Goal: Transaction & Acquisition: Purchase product/service

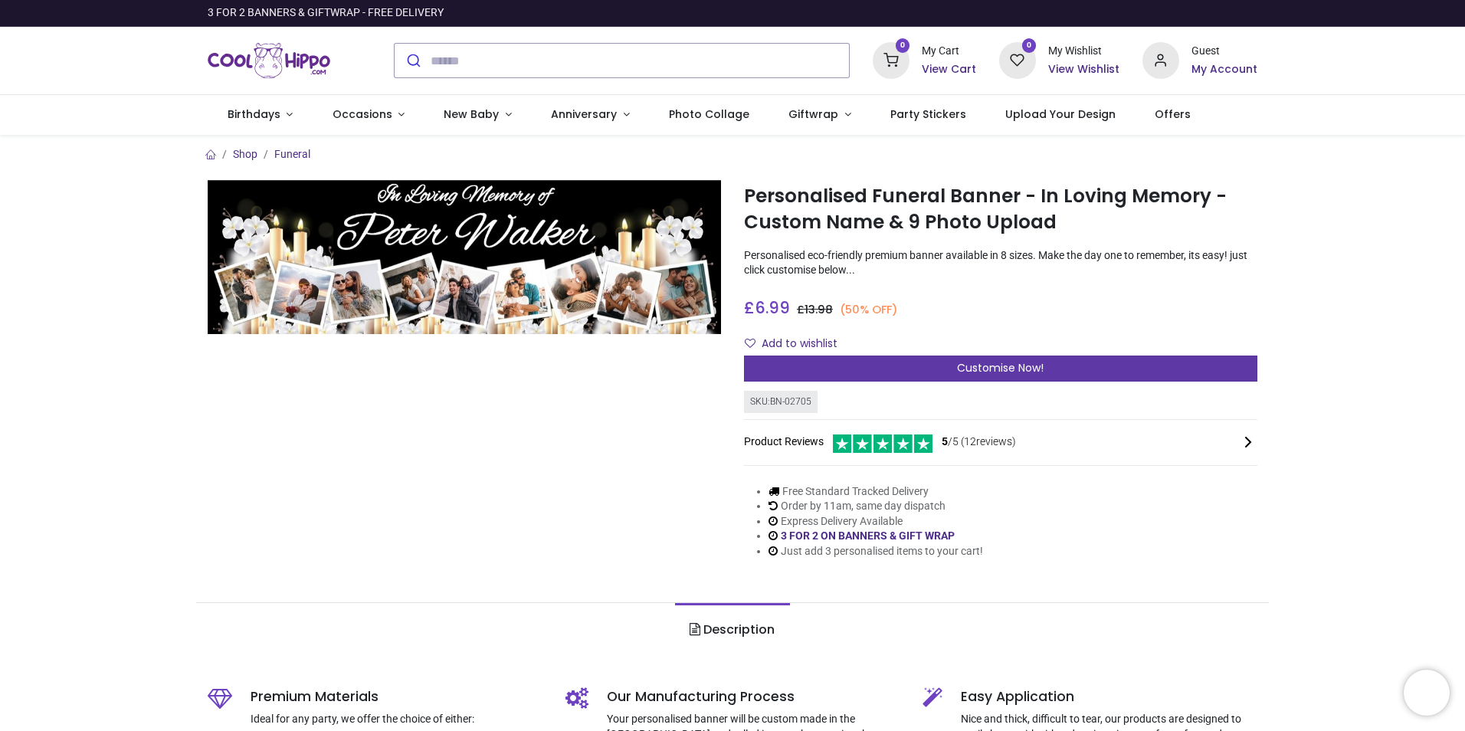
click at [960, 364] on span "Customise Now!" at bounding box center [1000, 367] width 87 height 15
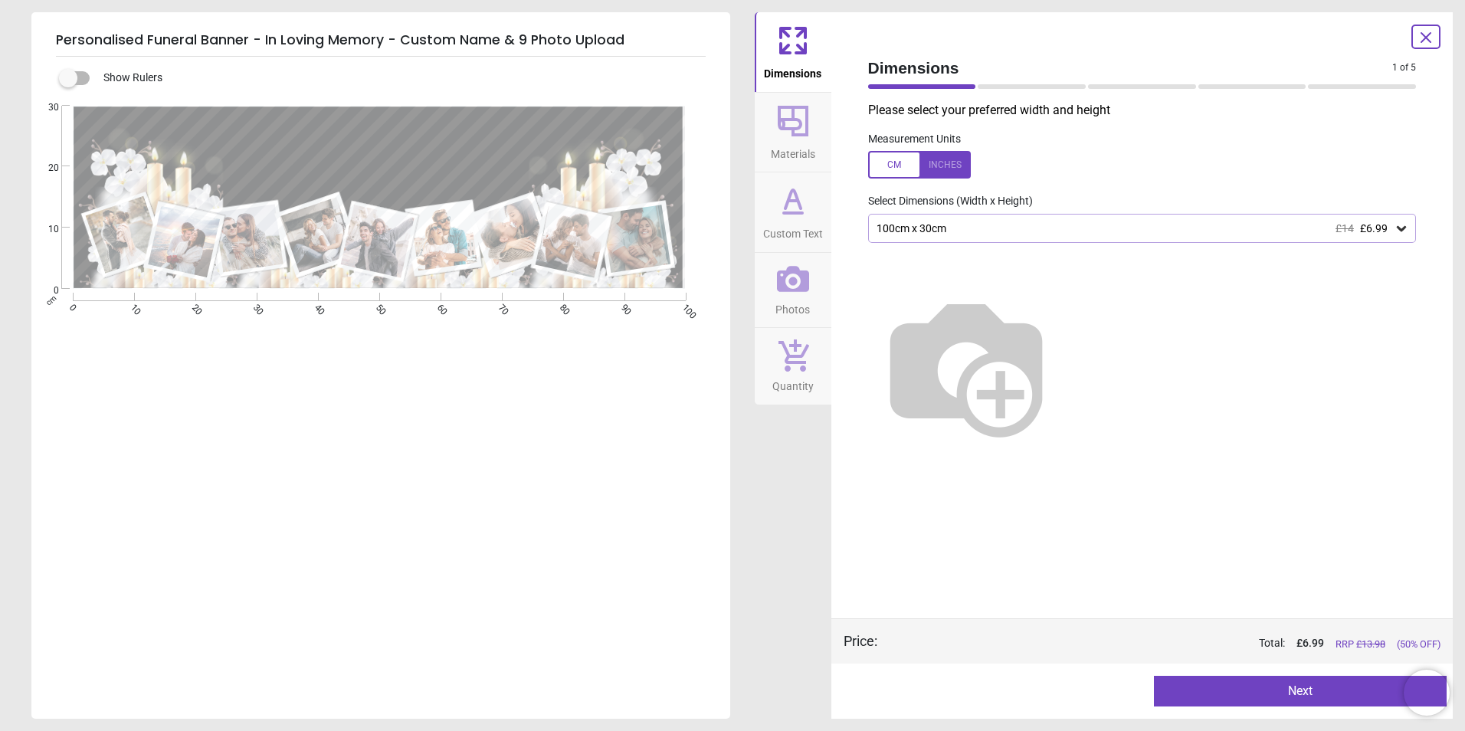
click at [996, 227] on div "100cm x 30cm £14 £6.99" at bounding box center [1134, 228] width 519 height 13
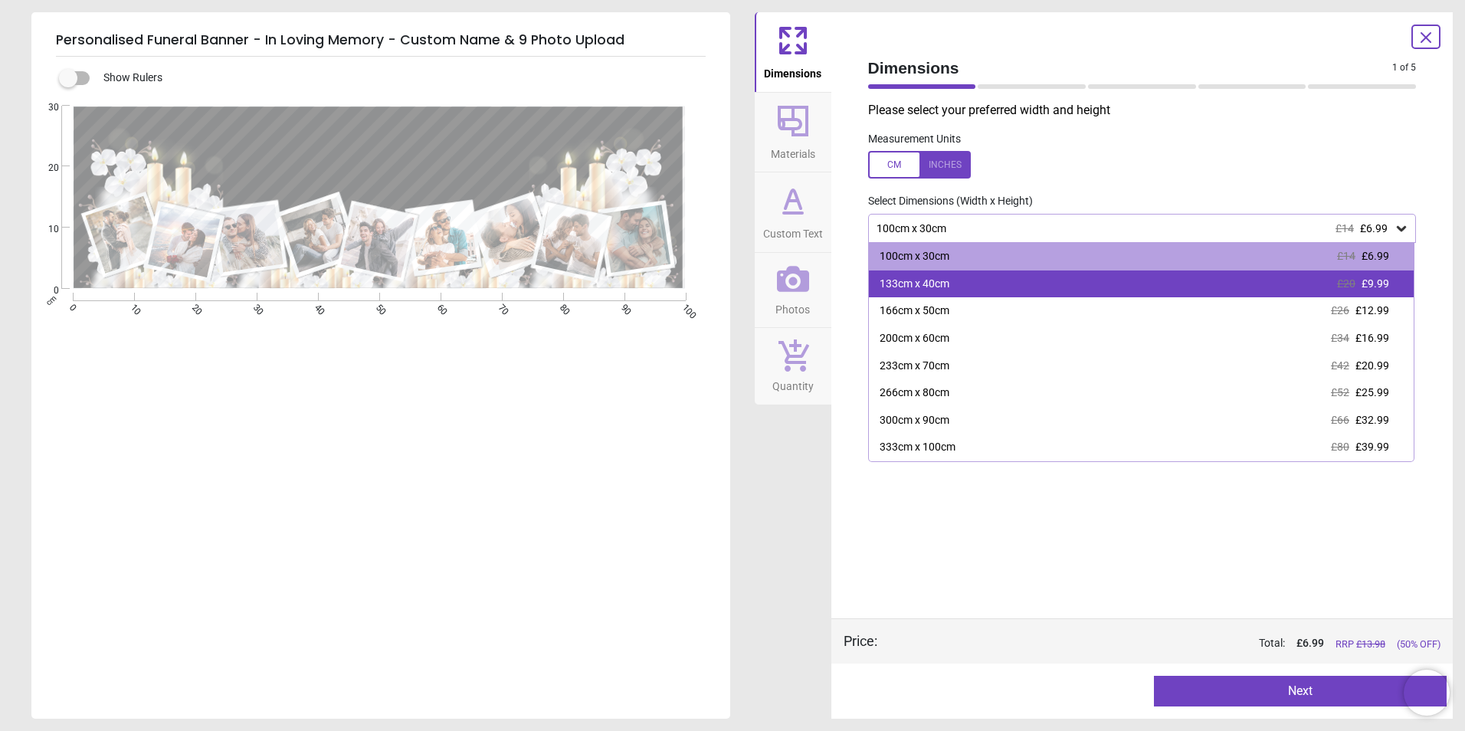
click at [978, 282] on div "133cm x 40cm £20 £9.99" at bounding box center [1142, 284] width 546 height 28
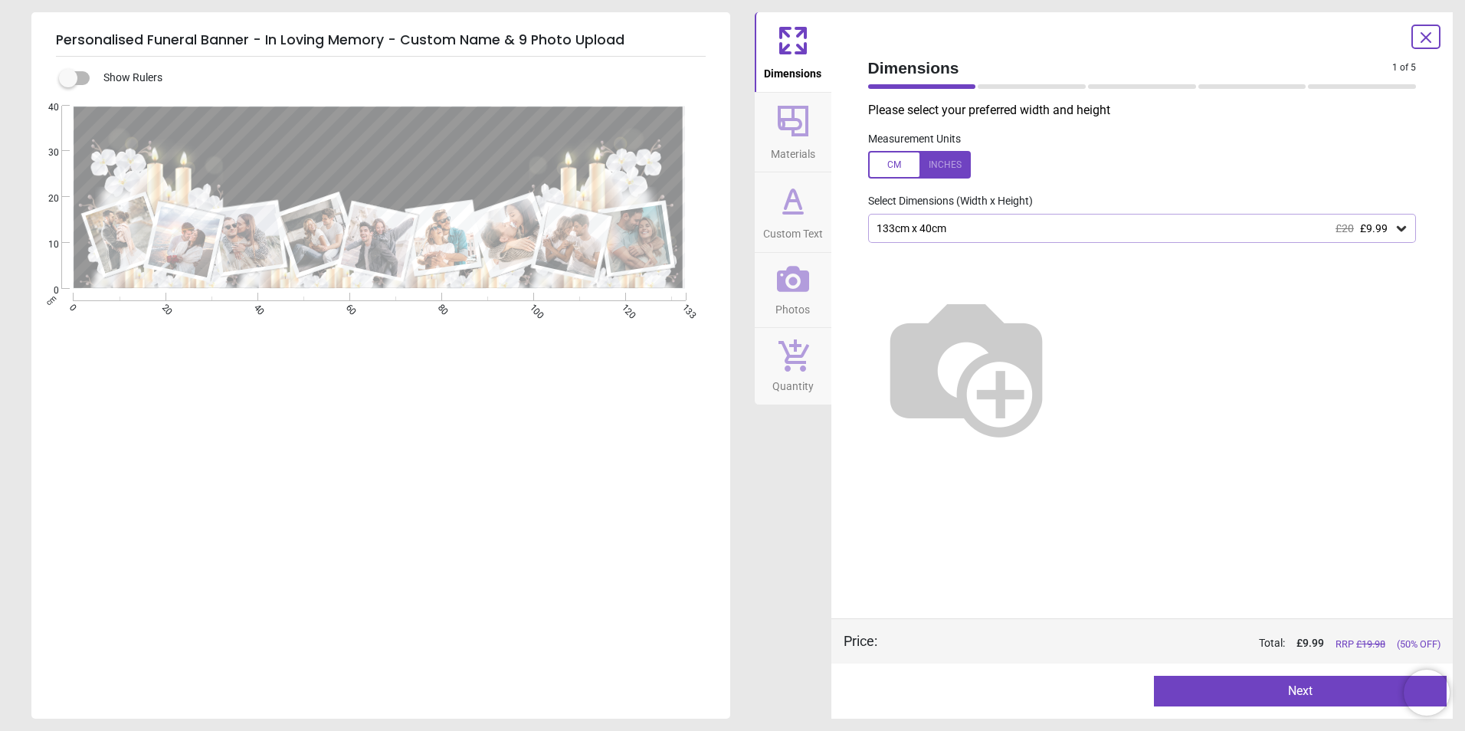
click at [1319, 703] on button "Next" at bounding box center [1300, 691] width 293 height 31
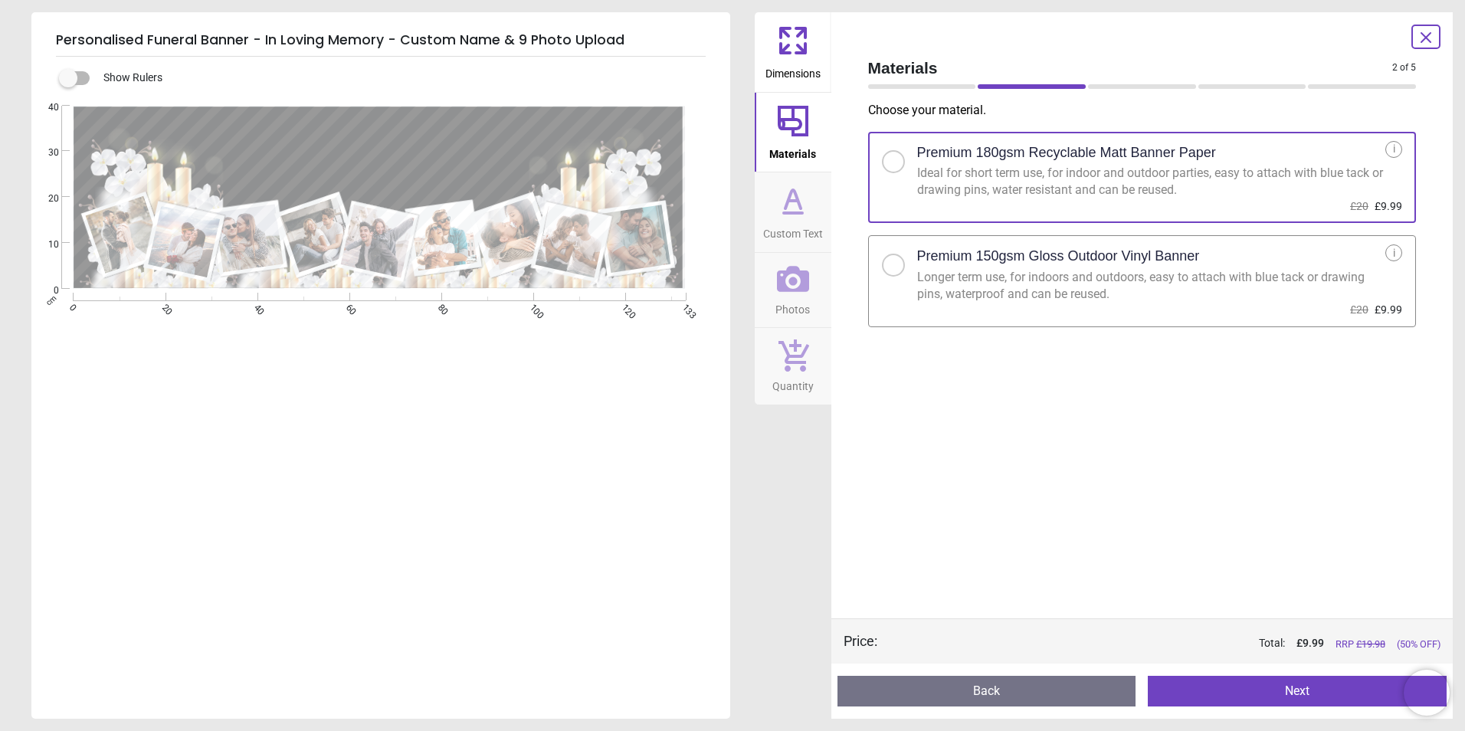
click at [887, 271] on div at bounding box center [893, 265] width 23 height 23
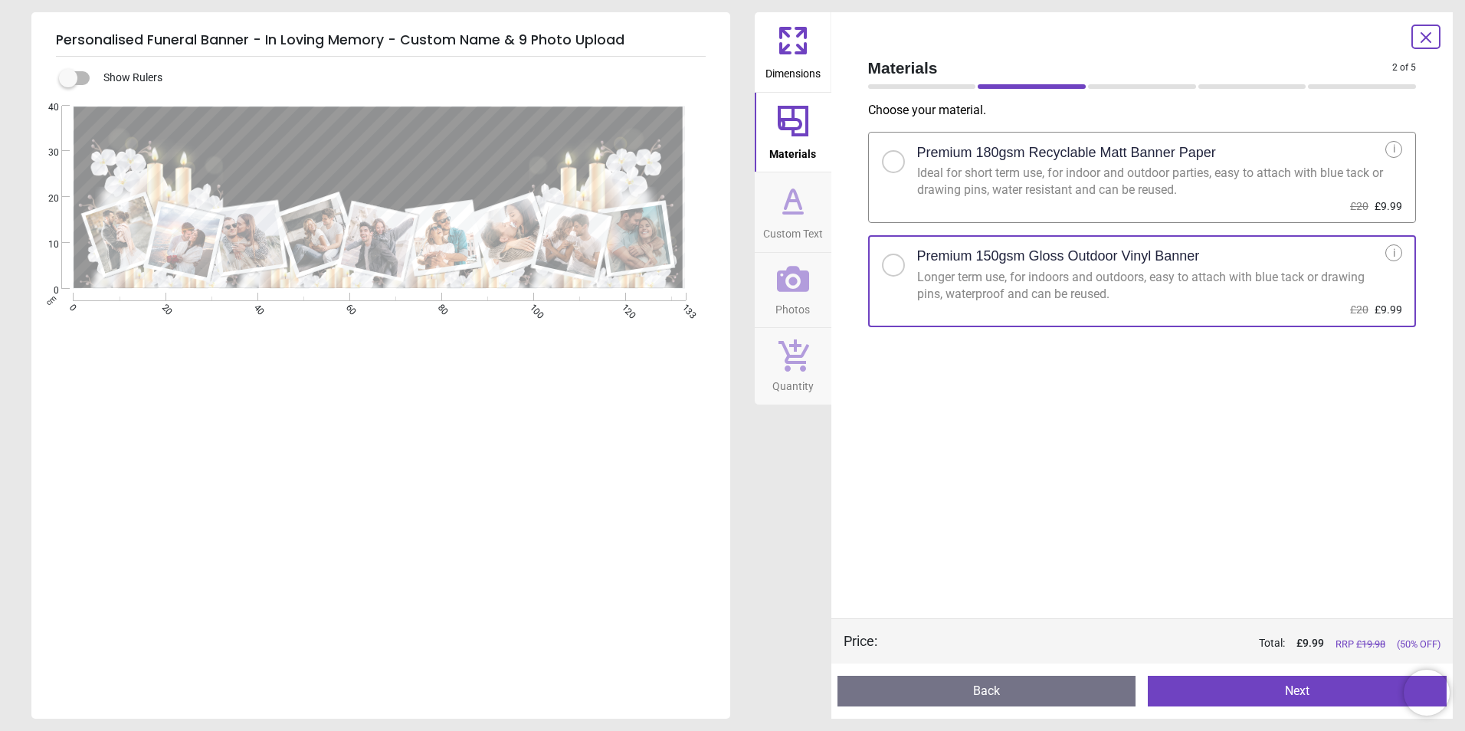
click at [1241, 693] on button "Next" at bounding box center [1297, 691] width 299 height 31
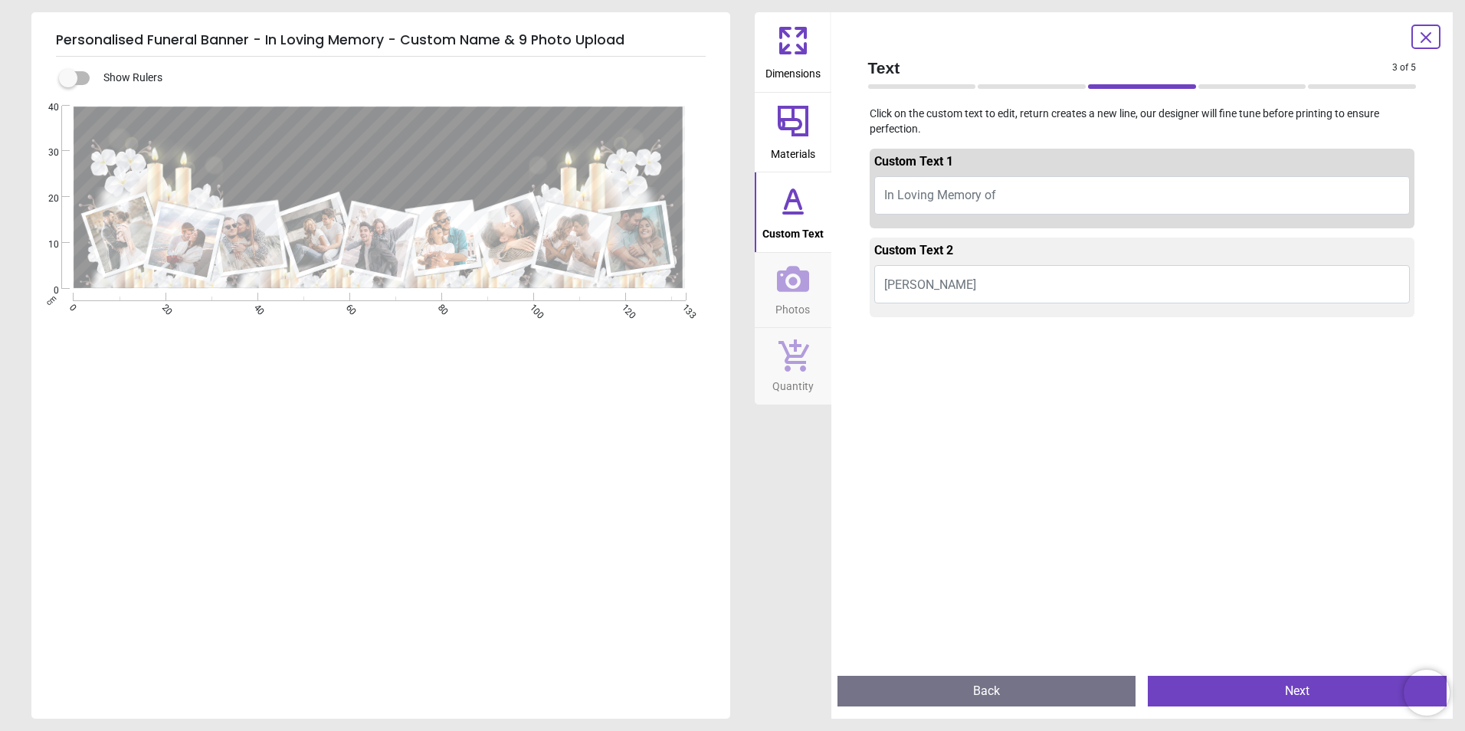
click at [957, 285] on button "Peter Walker" at bounding box center [1142, 284] width 536 height 38
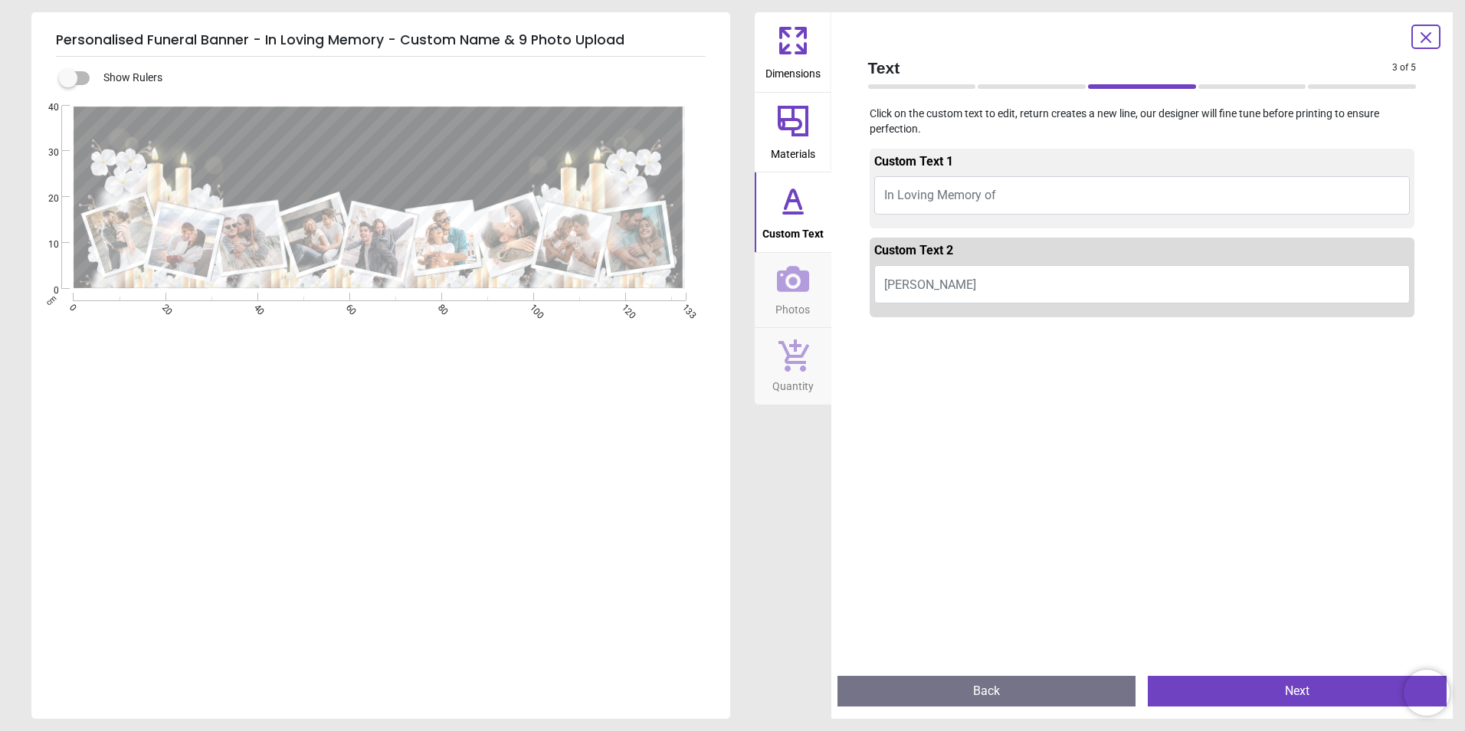
click at [395, 126] on textarea at bounding box center [379, 124] width 409 height 28
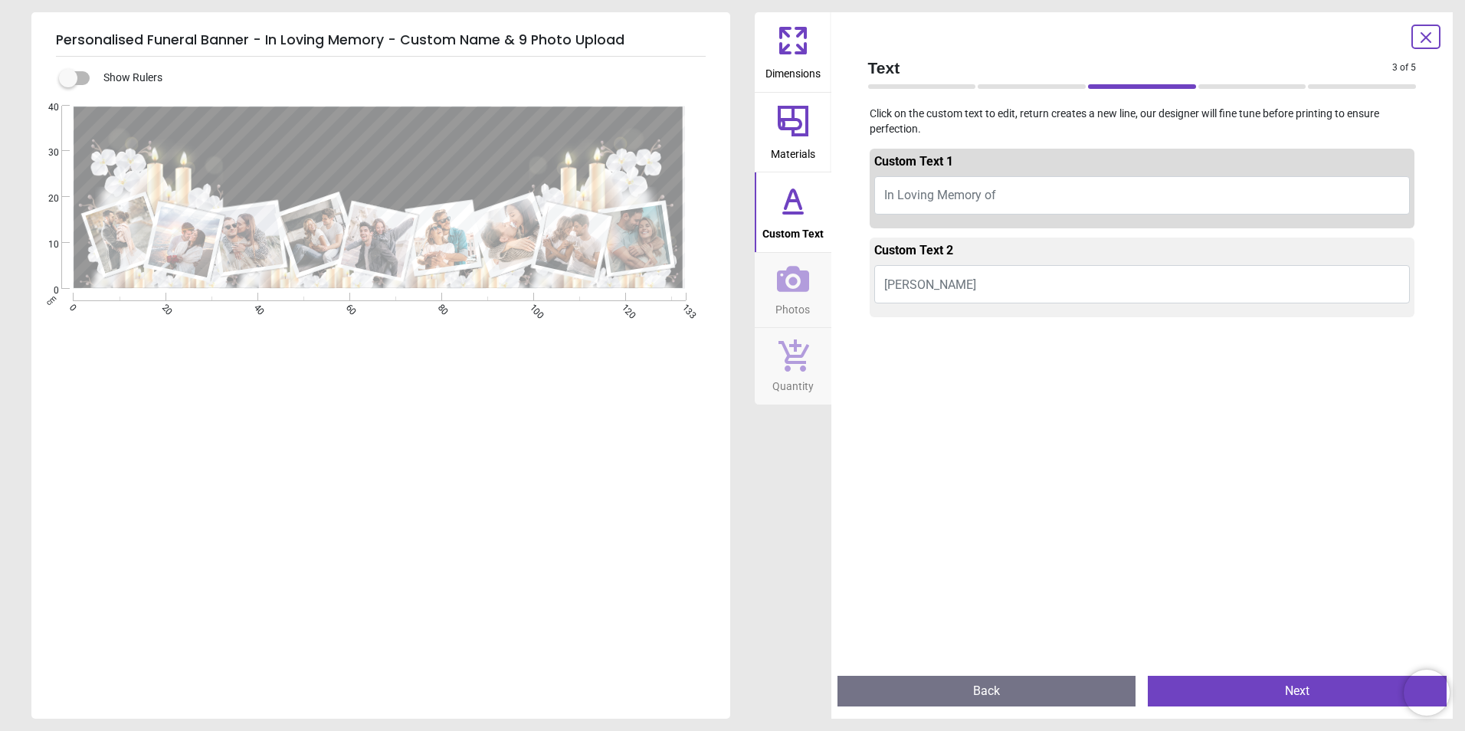
click at [912, 195] on span "In Loving Memory of" at bounding box center [940, 195] width 112 height 15
type textarea "*"
click at [901, 194] on span "In Loving Memory of" at bounding box center [940, 195] width 112 height 15
type textarea "**********"
click at [929, 282] on span "Peter Walker" at bounding box center [930, 284] width 92 height 15
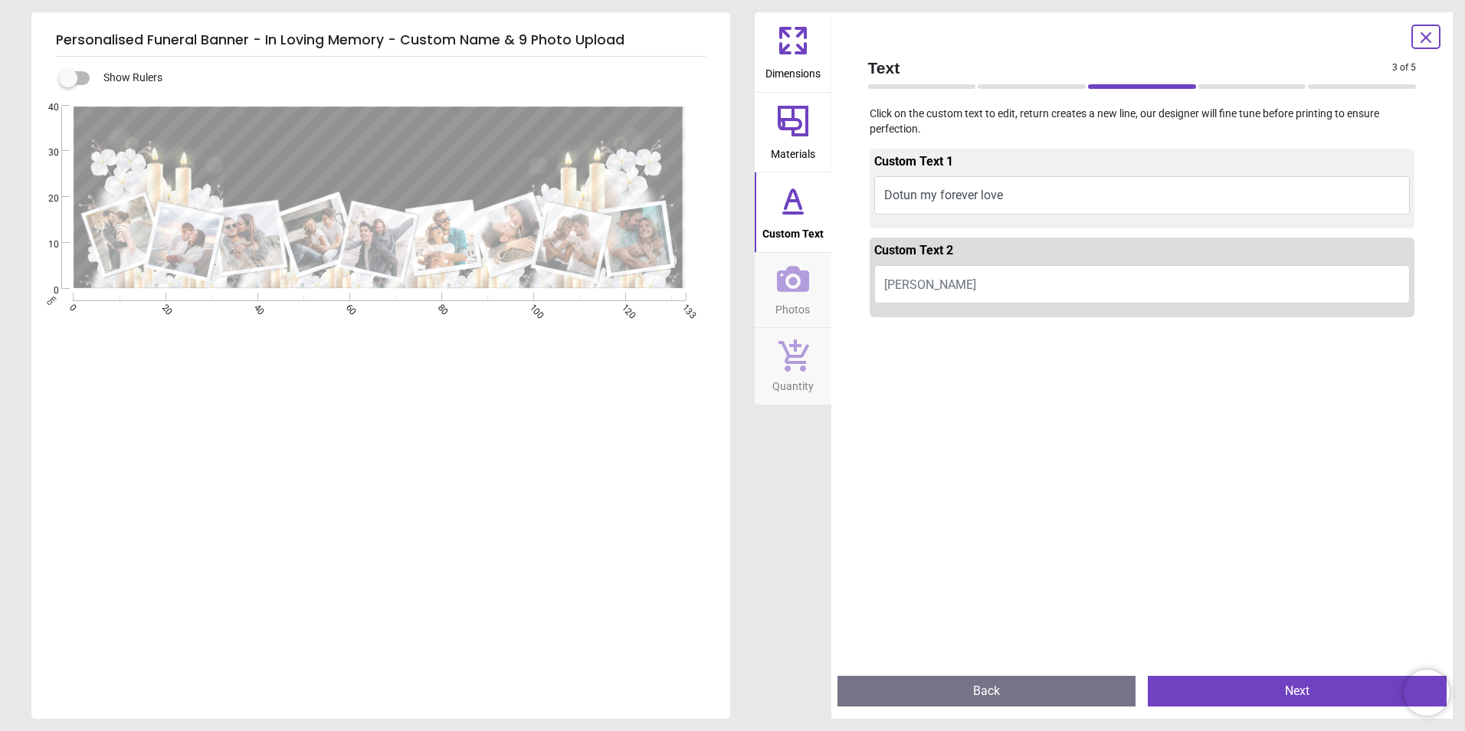
type textarea "*"
click at [962, 693] on button "Back" at bounding box center [986, 691] width 299 height 31
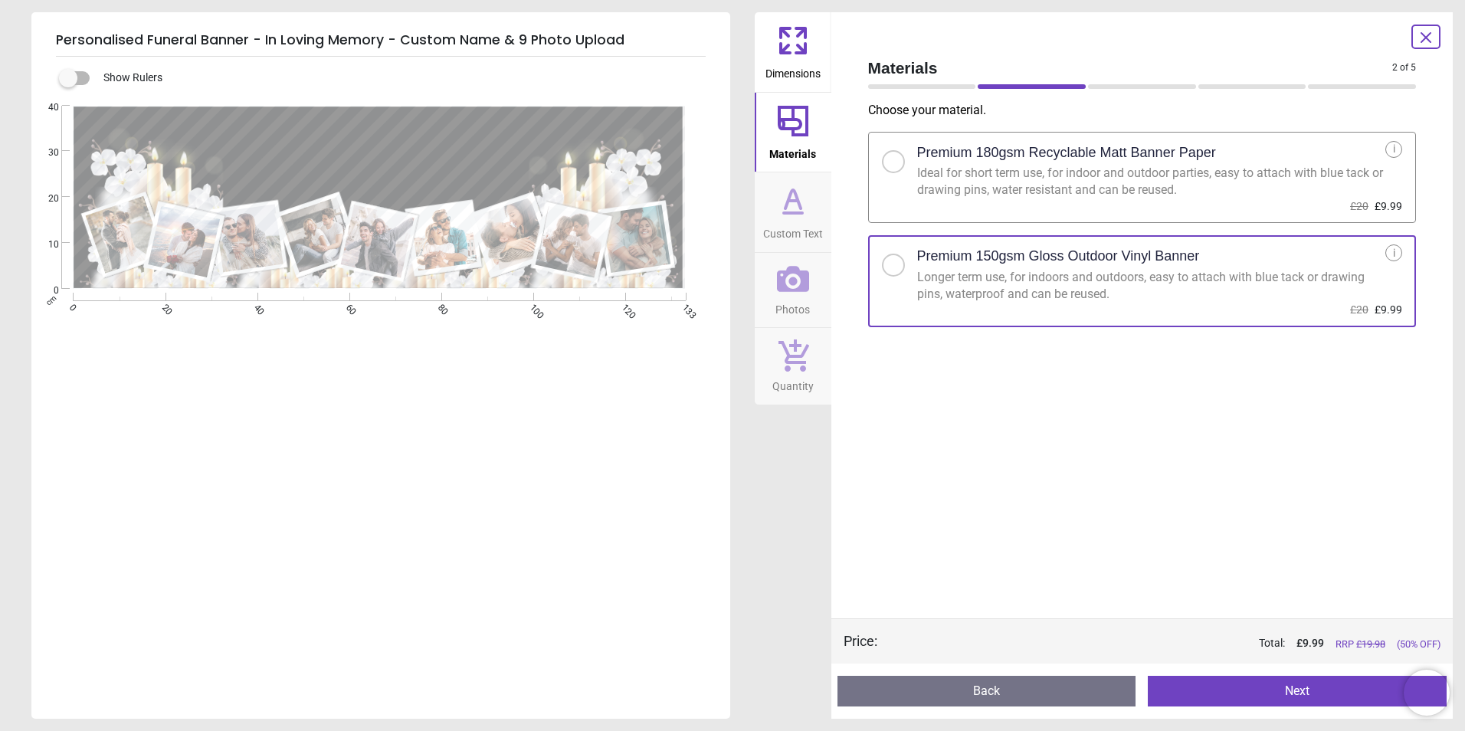
click at [1239, 692] on button "Next" at bounding box center [1297, 691] width 299 height 31
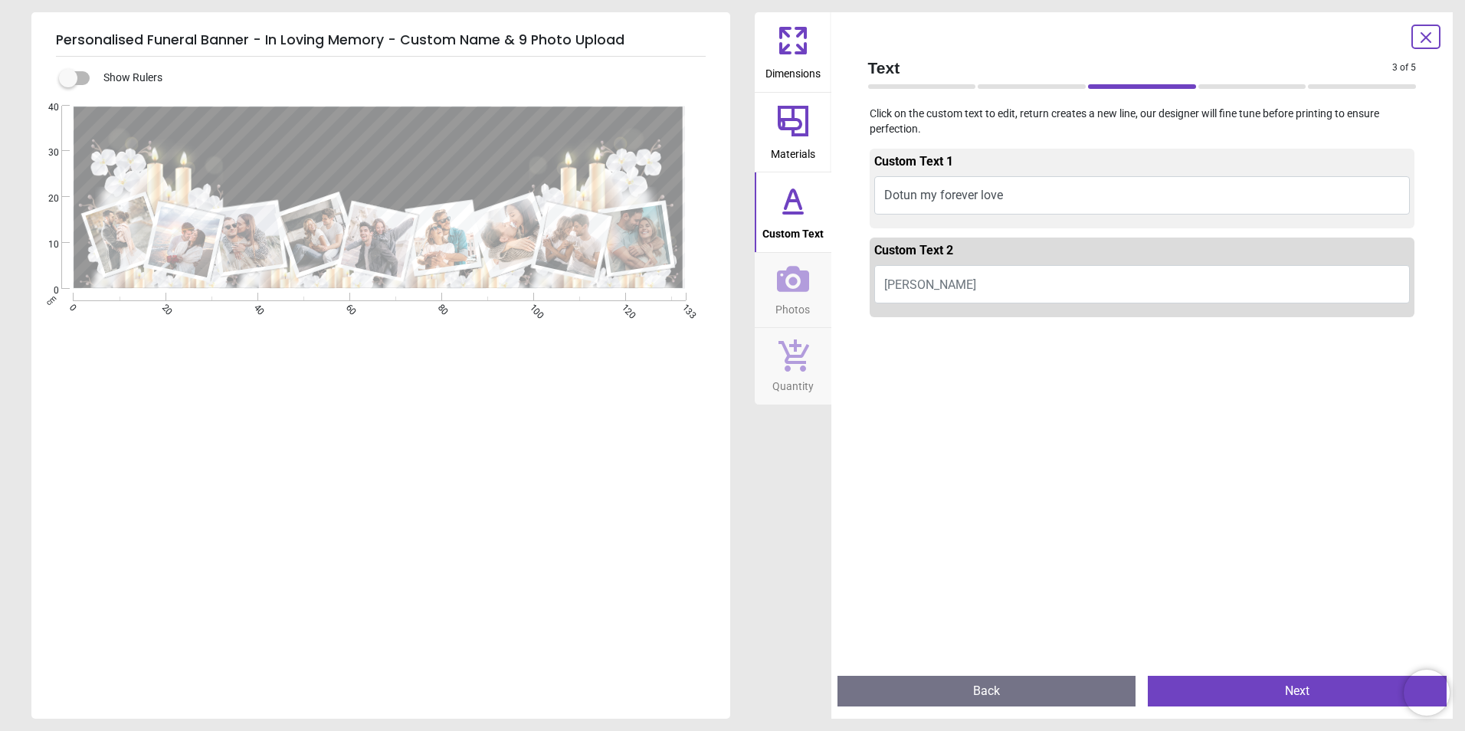
click at [1027, 188] on button "Dotun my forever love" at bounding box center [1142, 195] width 536 height 38
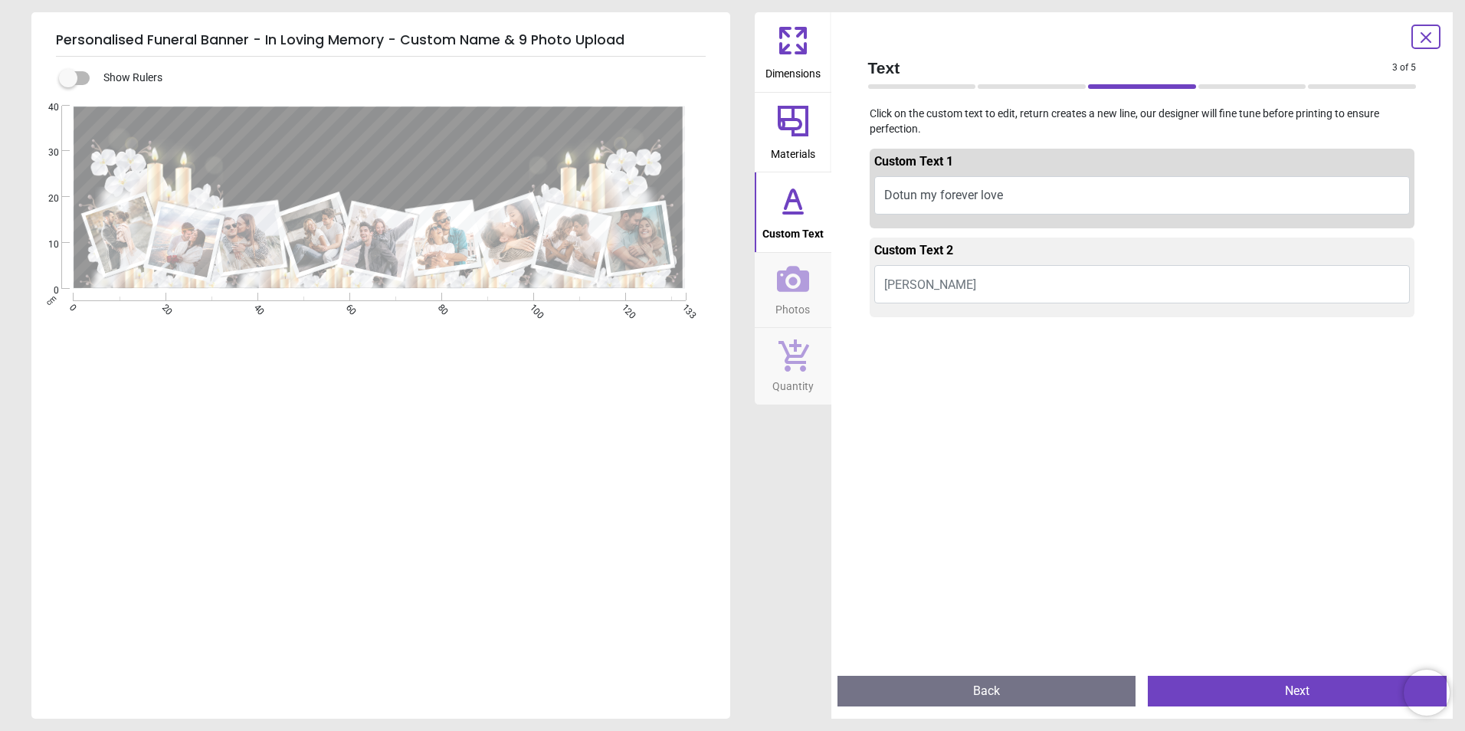
click at [1027, 188] on button "Dotun my forever love" at bounding box center [1142, 195] width 536 height 38
type textarea "*"
type textarea "**********"
click at [905, 290] on span "Peter Walker" at bounding box center [930, 284] width 92 height 15
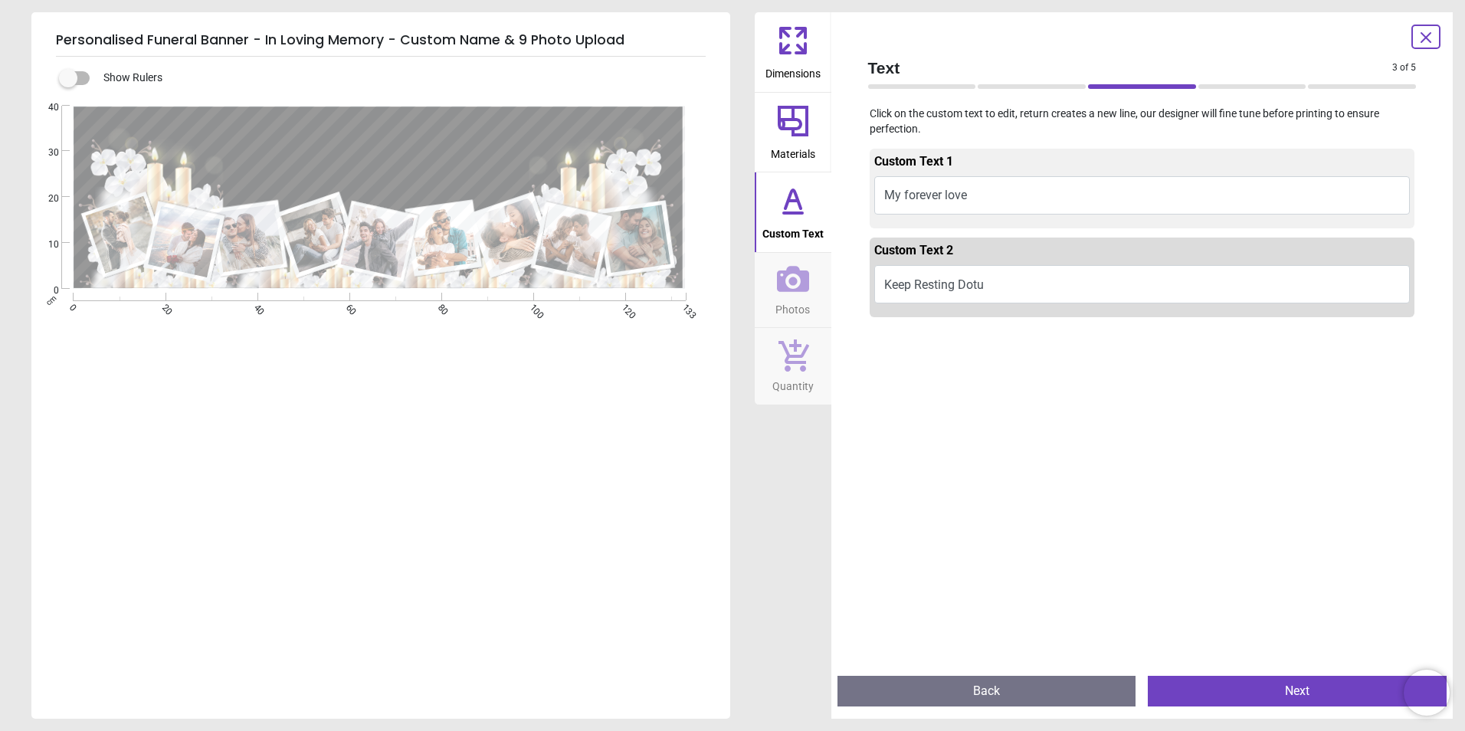
scroll to position [3, 0]
type textarea "**********"
click at [1007, 290] on button "Keep Resting Dotun" at bounding box center [1142, 284] width 536 height 38
click at [1005, 286] on button "Keep Resting Dotun" at bounding box center [1142, 284] width 536 height 38
click at [990, 281] on button "Keep Resting Dotun" at bounding box center [1142, 284] width 536 height 38
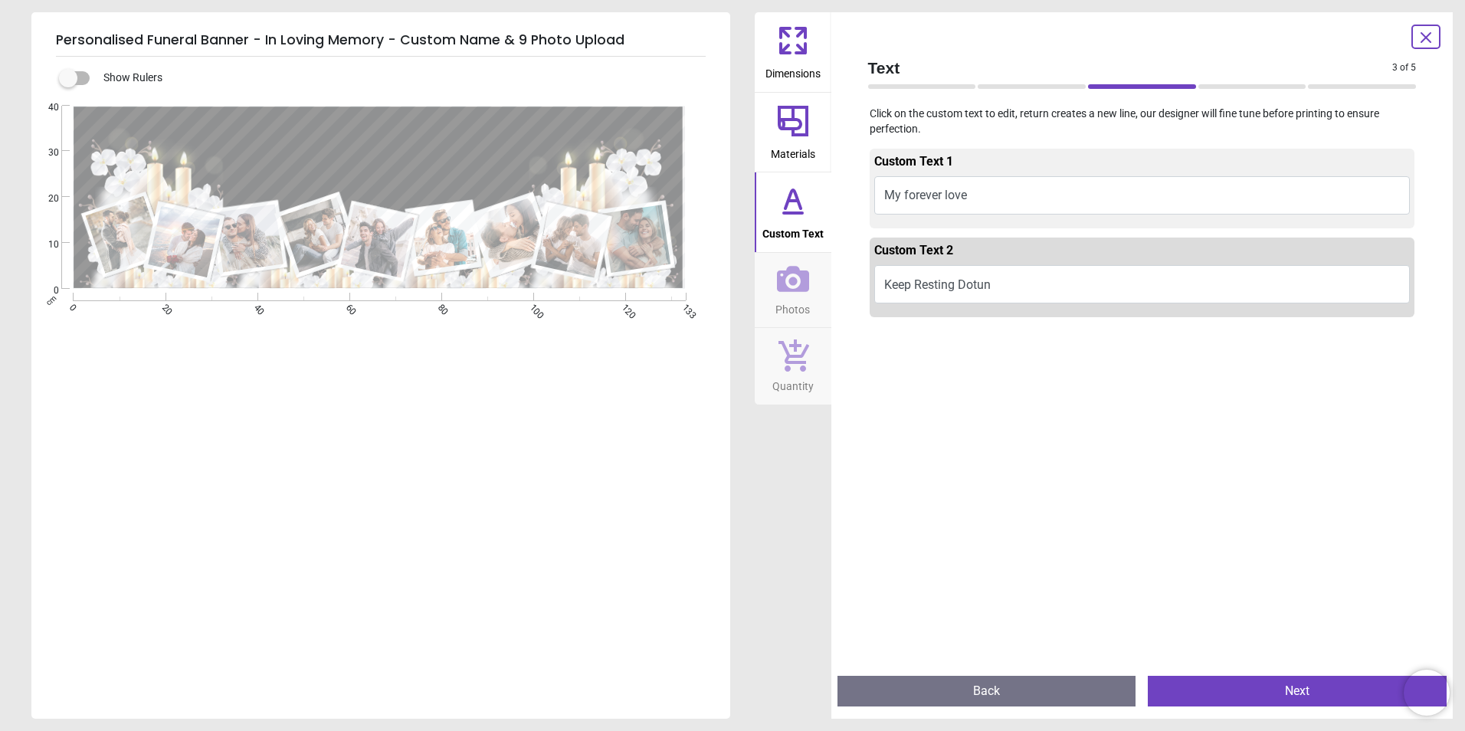
click at [932, 195] on button "My forever love" at bounding box center [1142, 195] width 536 height 38
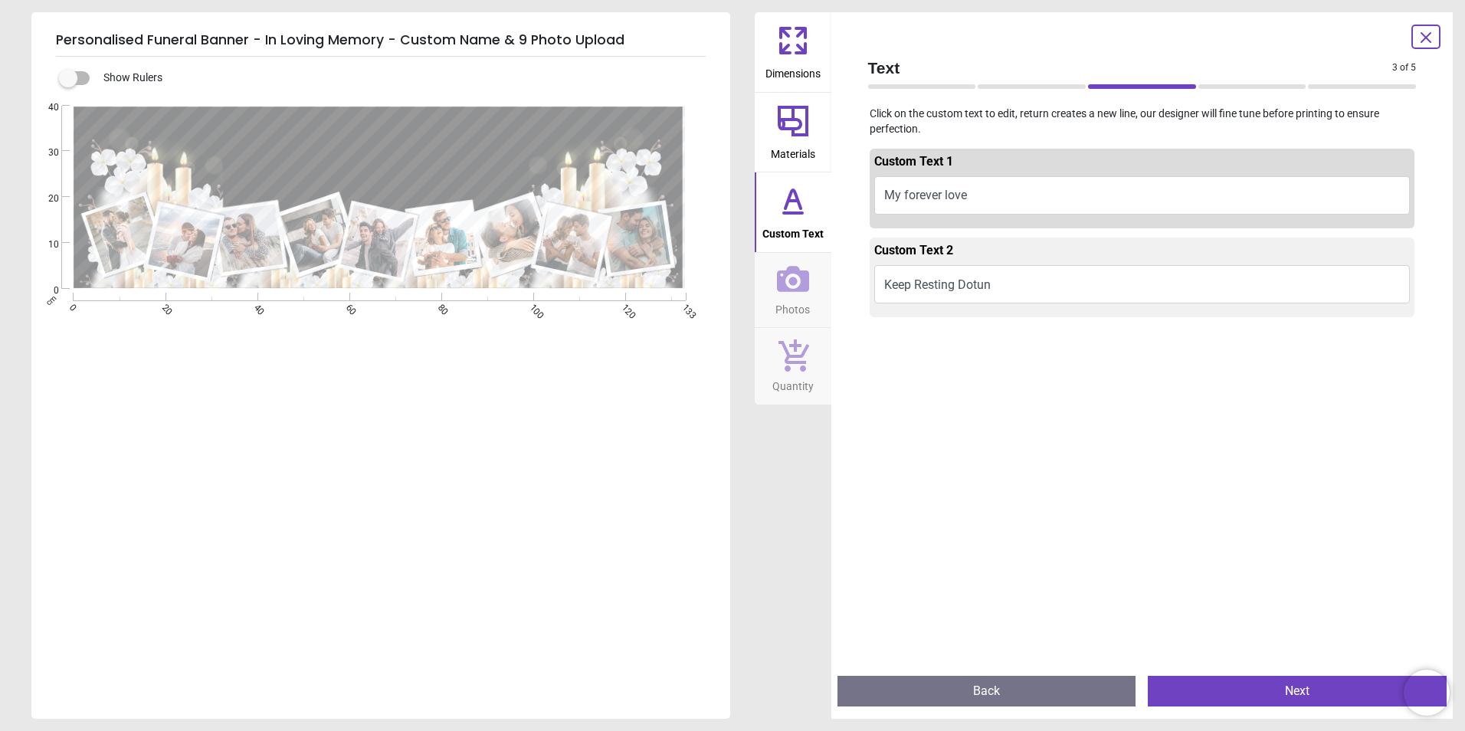
click at [990, 195] on button "My forever love" at bounding box center [1142, 195] width 536 height 38
click at [321, 122] on textarea "**********" at bounding box center [379, 124] width 409 height 27
type textarea "**********"
click at [345, 166] on textarea "**********" at bounding box center [380, 171] width 310 height 41
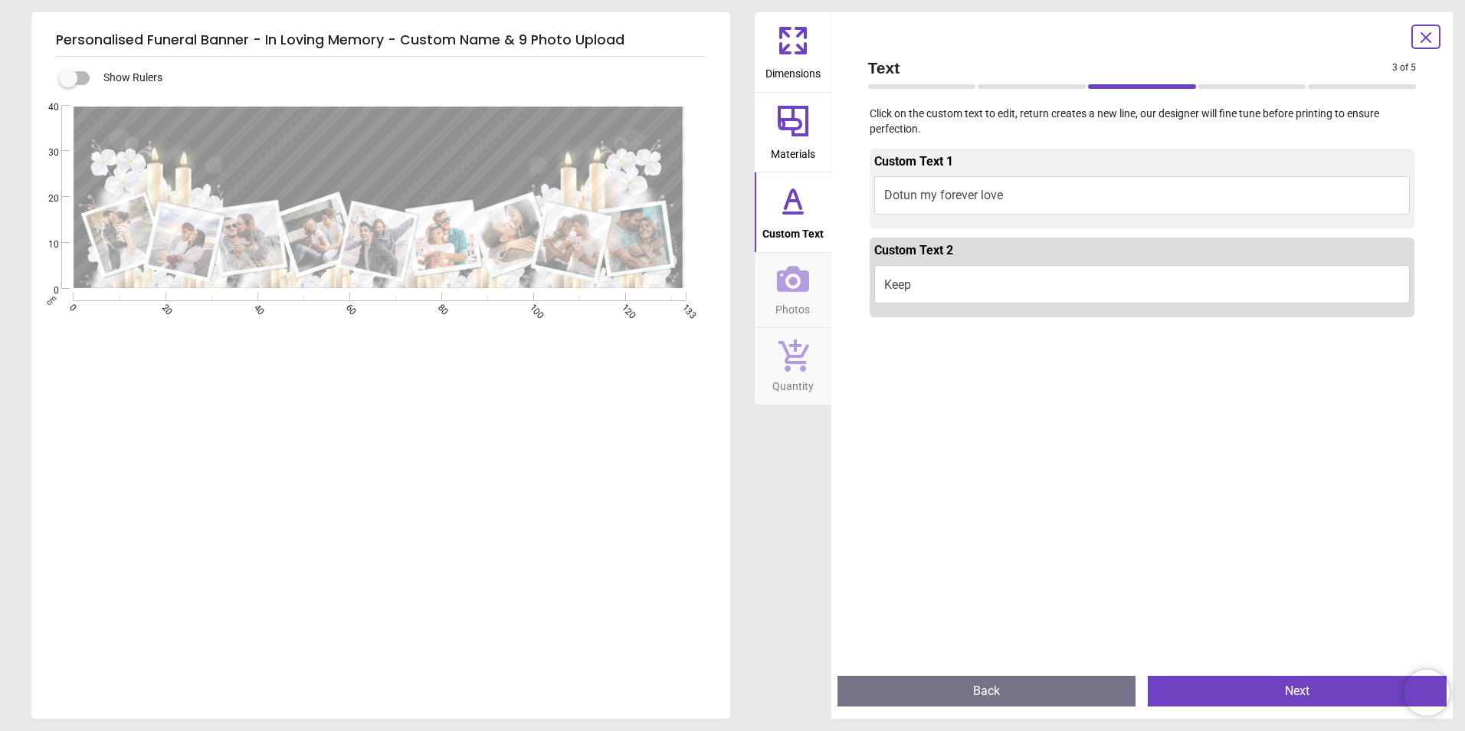
type textarea "*"
paste textarea "**********"
click at [308, 165] on textarea "**********" at bounding box center [380, 172] width 310 height 63
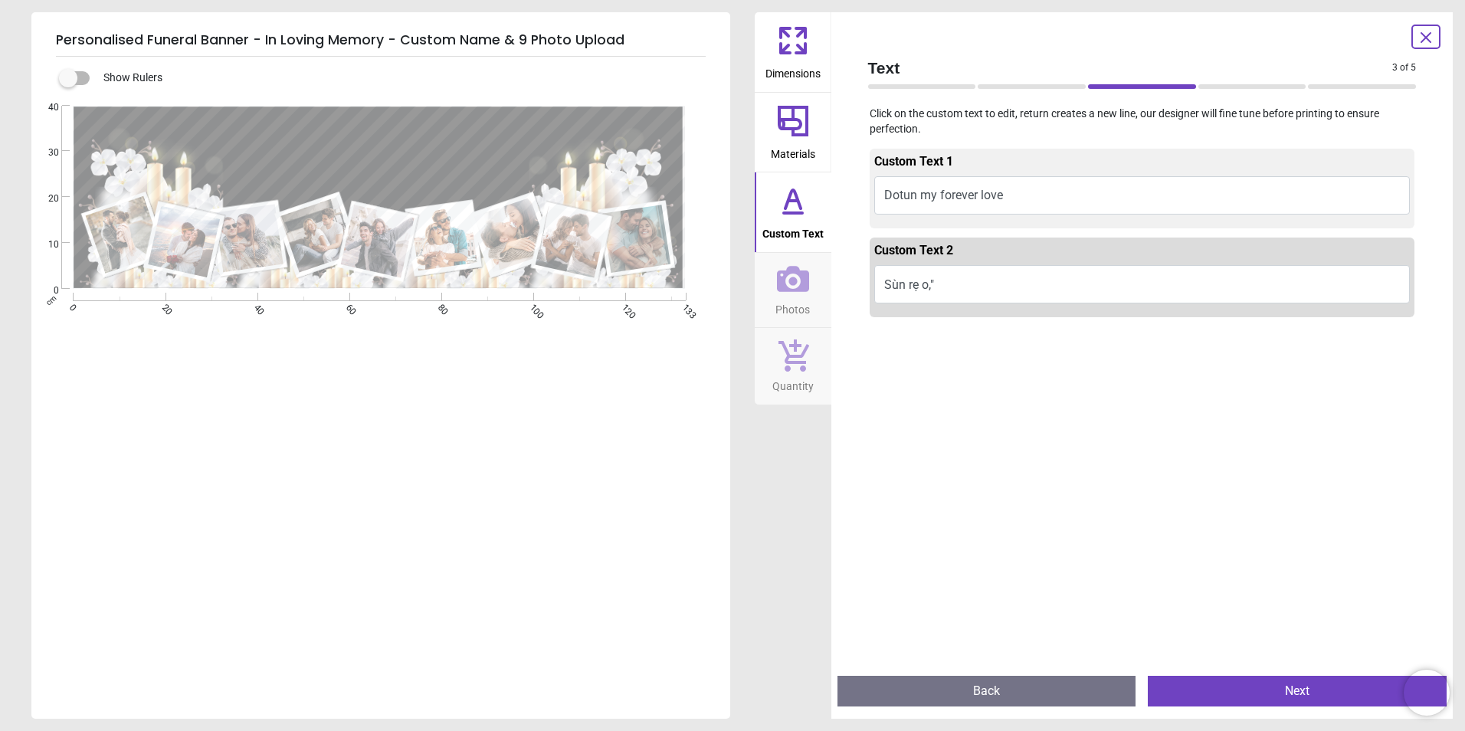
click at [493, 172] on textarea "**********" at bounding box center [380, 172] width 310 height 63
click at [421, 171] on textarea "********" at bounding box center [380, 172] width 310 height 63
type textarea "********"
click at [1004, 188] on button "Dotun my forever love" at bounding box center [1142, 195] width 536 height 38
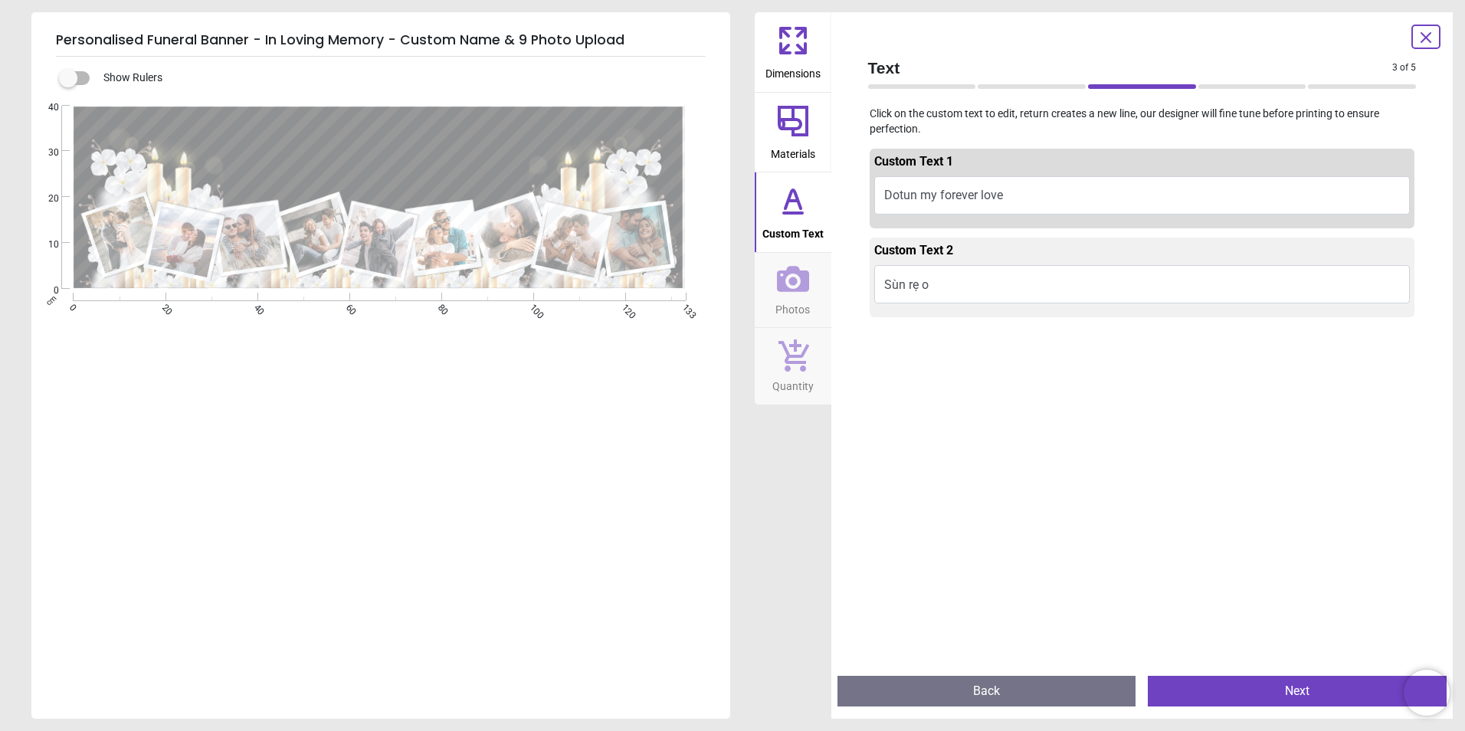
click at [477, 129] on textarea "**********" at bounding box center [379, 124] width 409 height 27
click at [1262, 683] on button "Next" at bounding box center [1297, 691] width 299 height 31
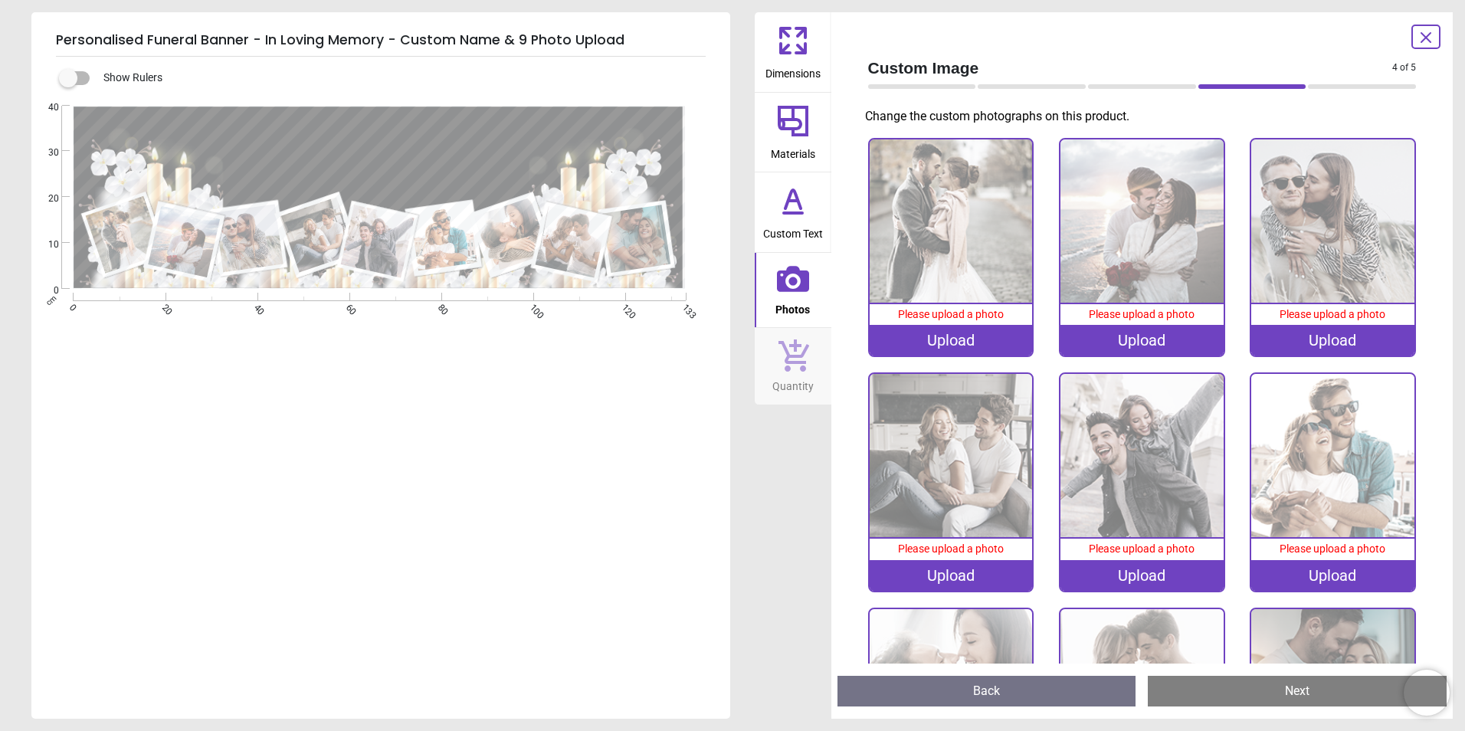
click at [915, 336] on div "Upload" at bounding box center [951, 340] width 163 height 31
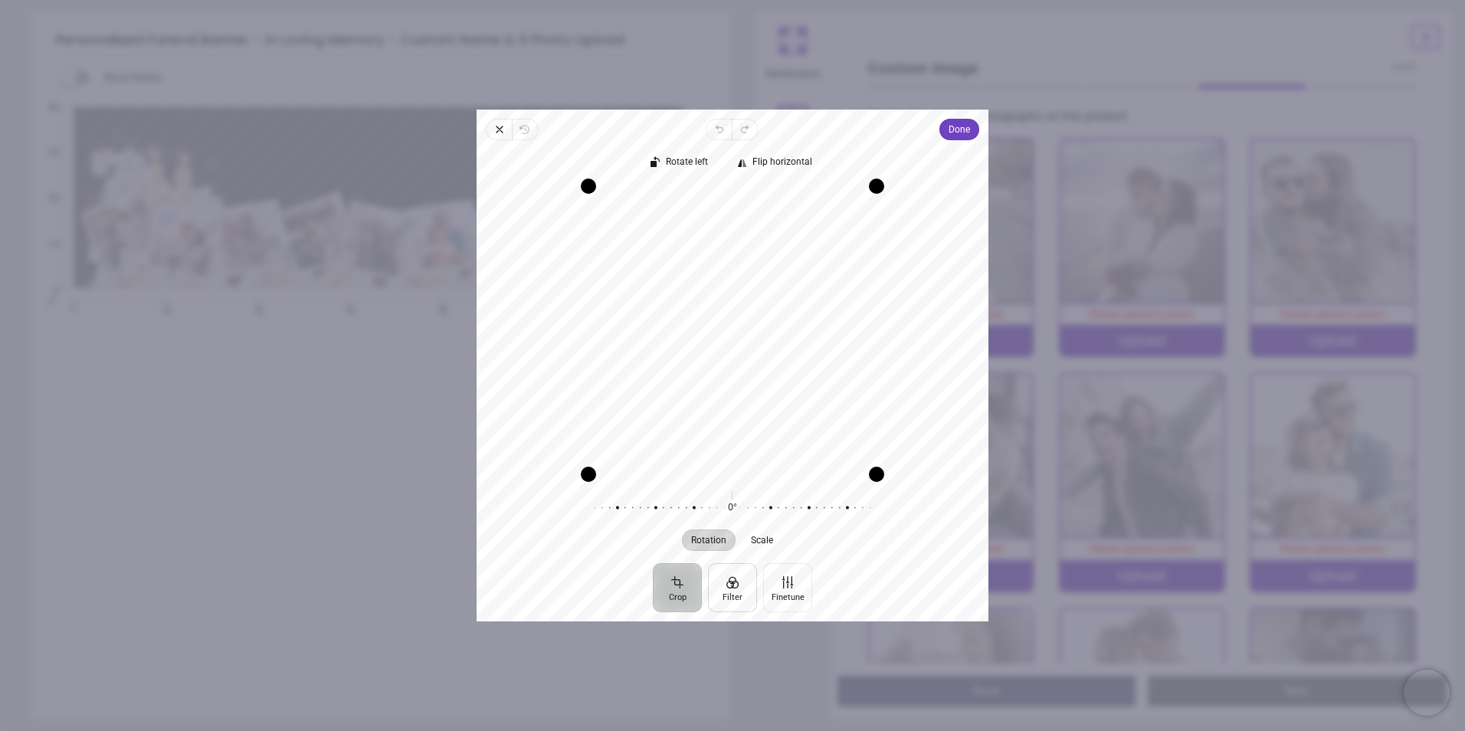
click at [743, 582] on button "Filter" at bounding box center [732, 587] width 49 height 49
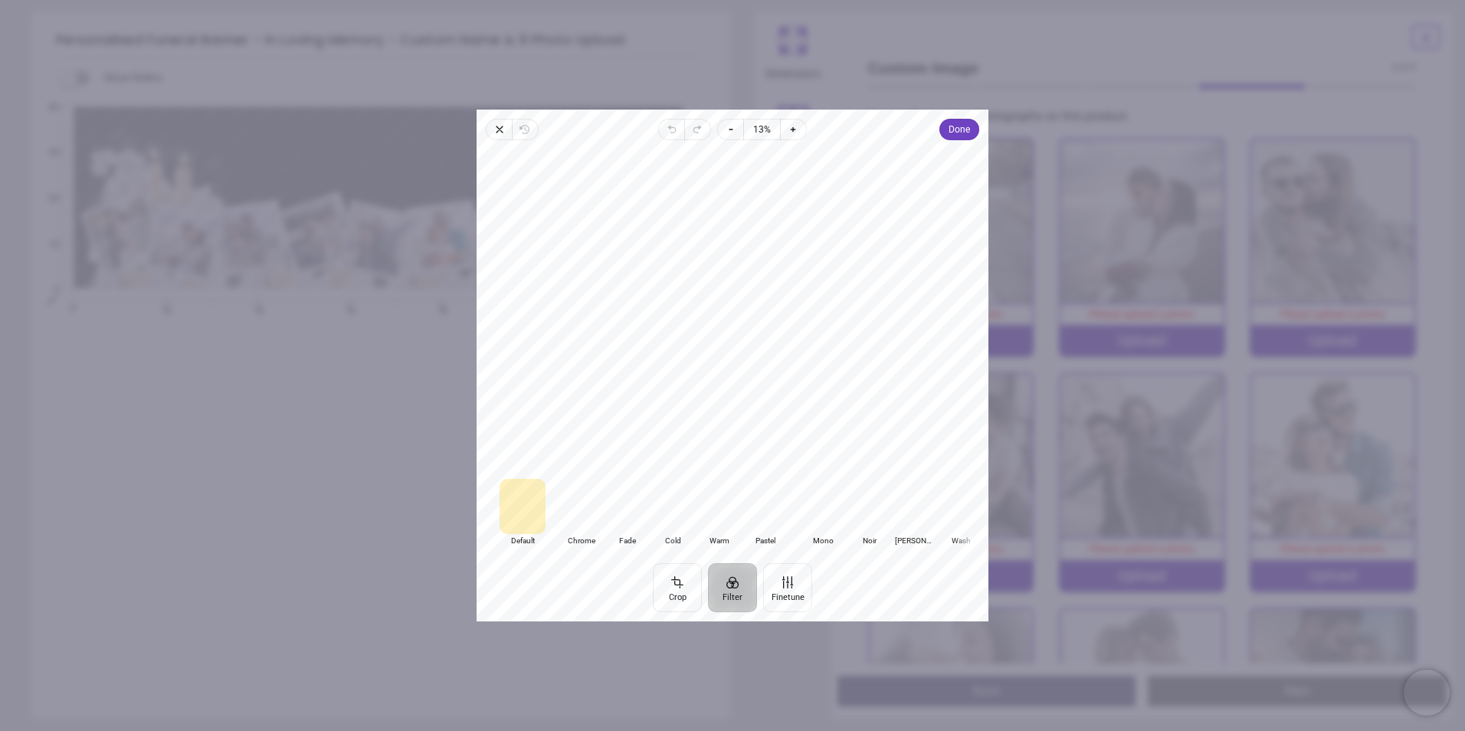
click at [674, 500] on div at bounding box center [673, 506] width 46 height 55
click at [577, 510] on div at bounding box center [581, 506] width 46 height 55
click at [958, 127] on span "Done" at bounding box center [959, 129] width 21 height 18
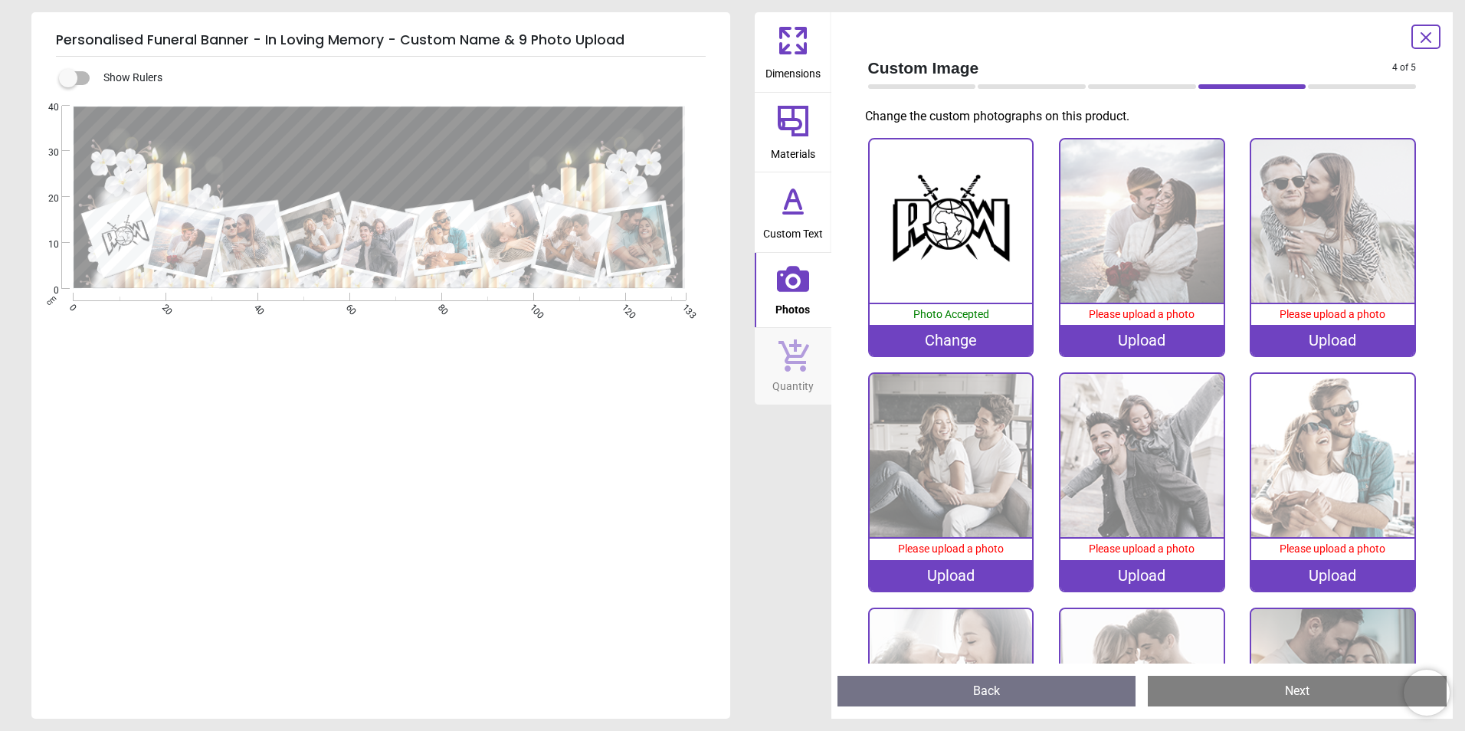
click at [1135, 335] on div "Upload" at bounding box center [1141, 340] width 163 height 31
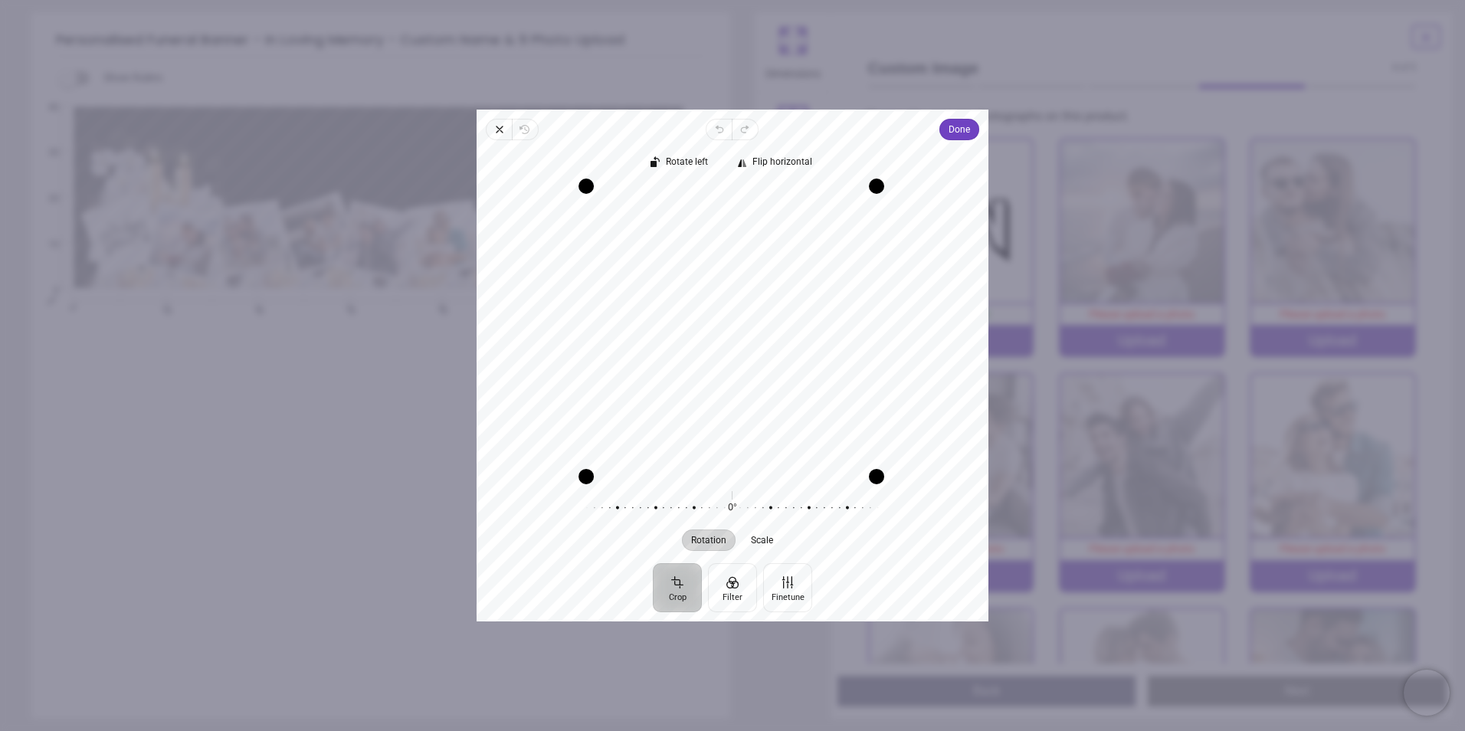
drag, startPoint x: 591, startPoint y: 476, endPoint x: 567, endPoint y: 466, distance: 25.8
click at [567, 466] on div "Recenter" at bounding box center [732, 330] width 487 height 288
click at [739, 587] on button "Filter" at bounding box center [732, 587] width 49 height 49
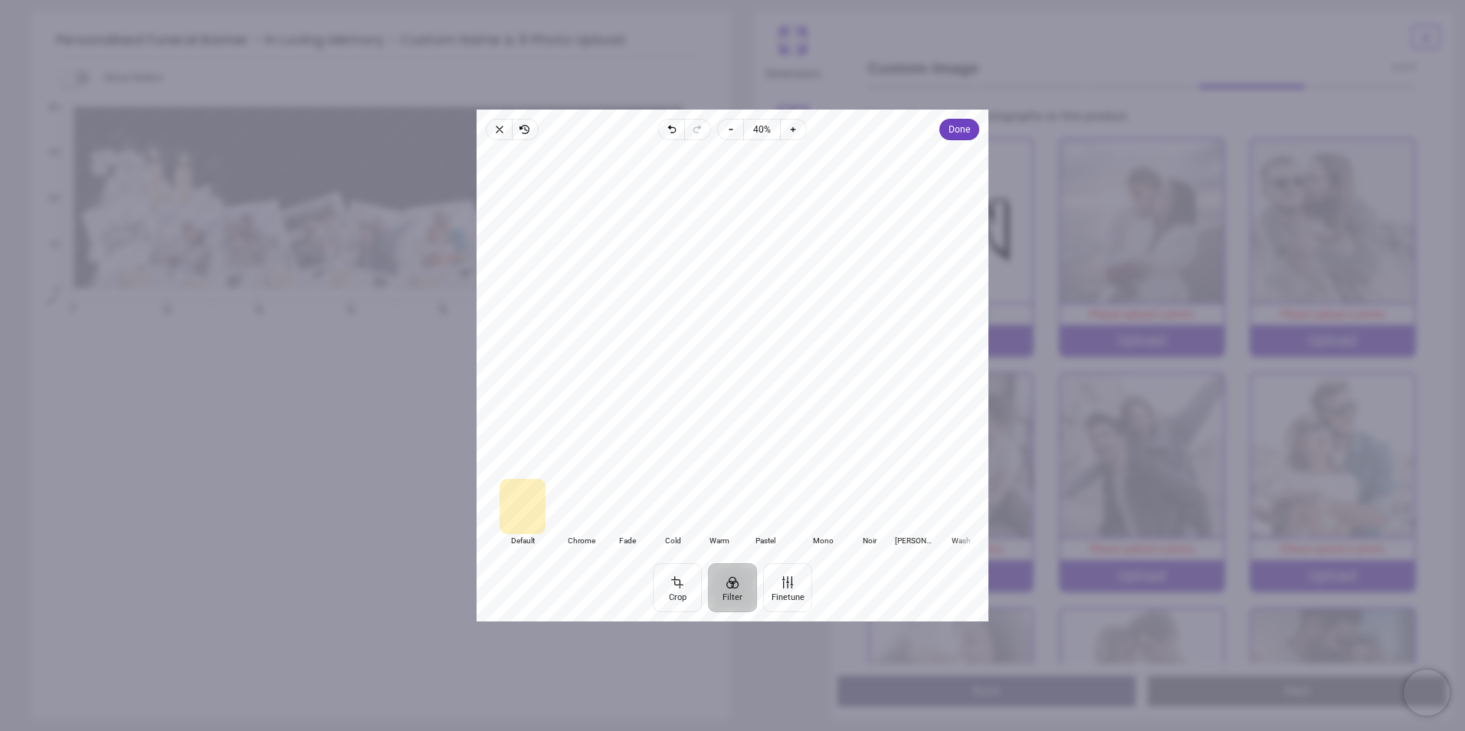
click at [833, 514] on div at bounding box center [823, 506] width 46 height 55
click at [864, 516] on div at bounding box center [869, 506] width 46 height 55
click at [831, 518] on div at bounding box center [823, 506] width 46 height 55
click at [864, 515] on div at bounding box center [869, 506] width 46 height 55
click at [588, 511] on div at bounding box center [581, 506] width 46 height 55
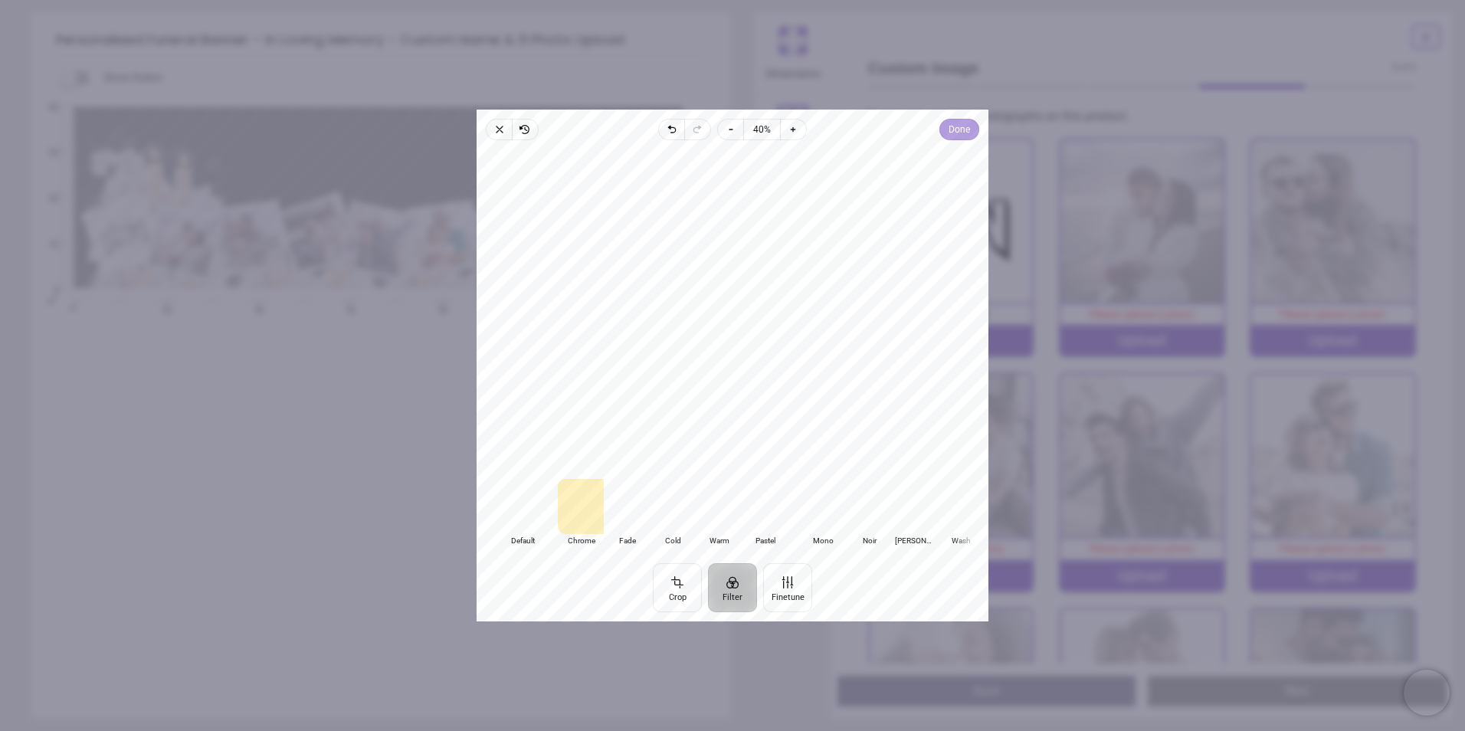
click at [972, 123] on button "Done" at bounding box center [959, 129] width 40 height 21
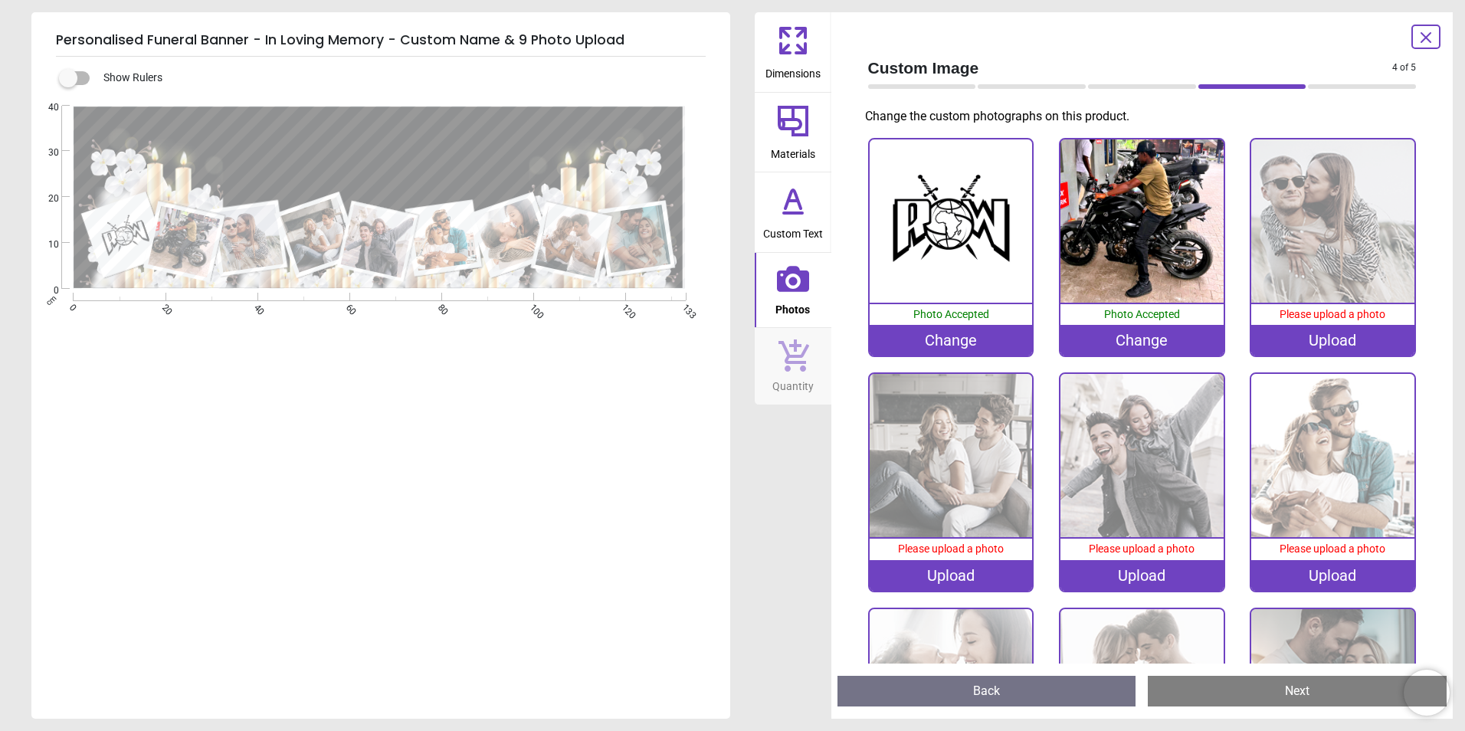
click at [1304, 336] on div "Upload" at bounding box center [1332, 340] width 163 height 31
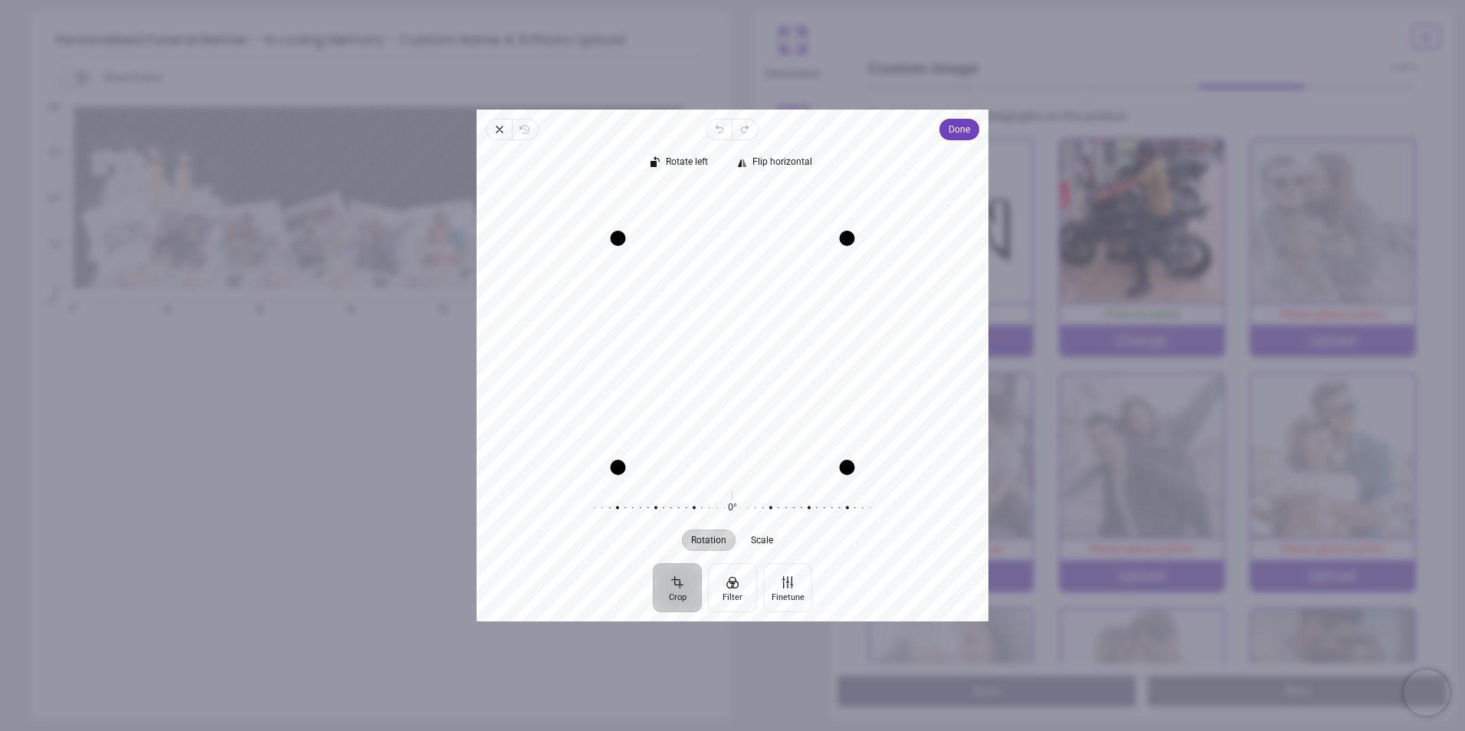
drag, startPoint x: 674, startPoint y: 421, endPoint x: 680, endPoint y: 466, distance: 45.6
click at [680, 466] on div "Drag edge b" at bounding box center [732, 467] width 229 height 15
drag, startPoint x: 708, startPoint y: 362, endPoint x: 700, endPoint y: 354, distance: 11.9
click at [700, 354] on div "Recenter" at bounding box center [732, 330] width 487 height 288
click at [739, 352] on icon "button" at bounding box center [732, 353] width 18 height 18
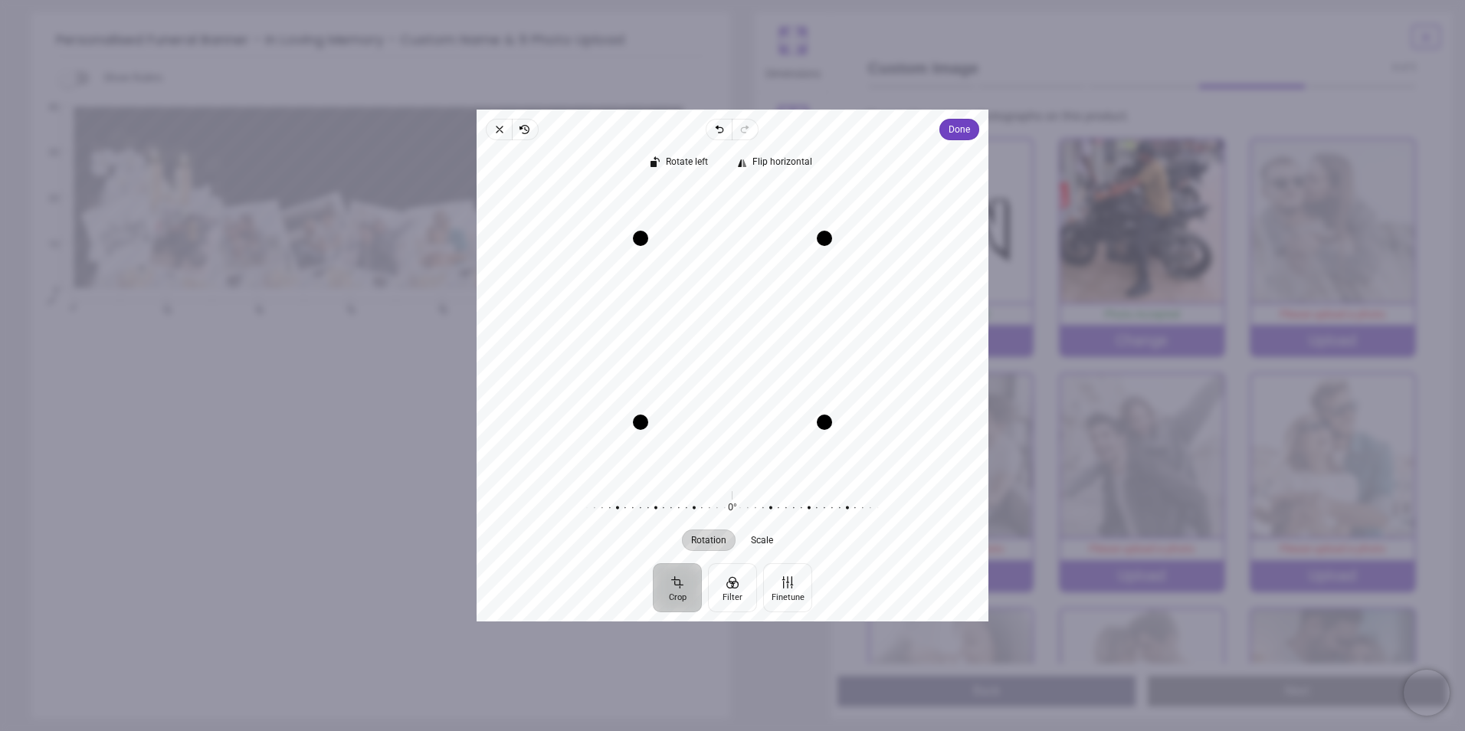
click at [739, 352] on div "Recenter" at bounding box center [732, 330] width 487 height 288
drag, startPoint x: 725, startPoint y: 421, endPoint x: 726, endPoint y: 470, distance: 49.1
click at [726, 470] on div "Drag edge b" at bounding box center [733, 467] width 230 height 15
click at [739, 277] on div "Recenter" at bounding box center [732, 330] width 487 height 288
drag, startPoint x: 621, startPoint y: 474, endPoint x: 646, endPoint y: 528, distance: 59.3
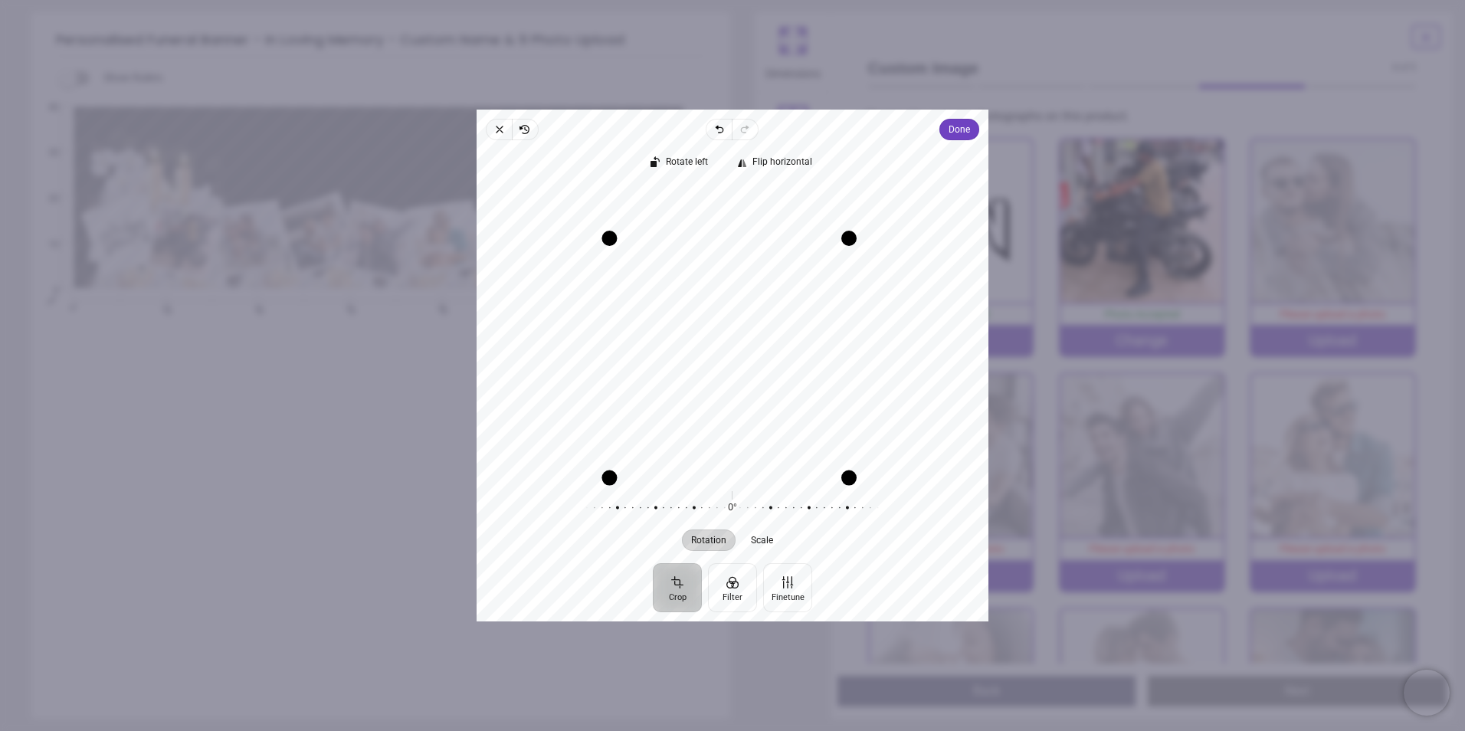
click at [646, 528] on div "Rotate left Flip horizontal Recenter Rotation Scale 0° Reset" at bounding box center [733, 351] width 512 height 423
drag, startPoint x: 777, startPoint y: 310, endPoint x: 781, endPoint y: 269, distance: 41.6
click at [781, 269] on div "Recenter" at bounding box center [732, 330] width 487 height 288
click at [730, 590] on button "Filter" at bounding box center [732, 587] width 49 height 49
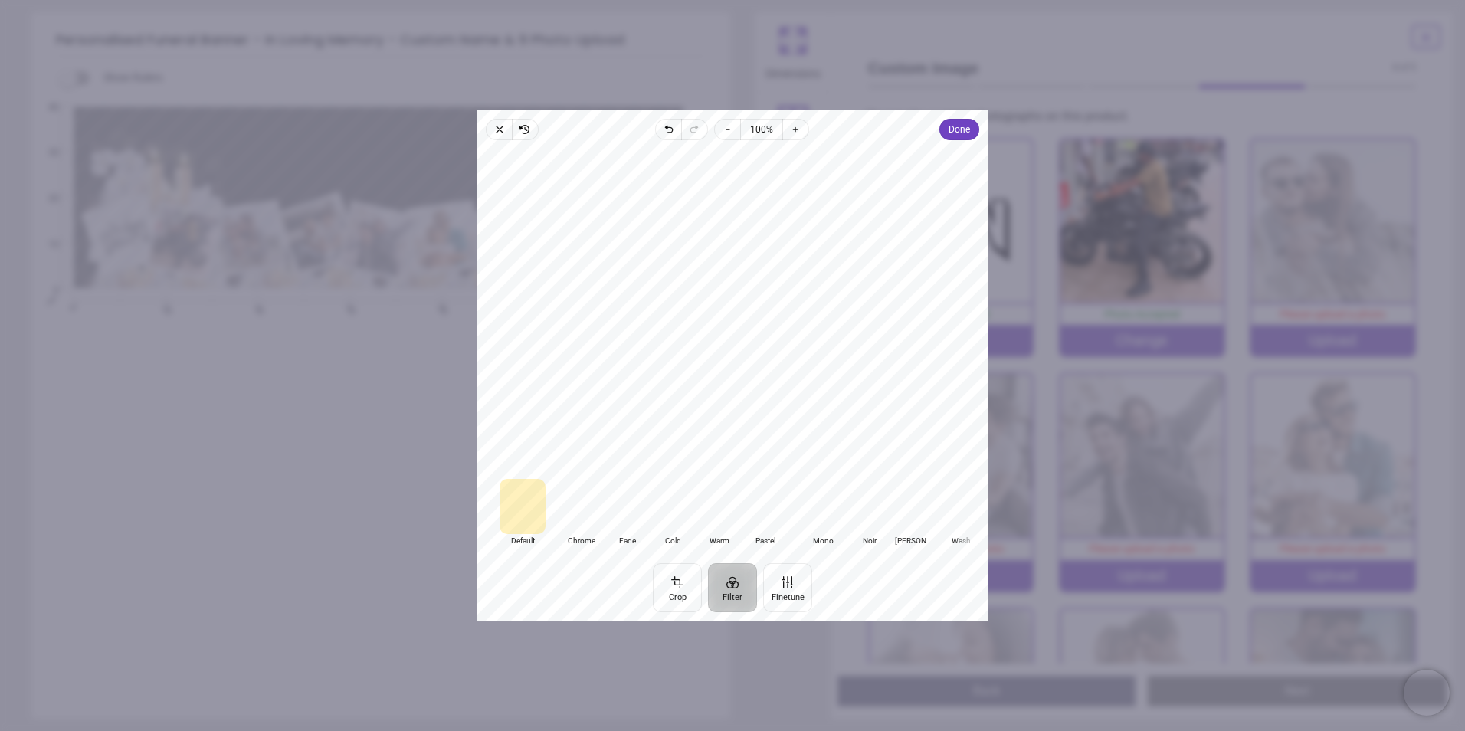
click at [581, 512] on div at bounding box center [581, 506] width 46 height 55
click at [870, 532] on div at bounding box center [869, 506] width 46 height 55
click at [917, 508] on div at bounding box center [915, 506] width 46 height 55
click at [824, 515] on div at bounding box center [835, 506] width 46 height 55
click at [961, 129] on span "Done" at bounding box center [959, 129] width 21 height 18
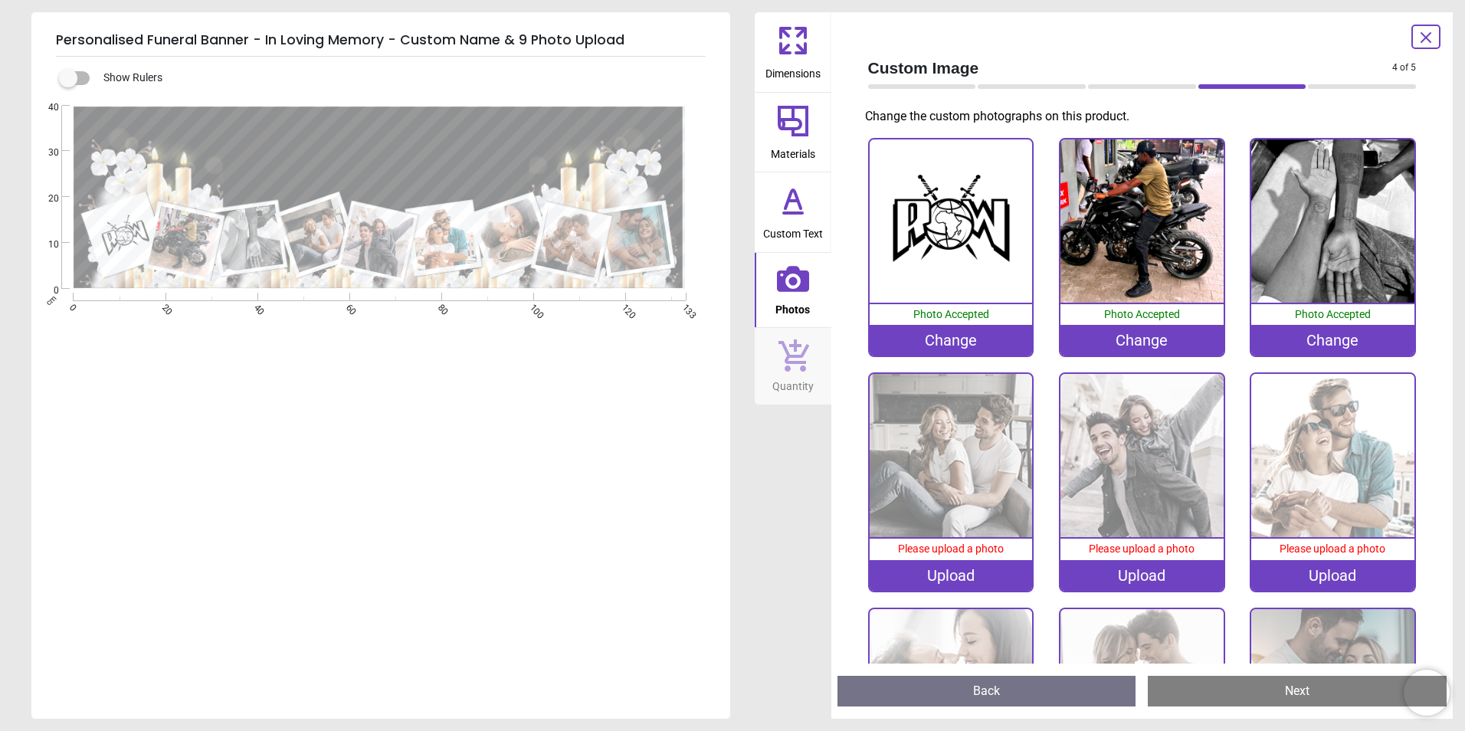
click at [952, 574] on div "Upload" at bounding box center [951, 575] width 163 height 31
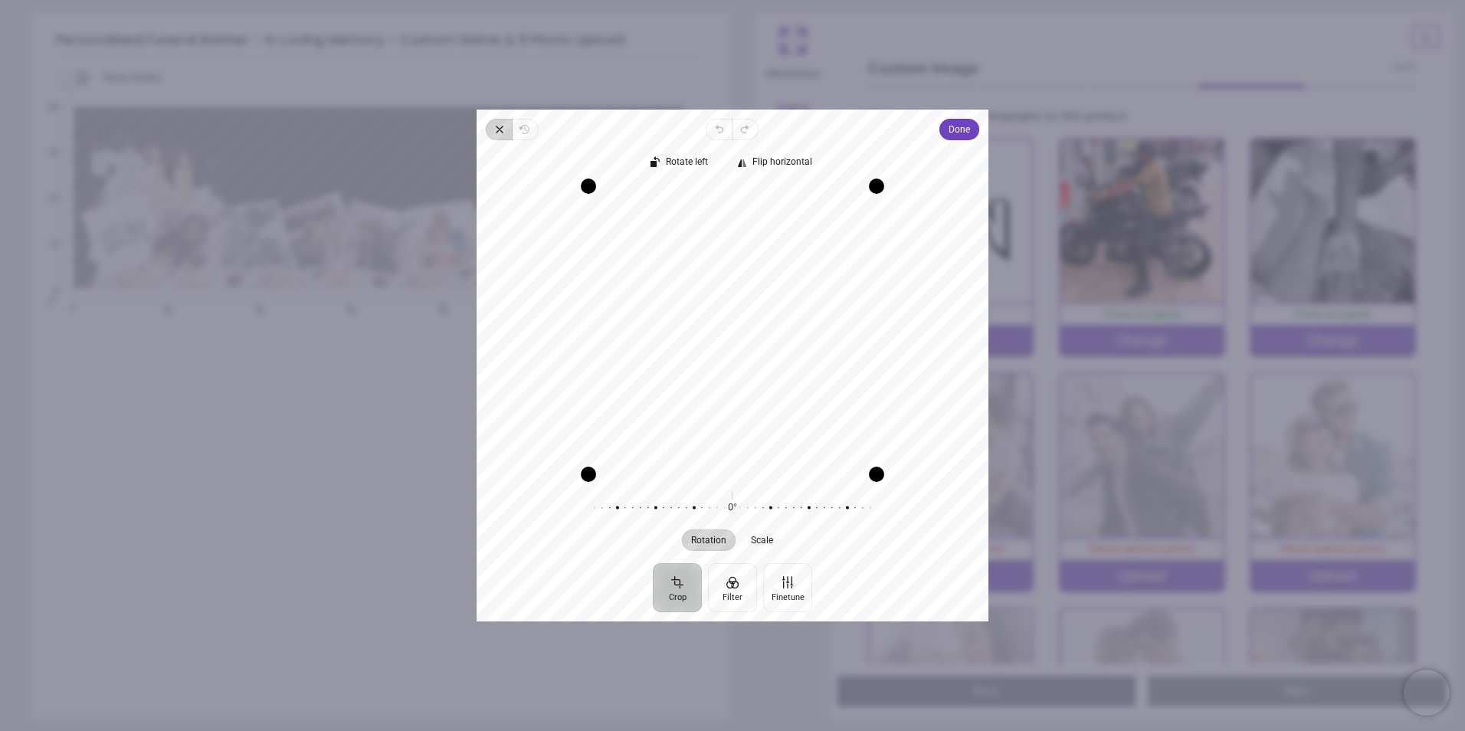
click at [492, 132] on span "Close" at bounding box center [499, 129] width 26 height 21
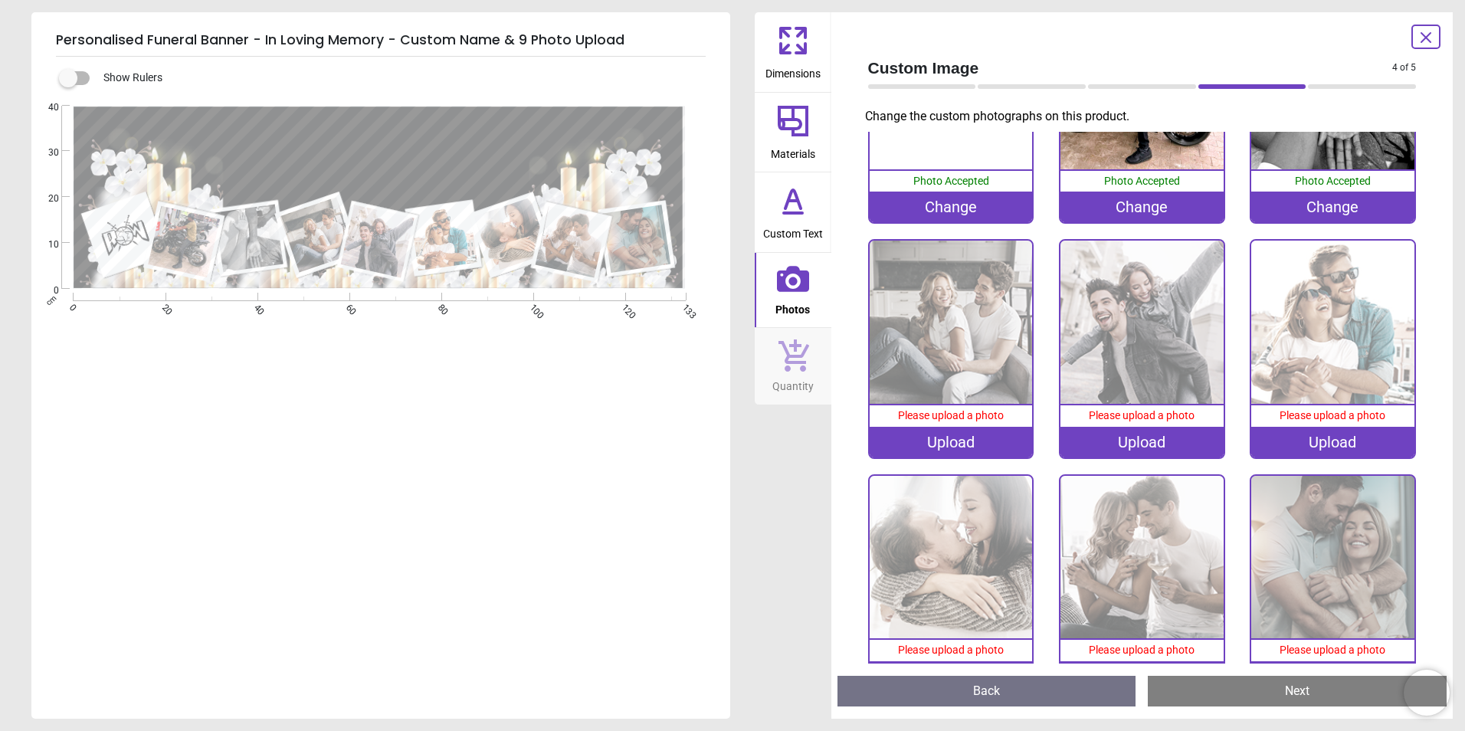
scroll to position [172, 0]
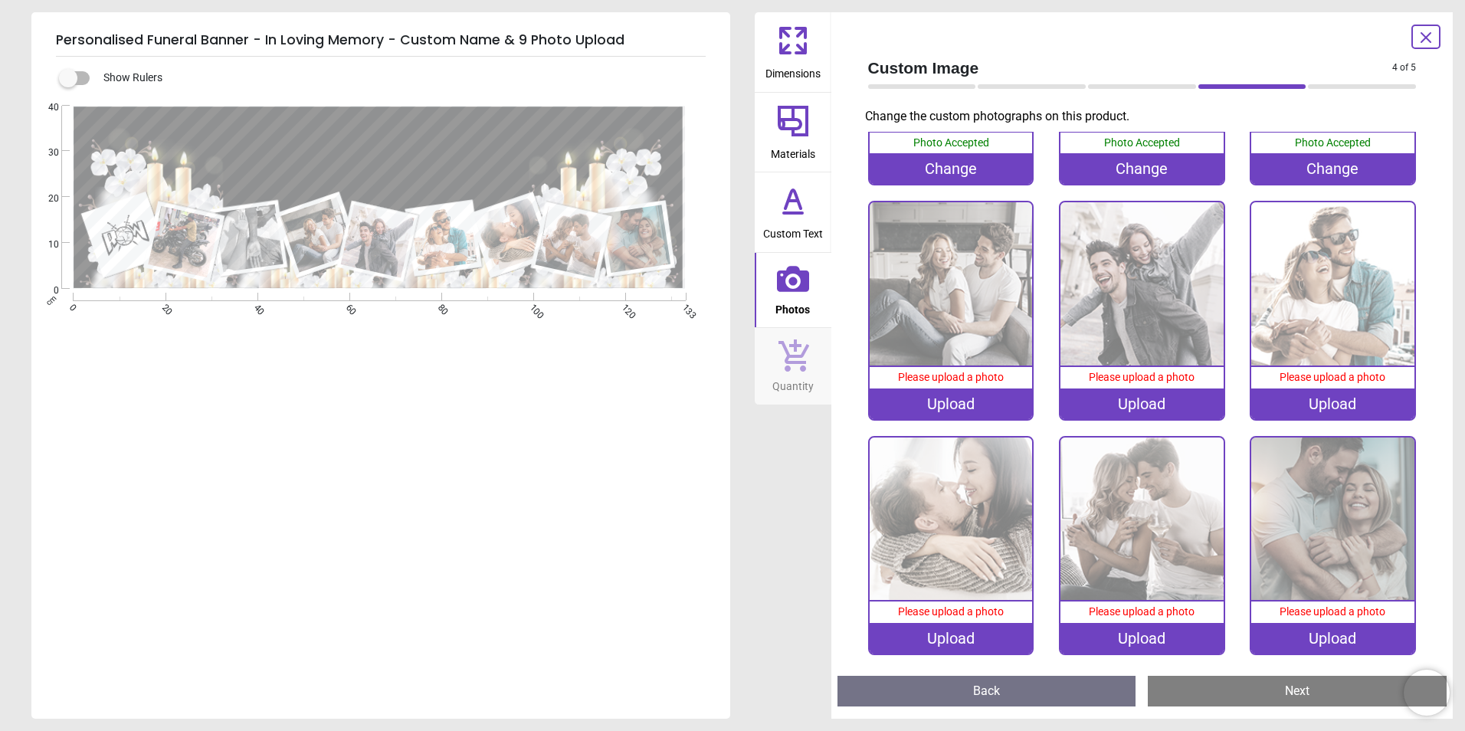
click at [981, 404] on div "Upload" at bounding box center [951, 403] width 163 height 31
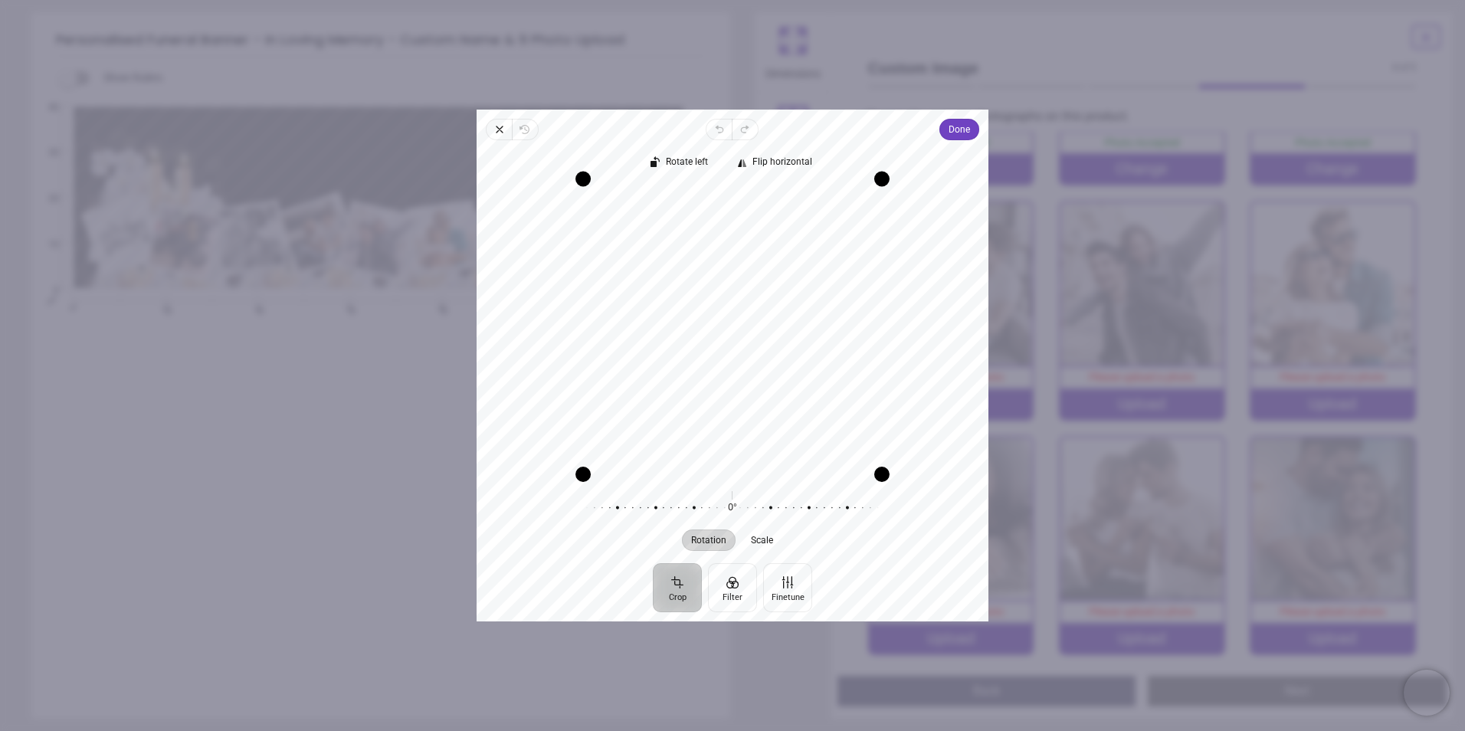
drag, startPoint x: 708, startPoint y: 188, endPoint x: 710, endPoint y: 128, distance: 60.6
click at [710, 128] on div "Close Revert Undo Redo Done Crop Filter Finetune Rotate left Flip horizontal Re…" at bounding box center [733, 366] width 512 height 512
drag, startPoint x: 712, startPoint y: 130, endPoint x: 716, endPoint y: 146, distance: 16.5
click at [716, 146] on div "Close Revert Undo Redo Done Crop Filter Finetune Rotate left Flip horizontal Re…" at bounding box center [733, 366] width 512 height 512
drag, startPoint x: 677, startPoint y: 288, endPoint x: 675, endPoint y: 346, distance: 58.3
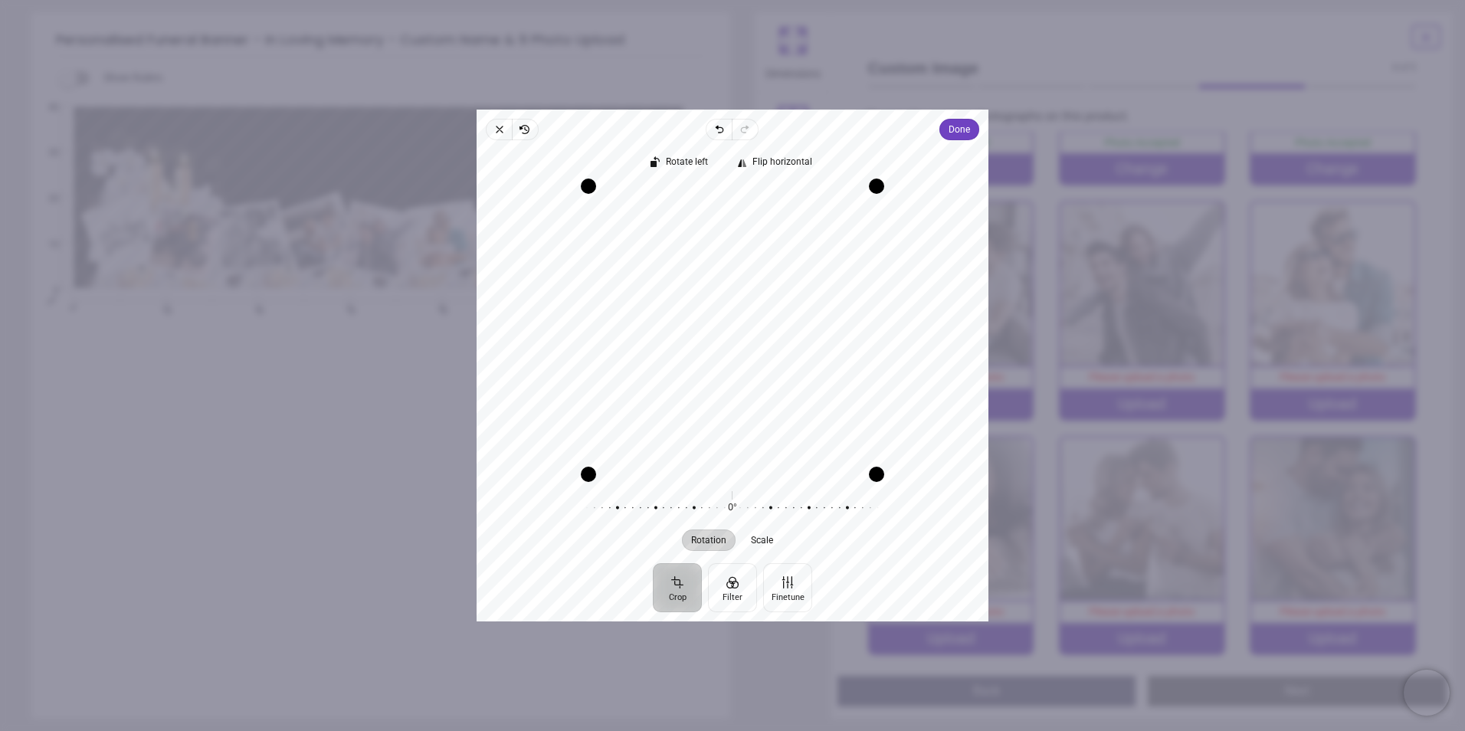
click at [675, 346] on div "Recenter" at bounding box center [732, 330] width 487 height 288
drag, startPoint x: 687, startPoint y: 474, endPoint x: 687, endPoint y: 561, distance: 87.3
click at [687, 561] on div "Rotate left Flip horizontal Recenter Rotation Scale 0° Reset" at bounding box center [733, 351] width 512 height 423
click at [718, 428] on div "Recenter" at bounding box center [732, 330] width 487 height 288
click at [749, 345] on div "Recenter" at bounding box center [732, 330] width 487 height 288
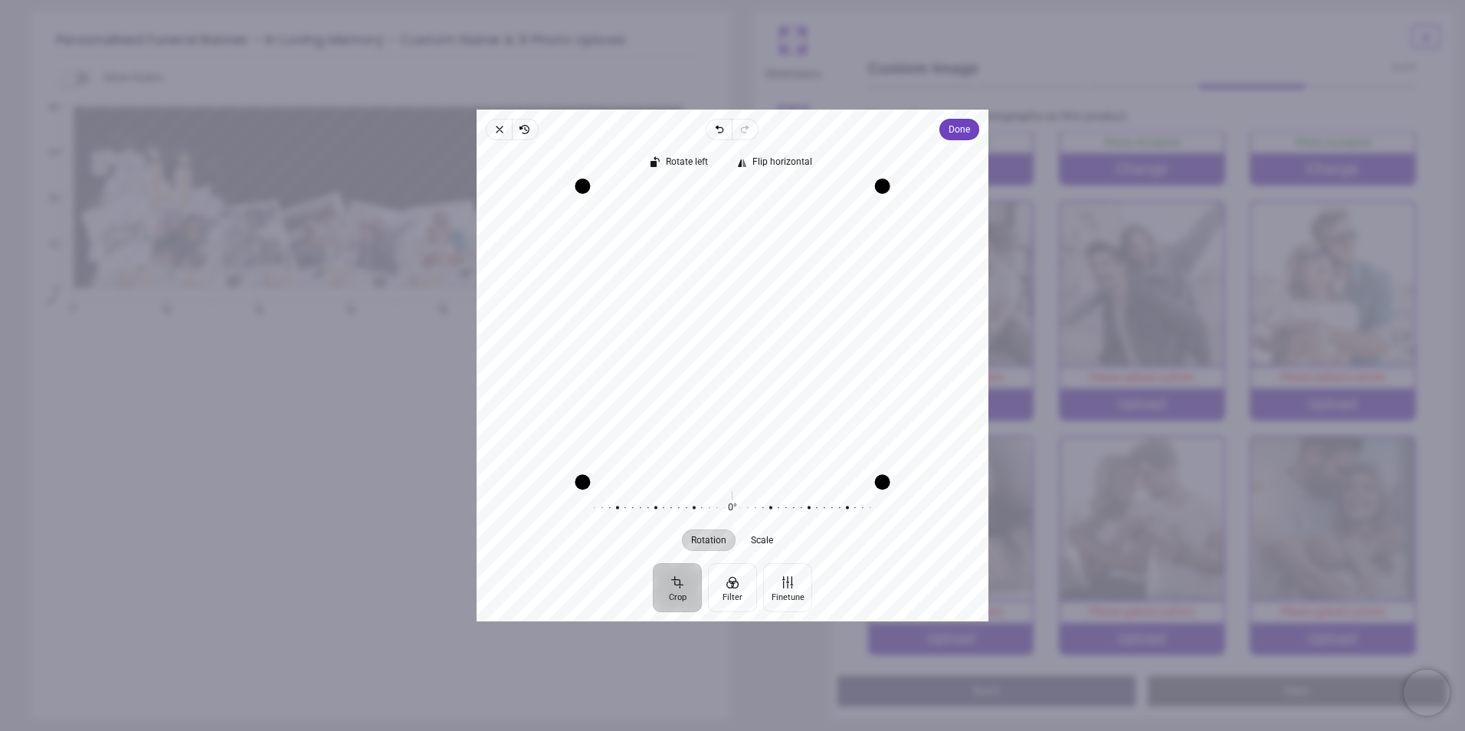
drag, startPoint x: 723, startPoint y: 476, endPoint x: 726, endPoint y: 552, distance: 76.7
click at [726, 552] on div "Rotate left Flip horizontal Recenter Rotation Scale 0° Reset" at bounding box center [733, 351] width 512 height 423
click at [724, 597] on button "Filter" at bounding box center [732, 587] width 49 height 49
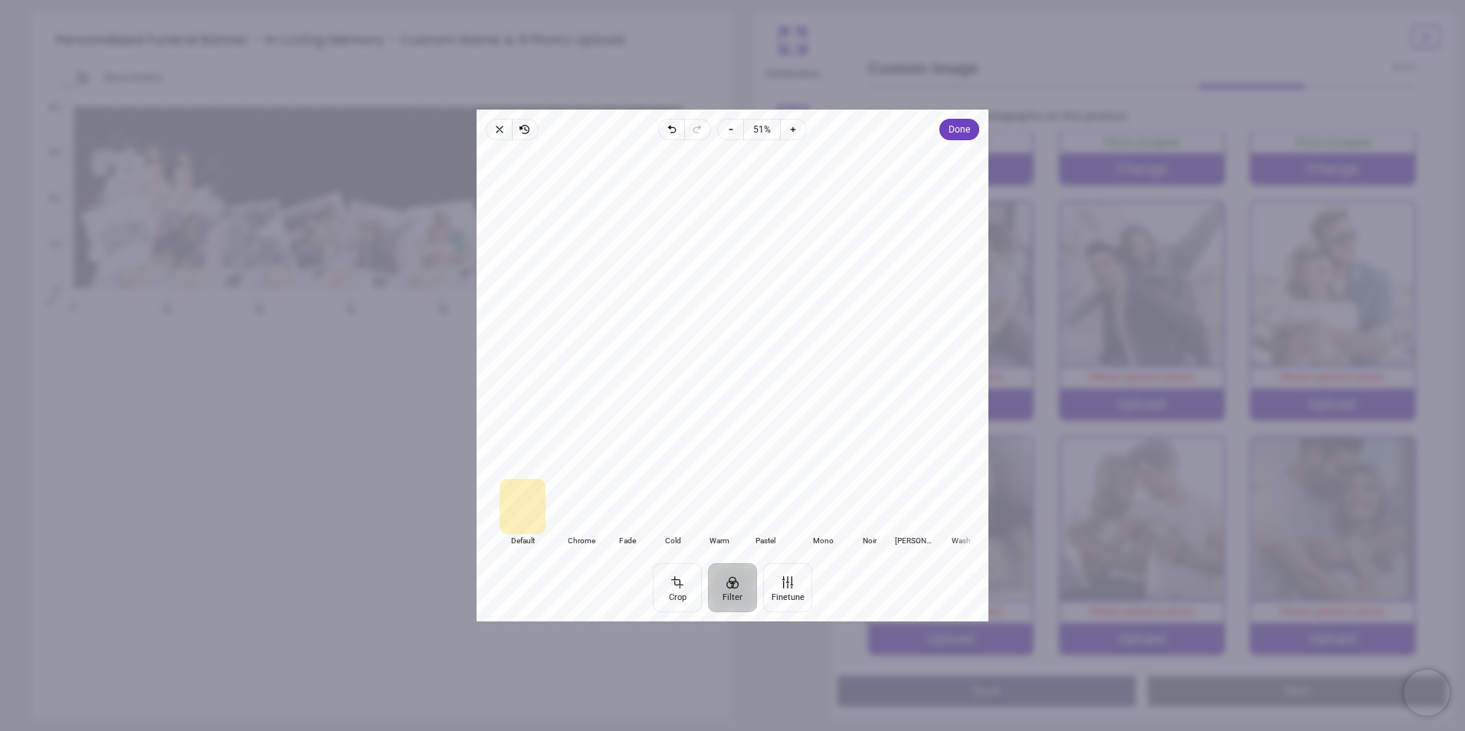
click at [762, 519] on div at bounding box center [765, 506] width 46 height 55
click at [821, 517] on div at bounding box center [823, 506] width 46 height 55
click at [864, 515] on div at bounding box center [869, 506] width 46 height 55
click at [828, 520] on div at bounding box center [823, 506] width 46 height 55
click at [676, 526] on div at bounding box center [673, 506] width 46 height 55
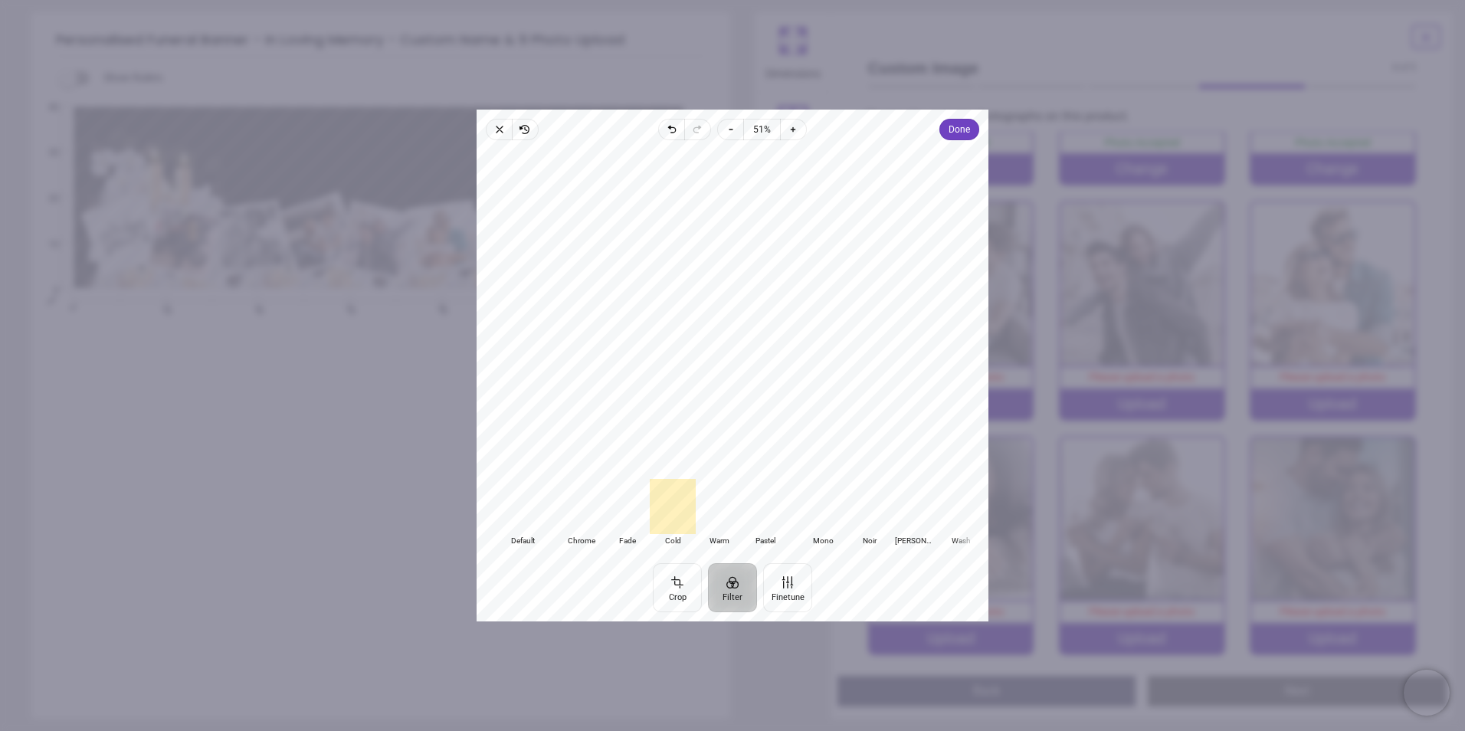
click at [620, 521] on div at bounding box center [627, 506] width 46 height 55
click at [649, 519] on div at bounding box center [627, 506] width 46 height 55
click at [677, 519] on div at bounding box center [673, 506] width 46 height 55
click at [969, 129] on span "Done" at bounding box center [959, 129] width 21 height 18
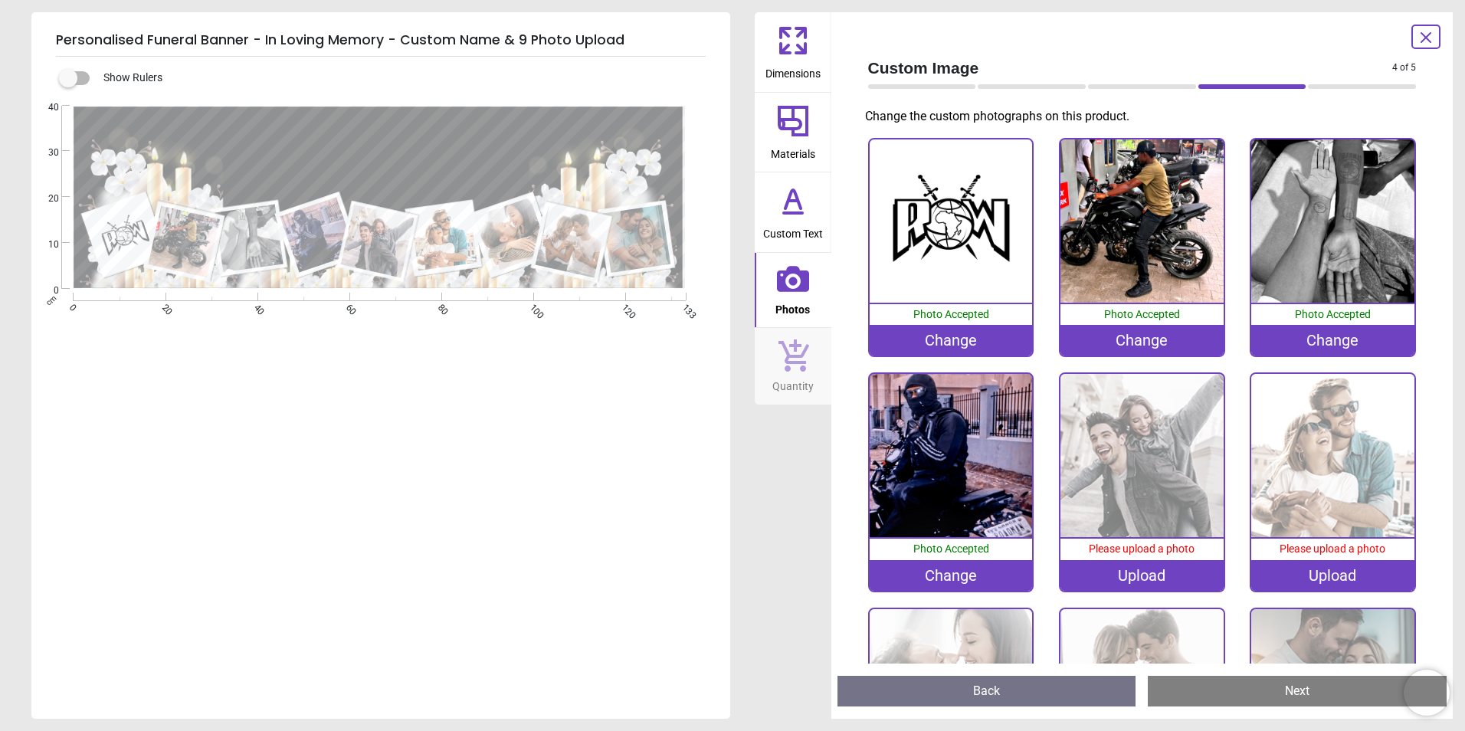
scroll to position [172, 0]
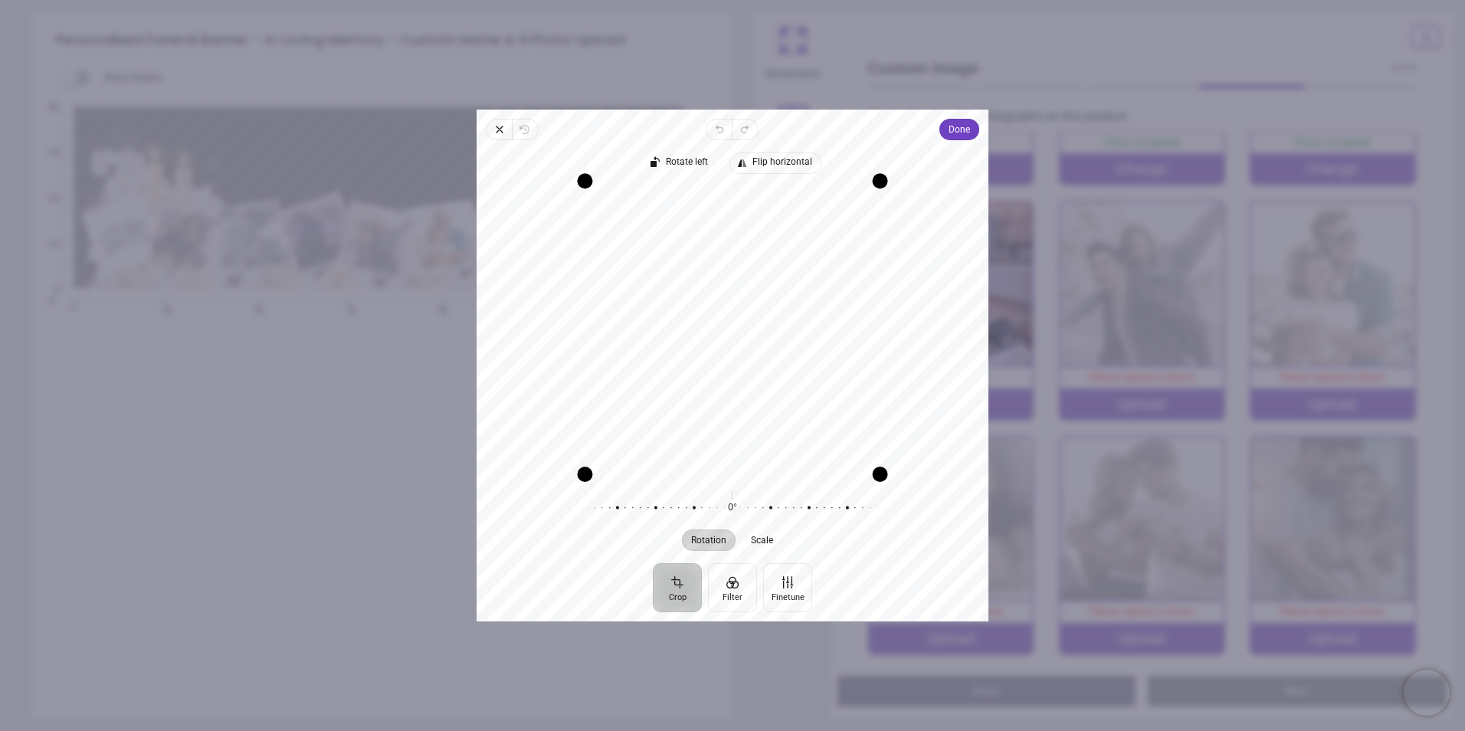
drag, startPoint x: 781, startPoint y: 185, endPoint x: 792, endPoint y: 154, distance: 33.5
click at [792, 154] on div "Rotate left Flip horizontal Recenter Rotation Scale 0° Reset" at bounding box center [733, 351] width 512 height 423
drag, startPoint x: 790, startPoint y: 244, endPoint x: 783, endPoint y: 264, distance: 21.1
click at [783, 264] on div "Recenter" at bounding box center [732, 330] width 487 height 288
click at [727, 588] on button "Filter" at bounding box center [732, 587] width 49 height 49
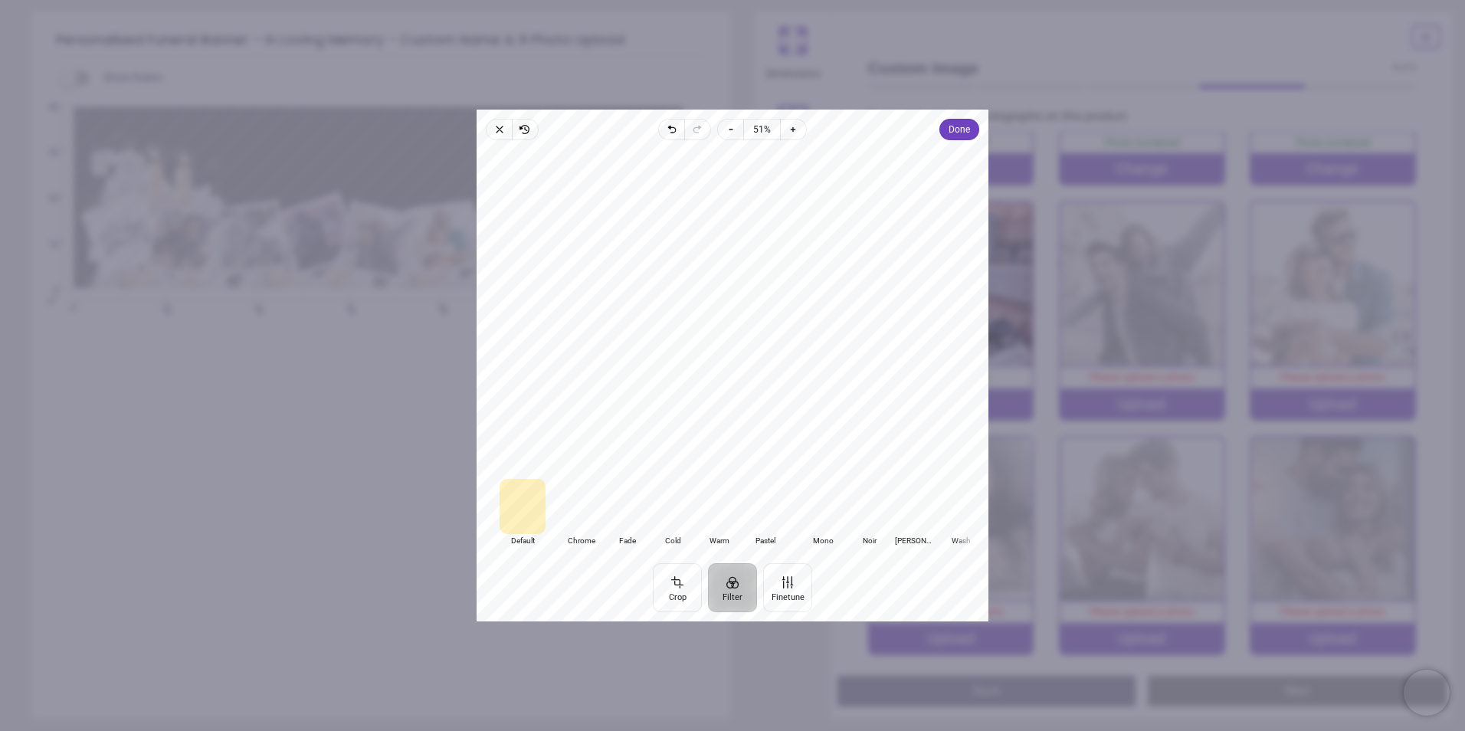
click at [581, 519] on div at bounding box center [581, 506] width 46 height 55
click at [621, 519] on div at bounding box center [627, 506] width 46 height 55
click at [829, 513] on div at bounding box center [823, 506] width 46 height 55
click at [868, 511] on div at bounding box center [869, 506] width 46 height 55
click at [967, 129] on span "Done" at bounding box center [959, 129] width 21 height 18
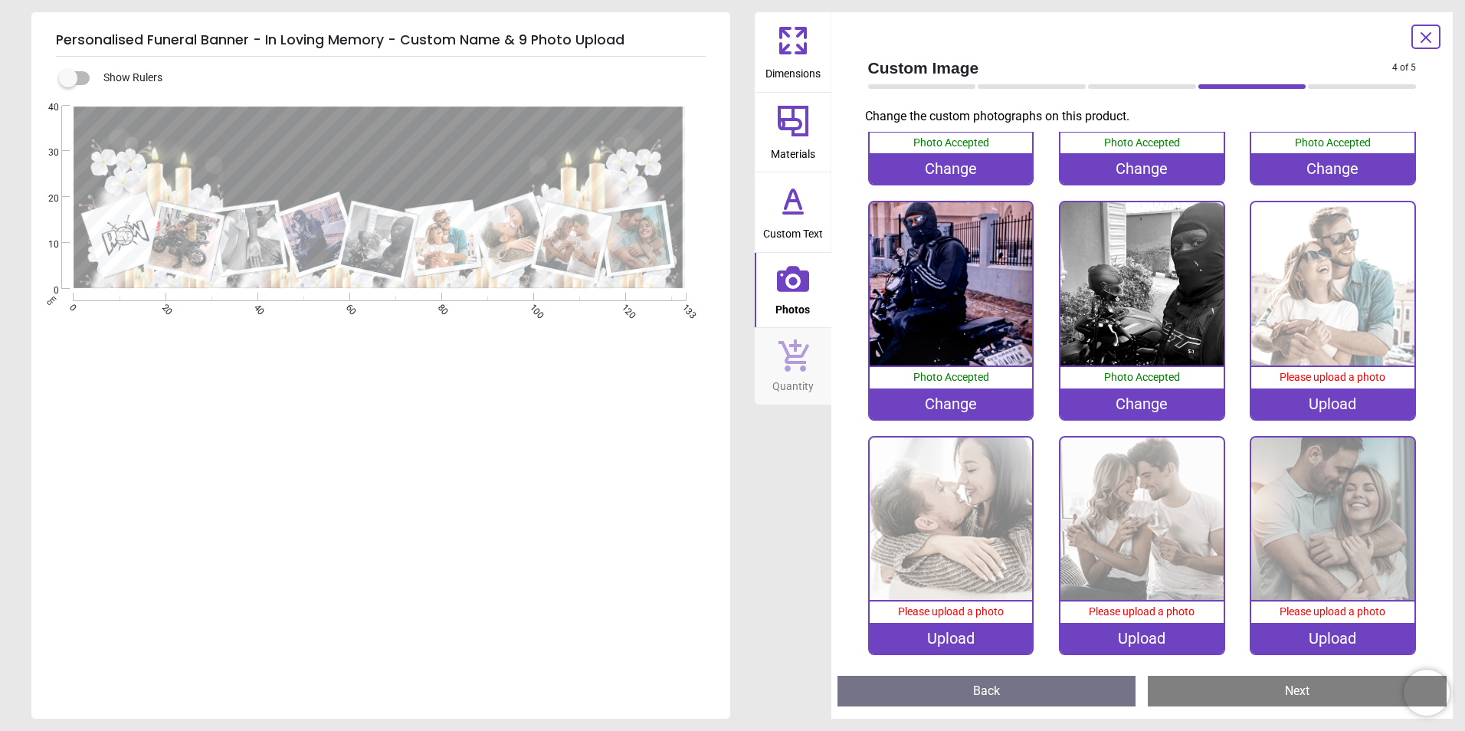
click at [1309, 405] on div "Upload" at bounding box center [1332, 403] width 163 height 31
click at [1178, 395] on div "Change" at bounding box center [1141, 403] width 163 height 31
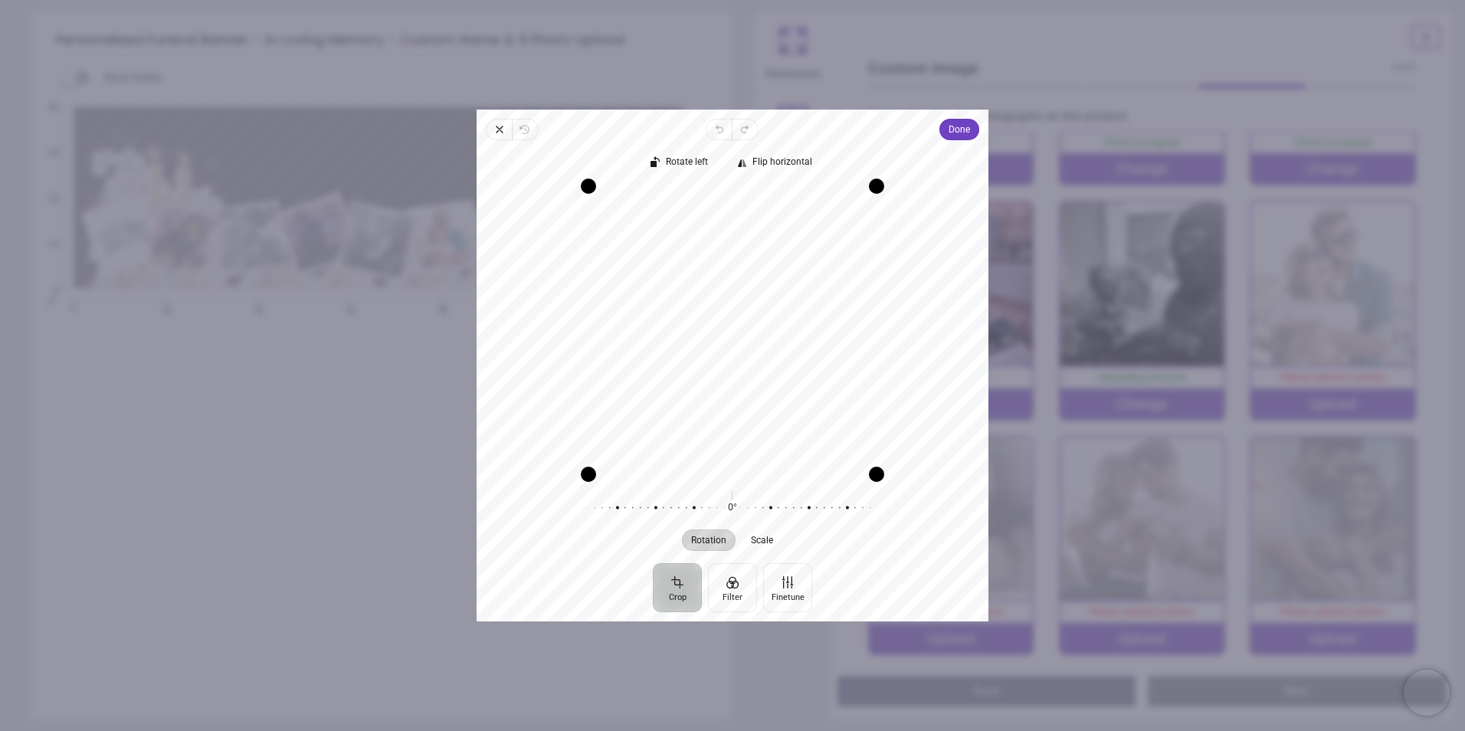
drag, startPoint x: 680, startPoint y: 364, endPoint x: 681, endPoint y: 281, distance: 82.8
click at [681, 281] on div "Recenter" at bounding box center [732, 330] width 487 height 288
drag, startPoint x: 723, startPoint y: 482, endPoint x: 723, endPoint y: 510, distance: 28.4
click at [723, 510] on div "Rotation Scale 0° Reset" at bounding box center [733, 518] width 512 height 77
drag, startPoint x: 742, startPoint y: 470, endPoint x: 751, endPoint y: 474, distance: 9.6
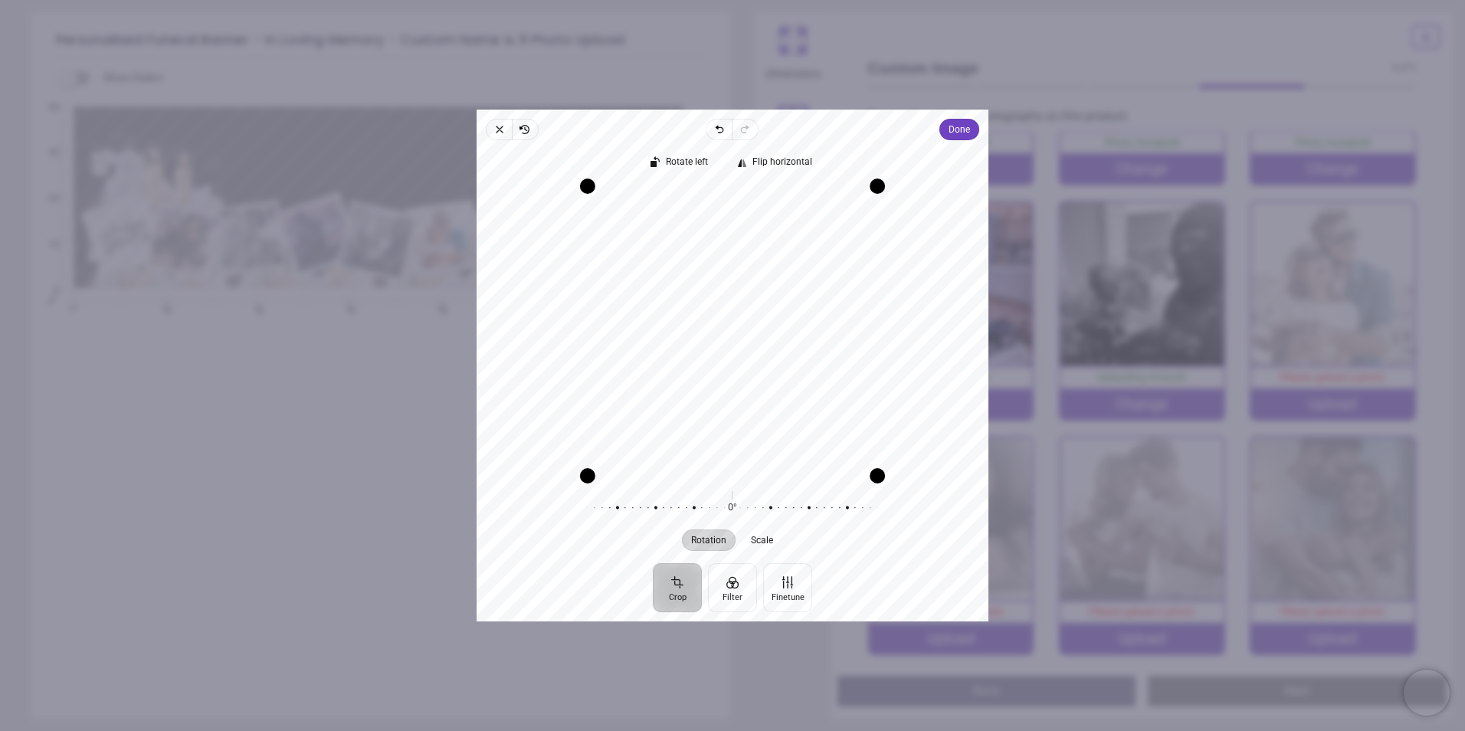
click at [751, 474] on div "Drag edge b" at bounding box center [733, 475] width 290 height 15
drag, startPoint x: 752, startPoint y: 355, endPoint x: 757, endPoint y: 254, distance: 101.3
click at [757, 254] on div "Recenter" at bounding box center [732, 330] width 487 height 288
drag, startPoint x: 766, startPoint y: 392, endPoint x: 767, endPoint y: 346, distance: 46.7
click at [767, 346] on div "Recenter" at bounding box center [732, 330] width 487 height 288
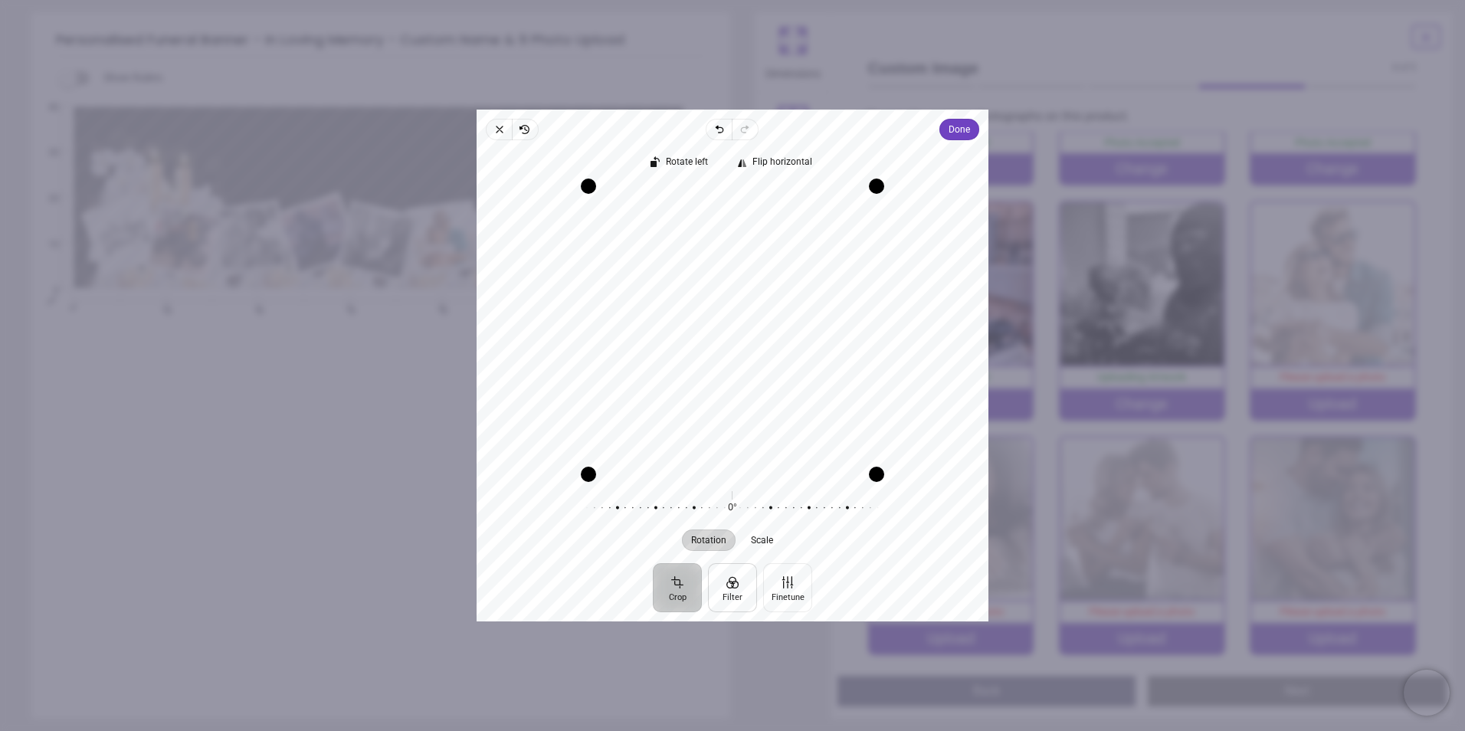
click at [733, 583] on button "Filter" at bounding box center [732, 587] width 49 height 49
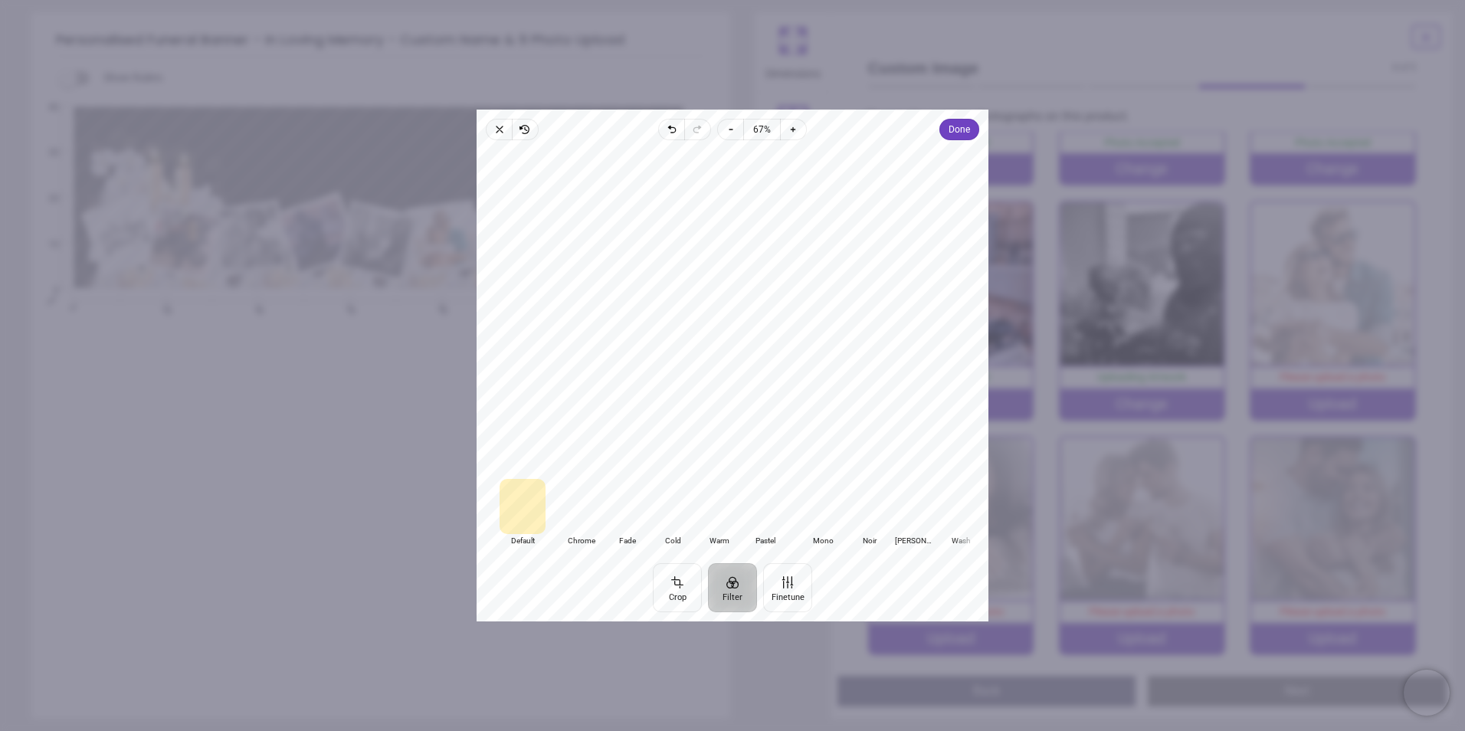
click at [815, 514] on div at bounding box center [823, 506] width 46 height 55
click at [774, 516] on div at bounding box center [765, 506] width 46 height 55
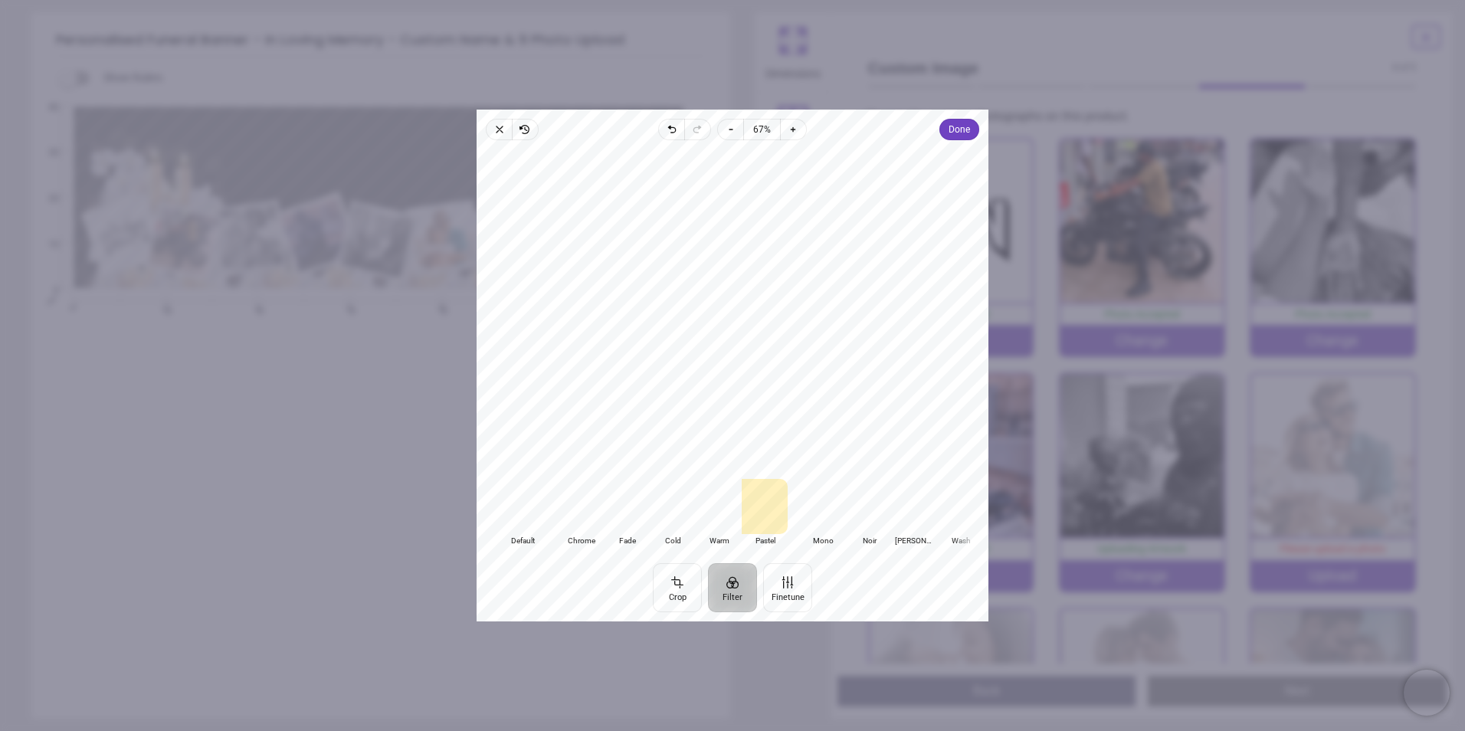
scroll to position [172, 0]
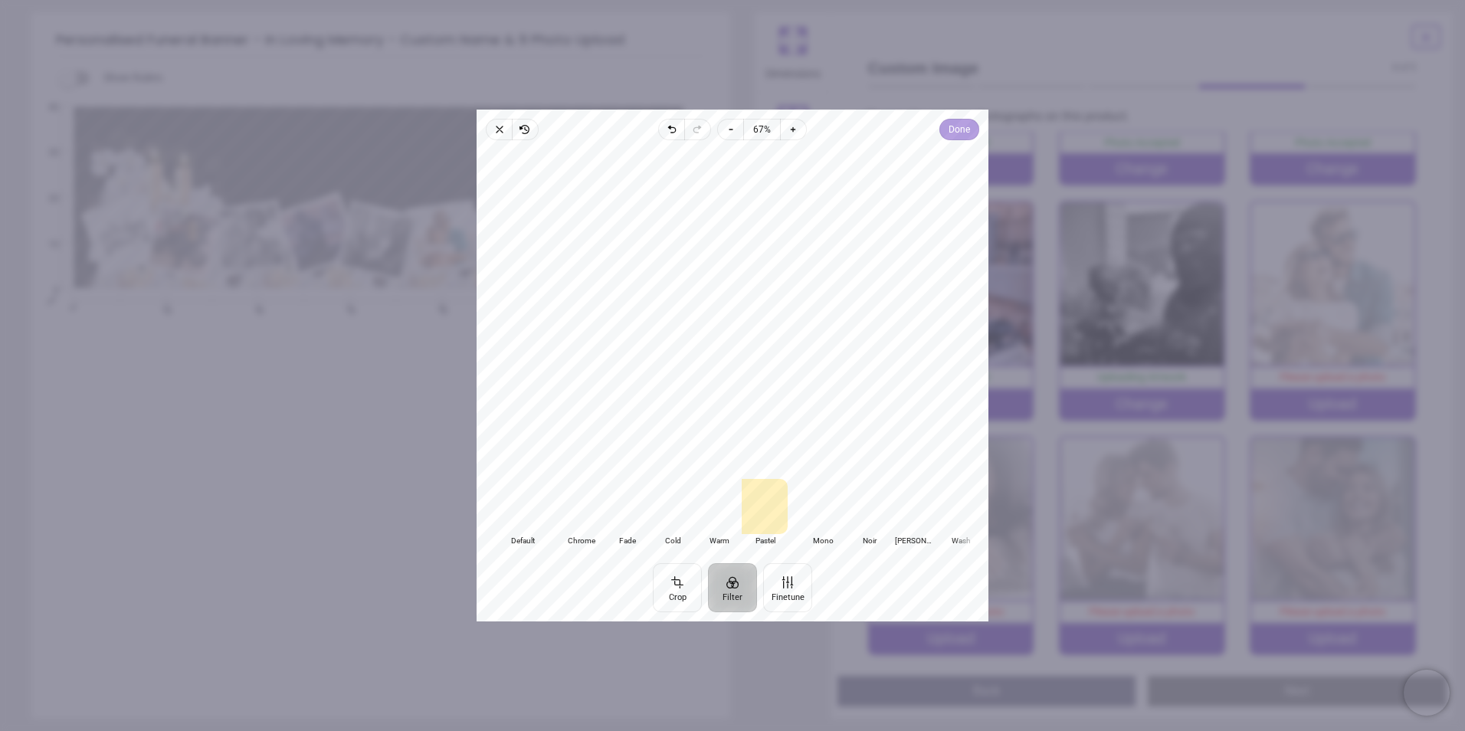
click at [971, 131] on button "Done" at bounding box center [959, 129] width 40 height 21
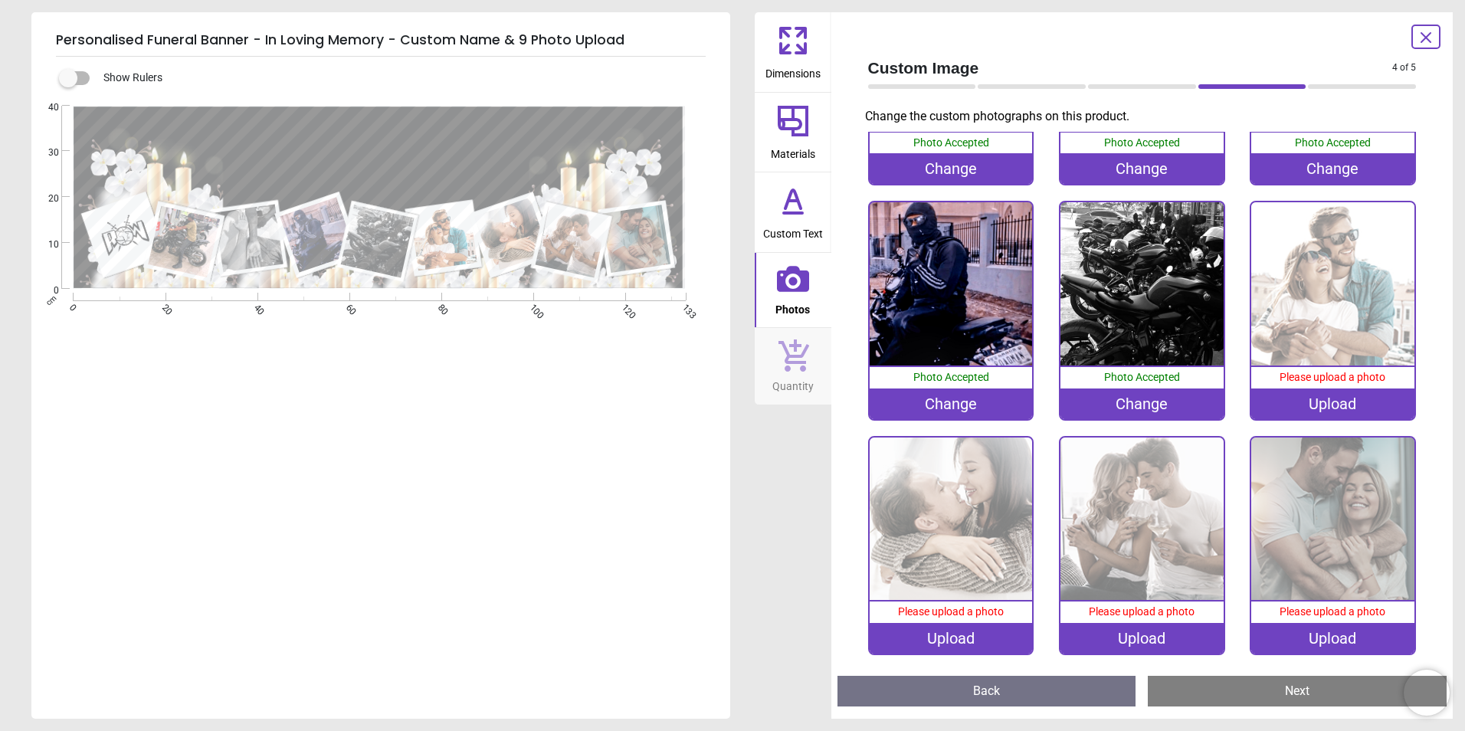
click at [1312, 401] on div "Upload" at bounding box center [1332, 403] width 163 height 31
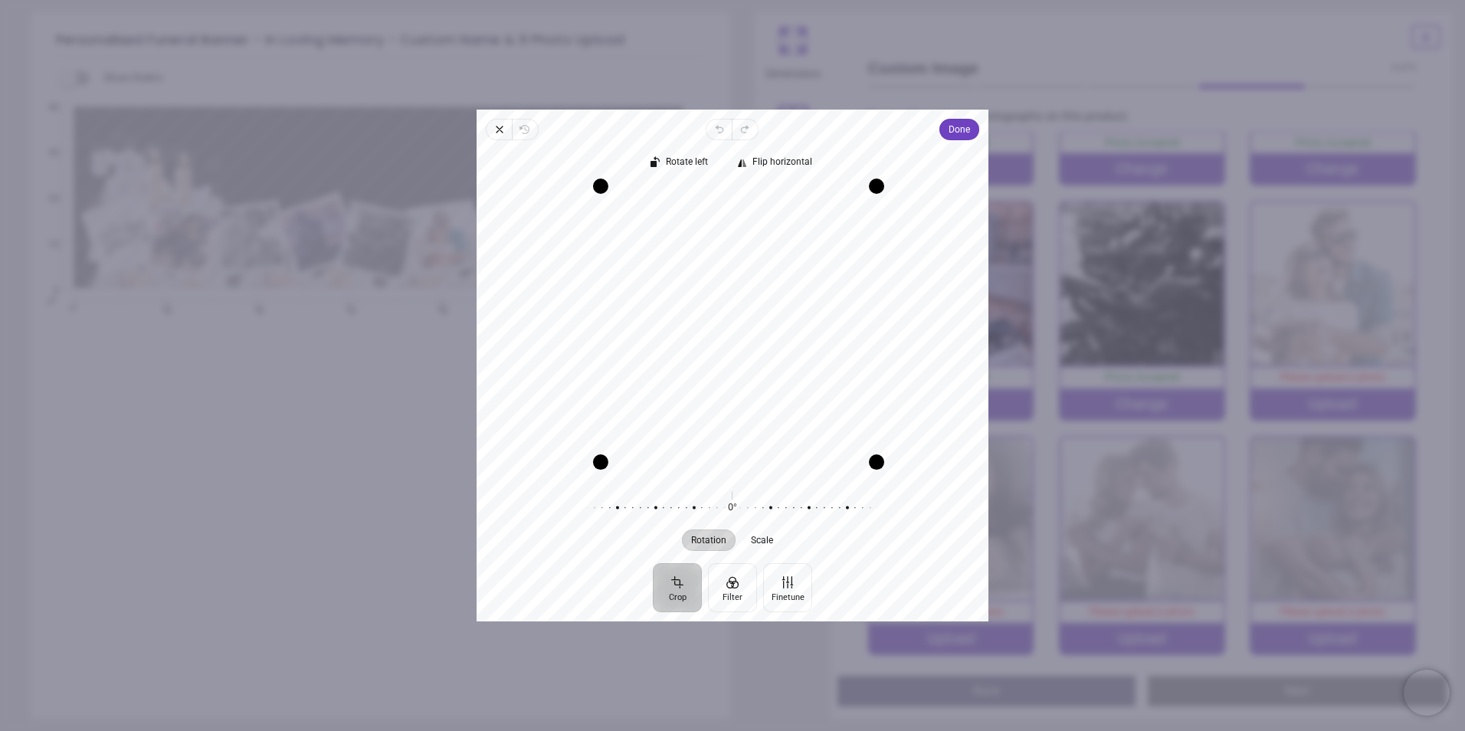
drag, startPoint x: 583, startPoint y: 473, endPoint x: 634, endPoint y: 494, distance: 54.9
click at [634, 494] on div "Rotate left Flip horizontal Recenter Rotation Scale 0° Reset" at bounding box center [733, 351] width 512 height 423
drag, startPoint x: 747, startPoint y: 382, endPoint x: 753, endPoint y: 359, distance: 24.5
click at [755, 352] on div "Recenter" at bounding box center [732, 330] width 487 height 288
drag, startPoint x: 611, startPoint y: 462, endPoint x: 613, endPoint y: 505, distance: 42.9
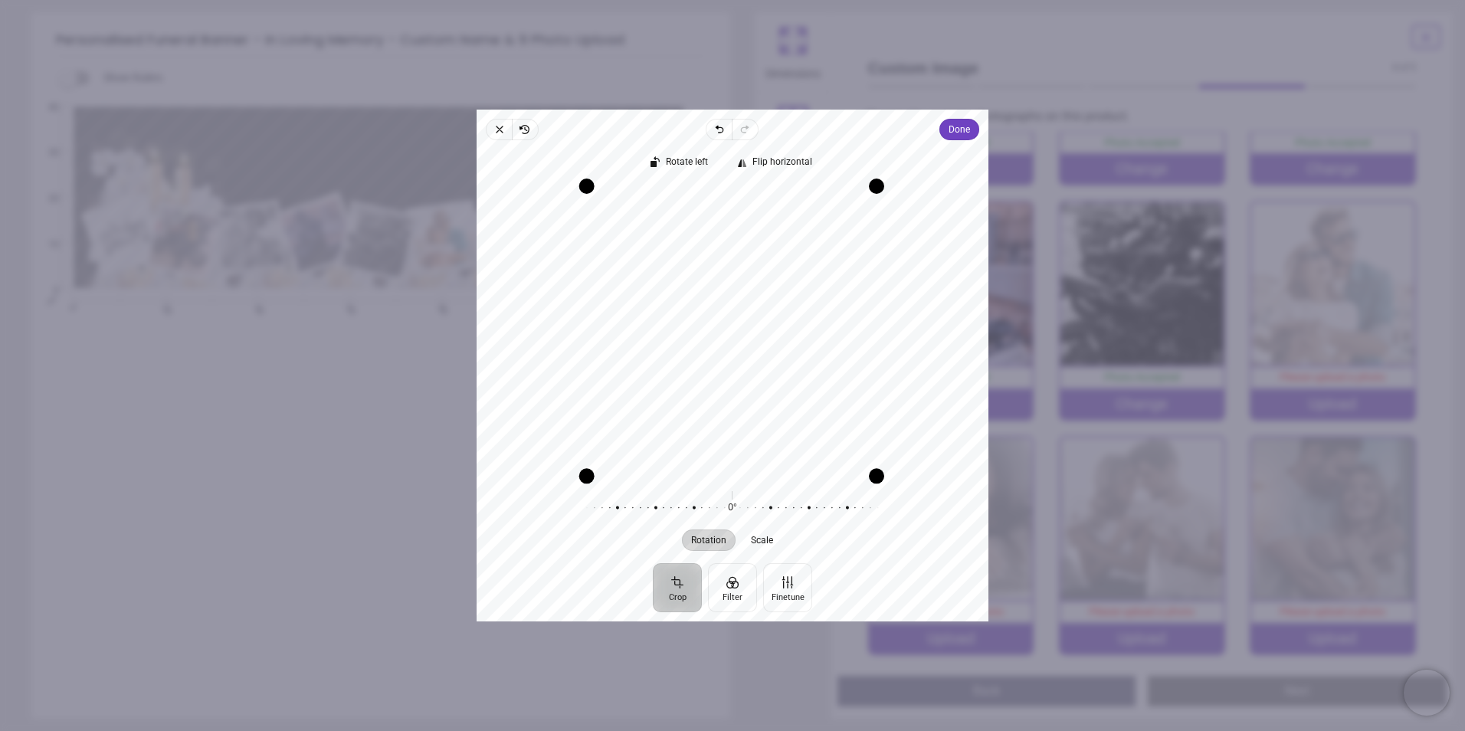
click at [610, 500] on div "Rotate left Flip horizontal Recenter Rotation Scale 0° Reset" at bounding box center [733, 351] width 512 height 423
click at [739, 582] on button "Filter" at bounding box center [732, 587] width 49 height 49
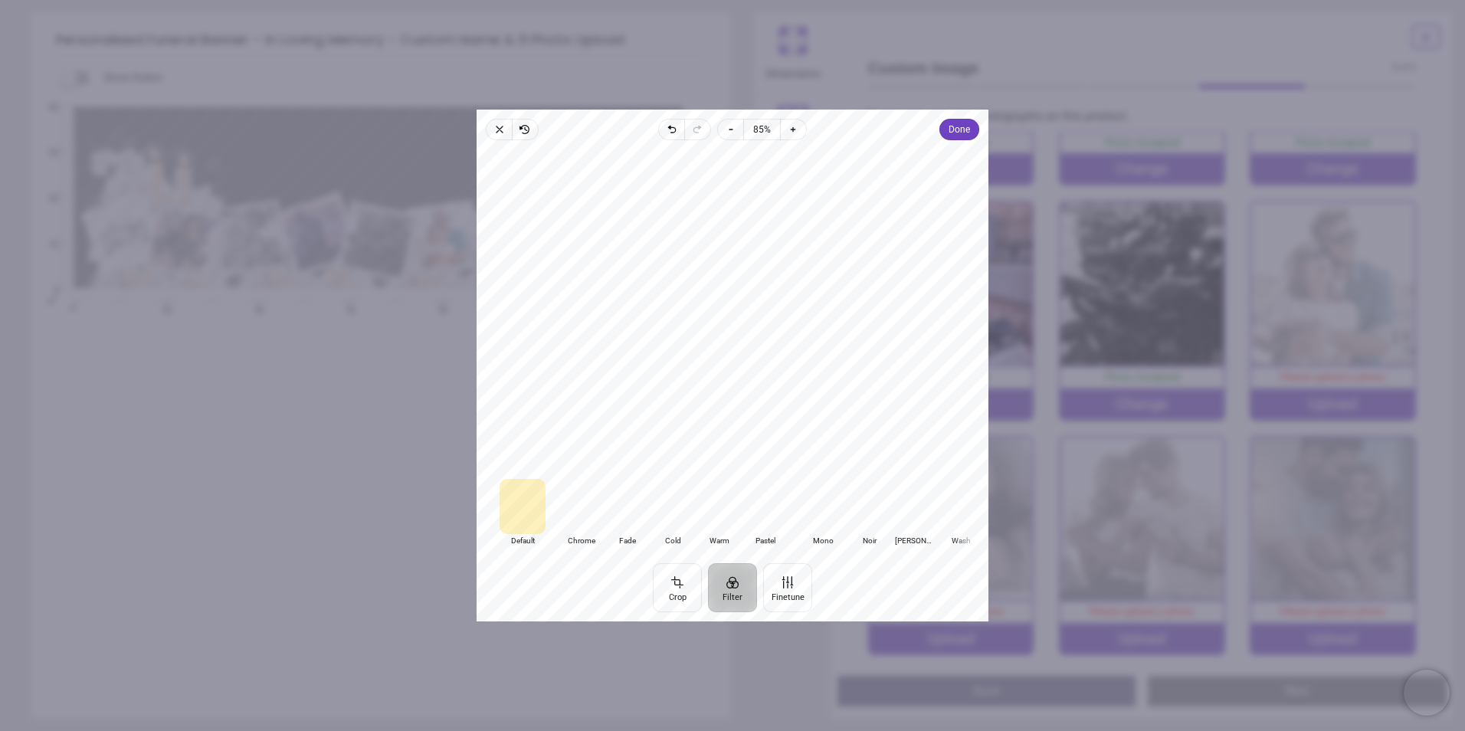
click at [828, 514] on div at bounding box center [823, 506] width 46 height 55
click at [962, 136] on span "Done" at bounding box center [959, 129] width 21 height 18
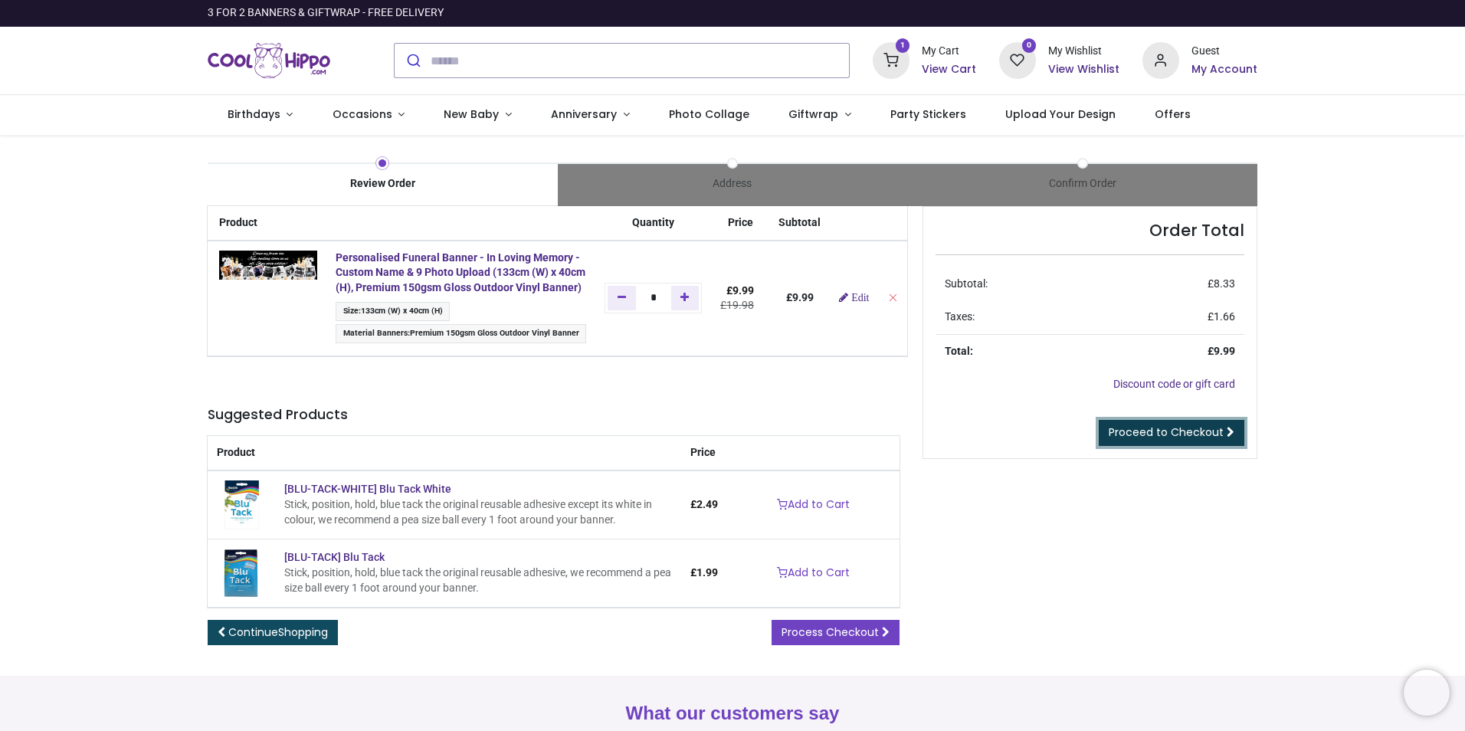
click at [1178, 434] on span "Proceed to Checkout" at bounding box center [1166, 431] width 115 height 15
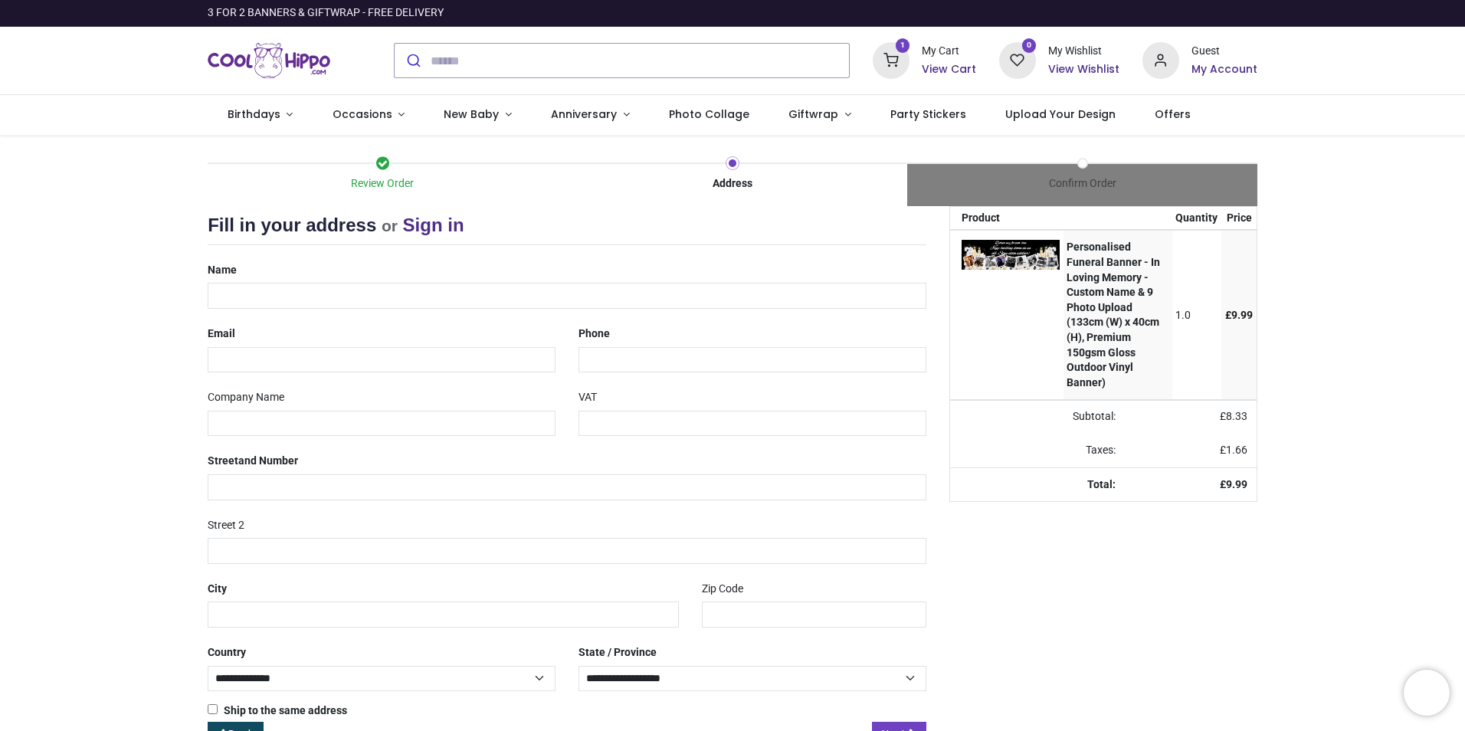
select select "***"
click at [411, 290] on input "text" at bounding box center [567, 296] width 719 height 26
type input "**********"
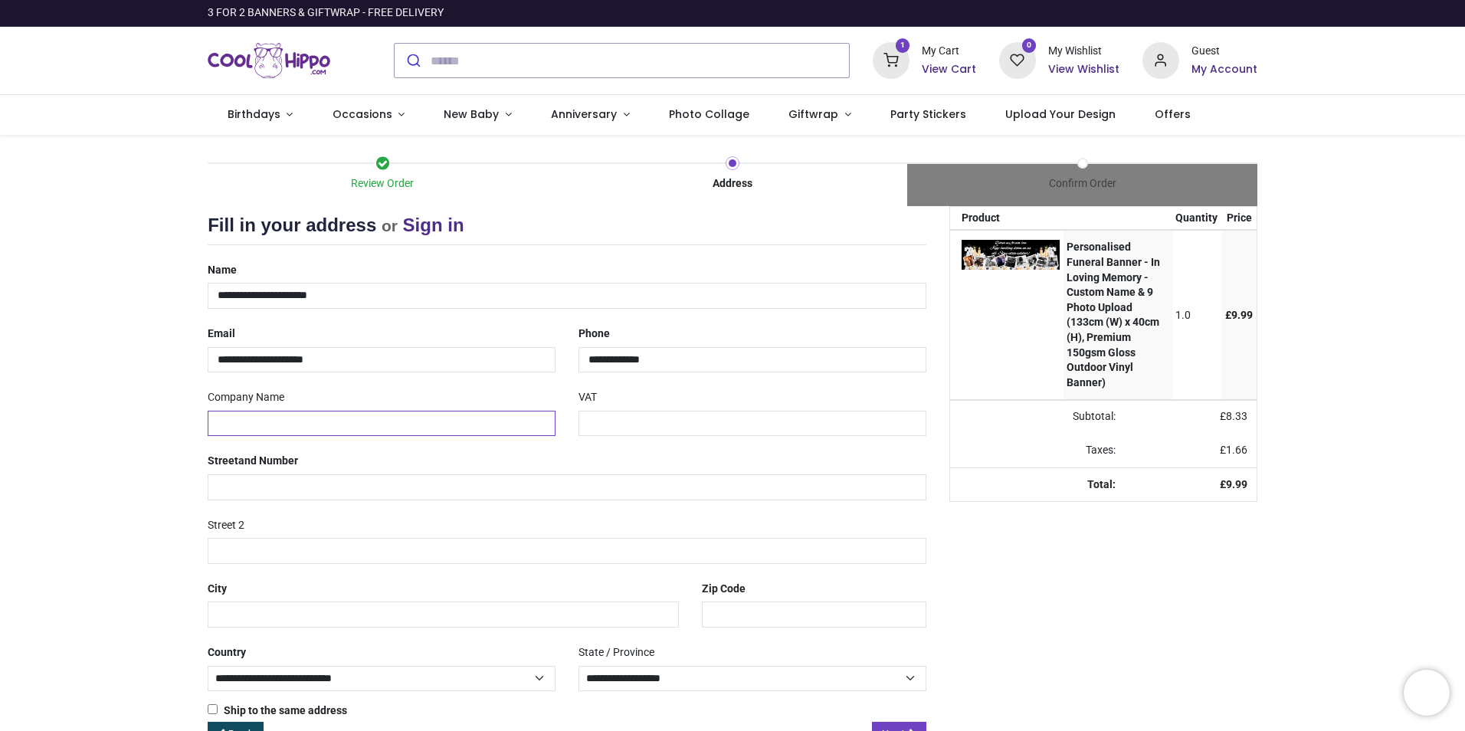
type input "********"
type input "**********"
type input "******"
type input "*******"
drag, startPoint x: 306, startPoint y: 295, endPoint x: 261, endPoint y: 297, distance: 46.0
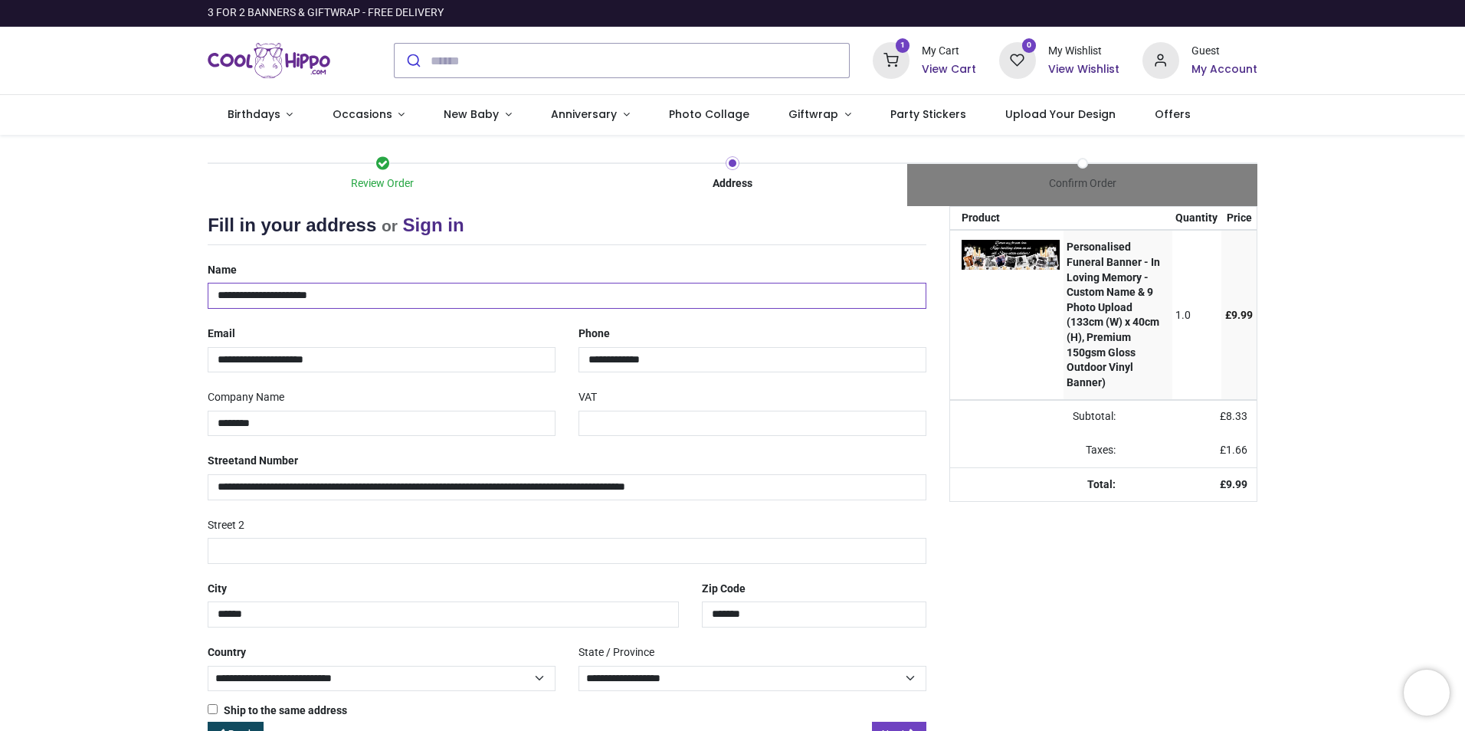
click at [261, 297] on input "**********" at bounding box center [567, 296] width 719 height 26
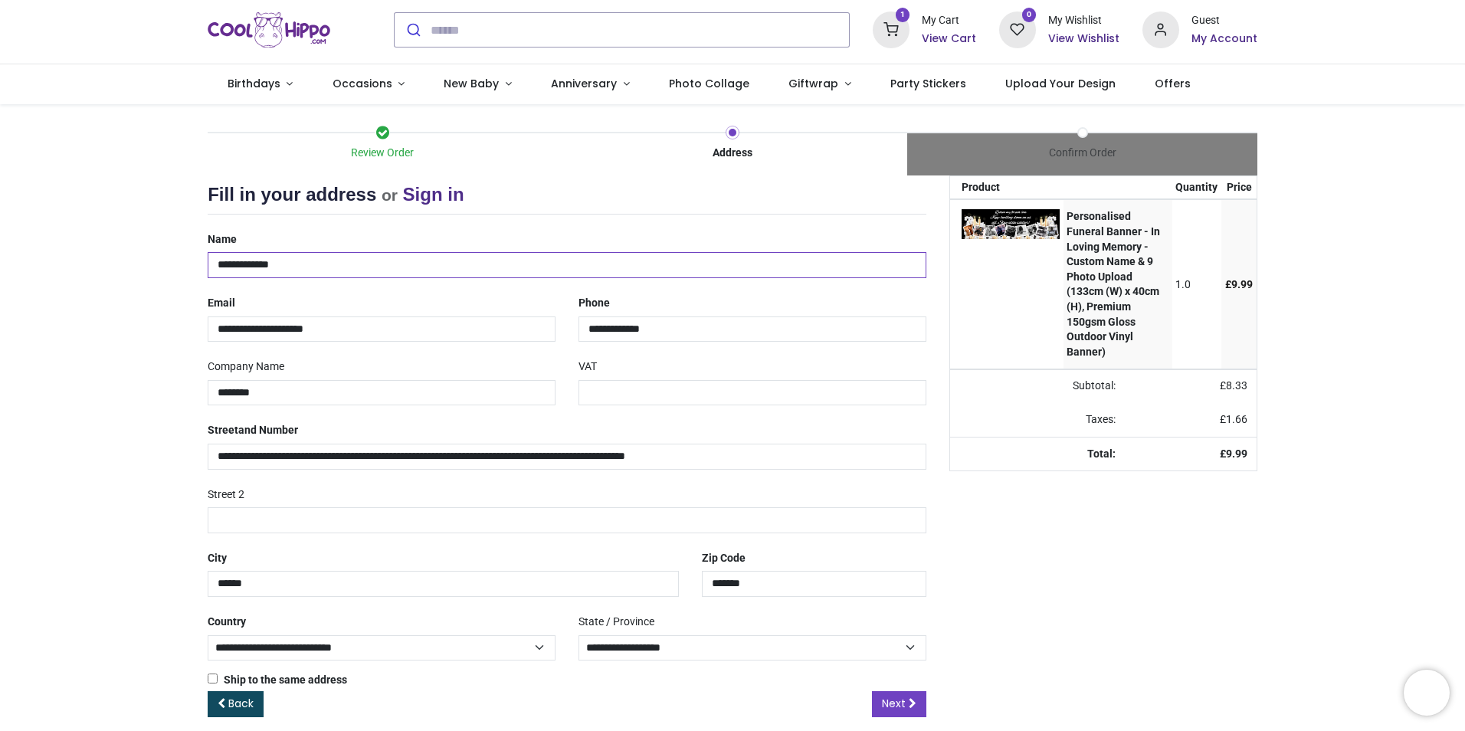
scroll to position [48, 0]
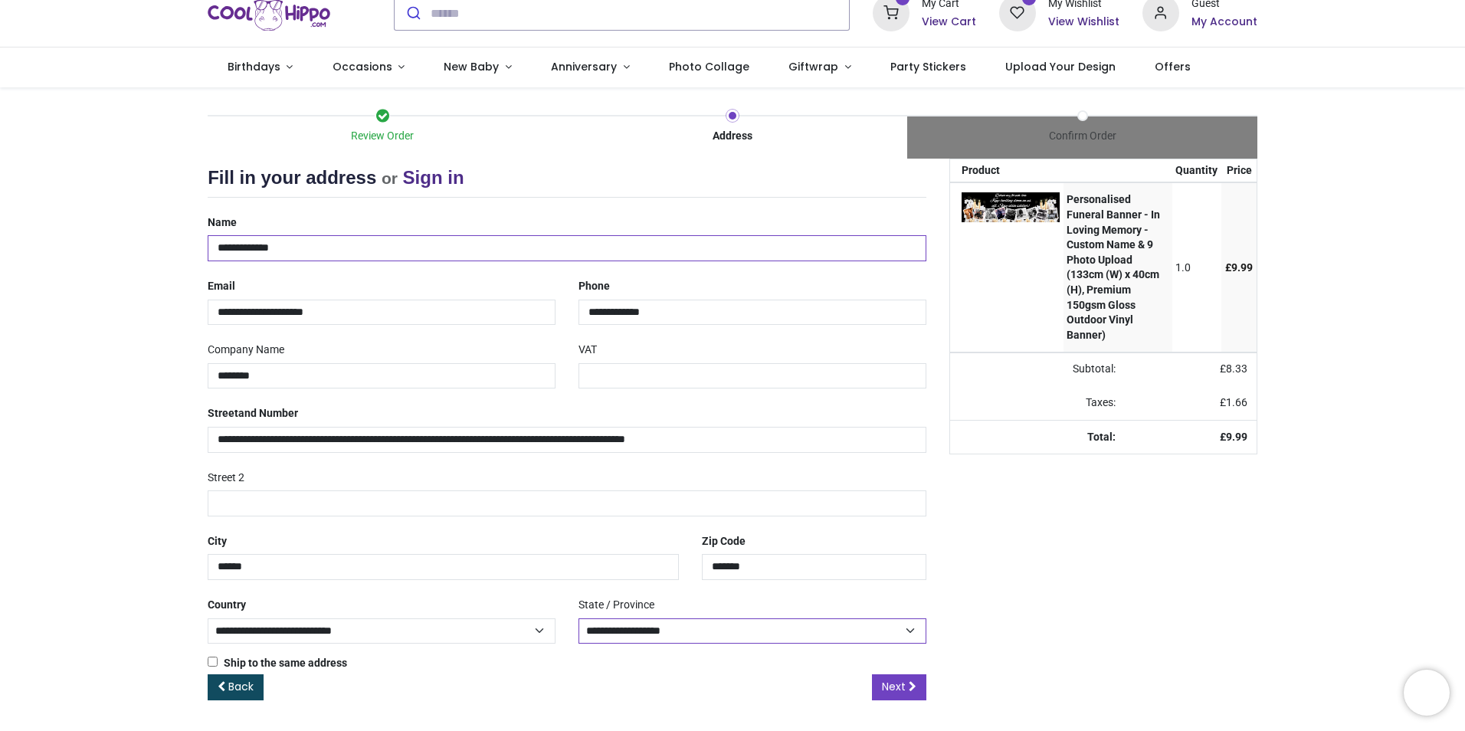
type input "**********"
click at [669, 628] on select "**********" at bounding box center [752, 631] width 348 height 26
select select "***"
click at [578, 618] on select "**********" at bounding box center [752, 631] width 348 height 26
click at [900, 687] on span "Next" at bounding box center [894, 686] width 24 height 15
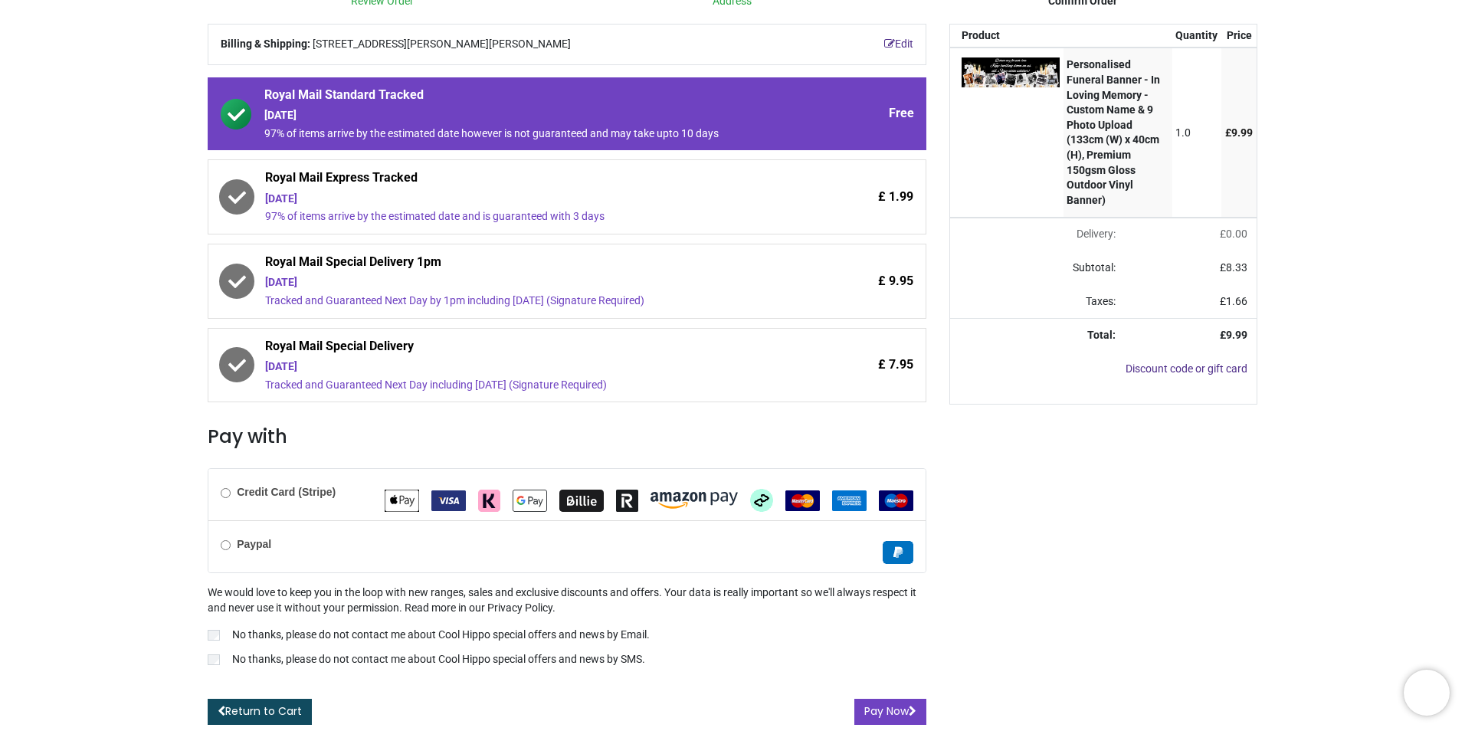
scroll to position [212, 0]
click at [221, 635] on label "No thanks, please do not contact me about Cool Hippo special offers and news by…" at bounding box center [567, 637] width 719 height 18
click at [222, 667] on label "No thanks, please do not contact me about Cool Hippo special offers and news by…" at bounding box center [567, 661] width 719 height 18
click at [891, 713] on button "Pay Now" at bounding box center [890, 712] width 72 height 26
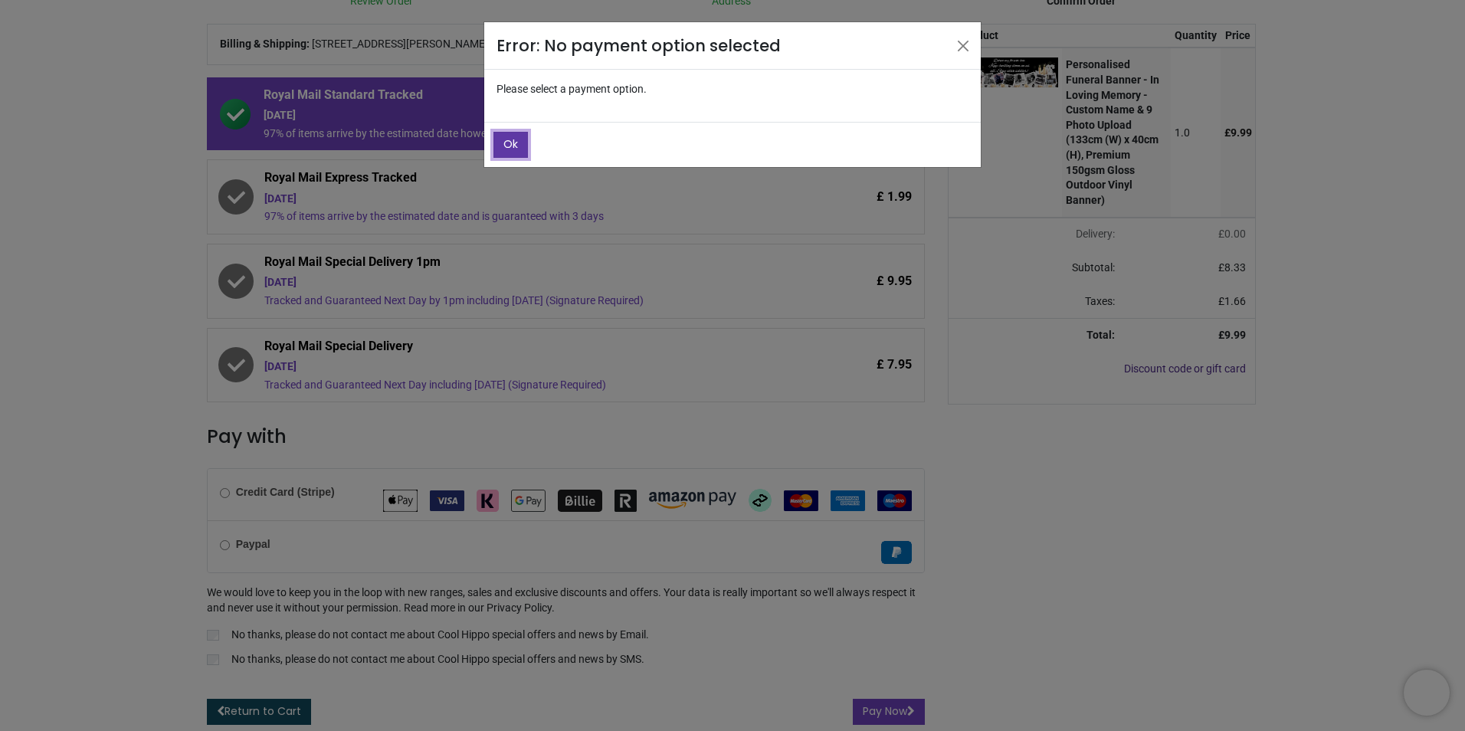
click at [525, 145] on button "Ok" at bounding box center [510, 145] width 34 height 26
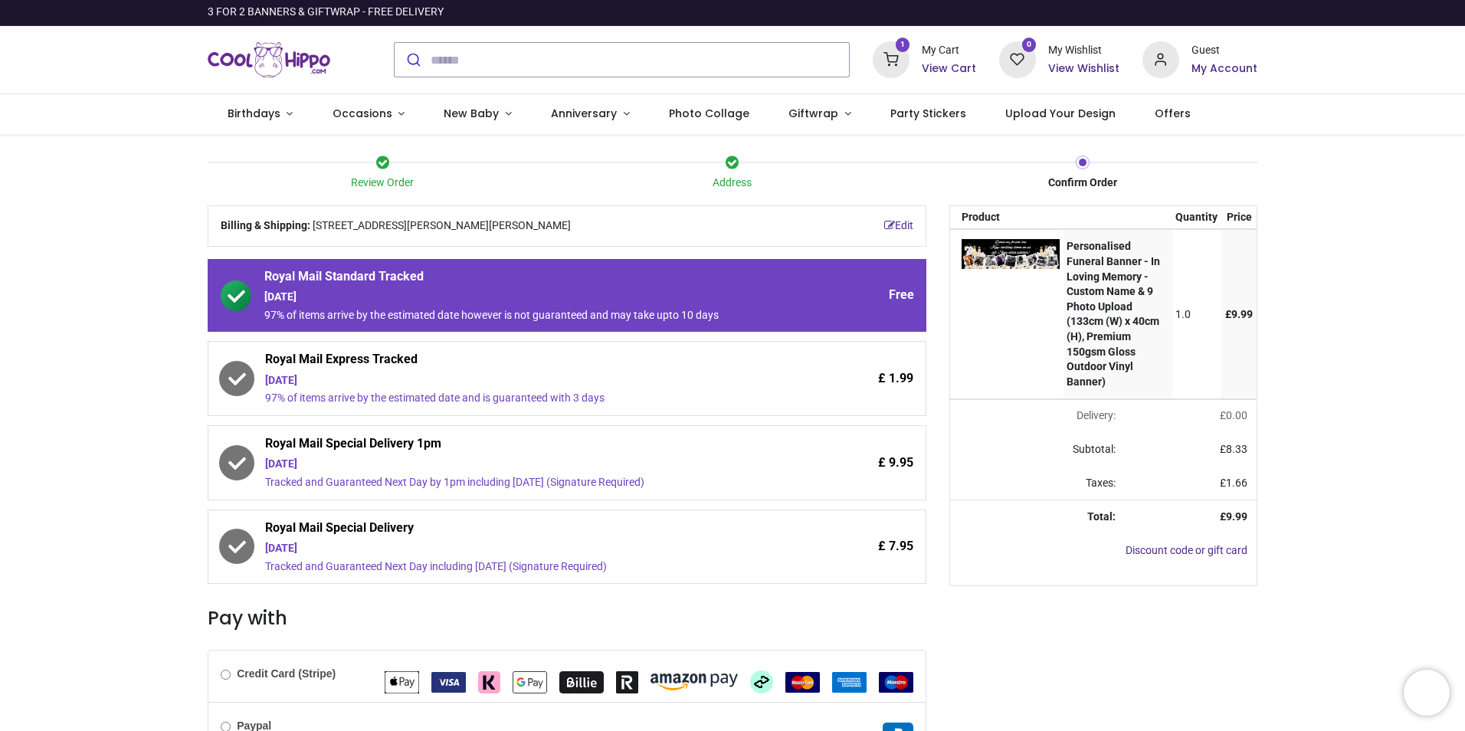
scroll to position [0, 0]
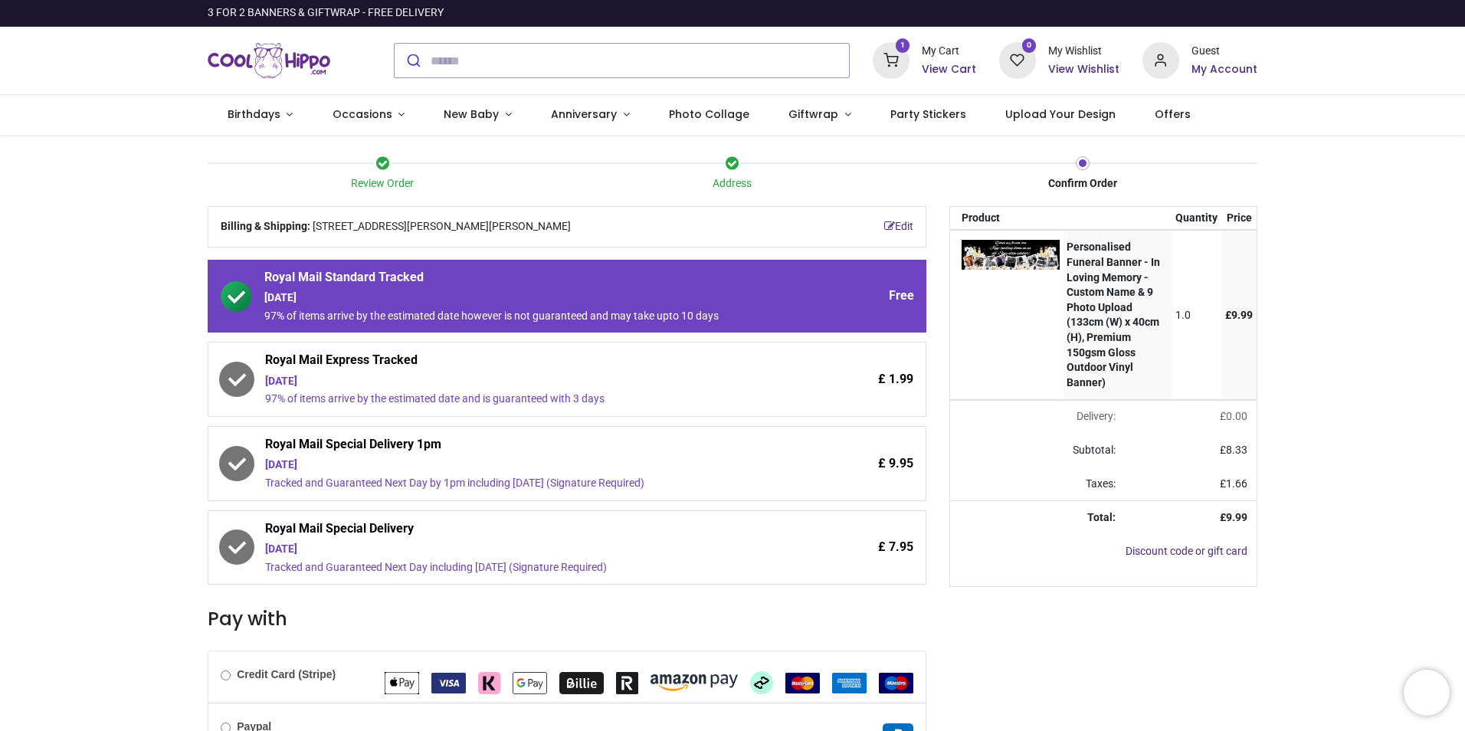
click at [594, 324] on div "97% of items arrive by the estimated date however is not guaranteed and may tak…" at bounding box center [523, 316] width 519 height 15
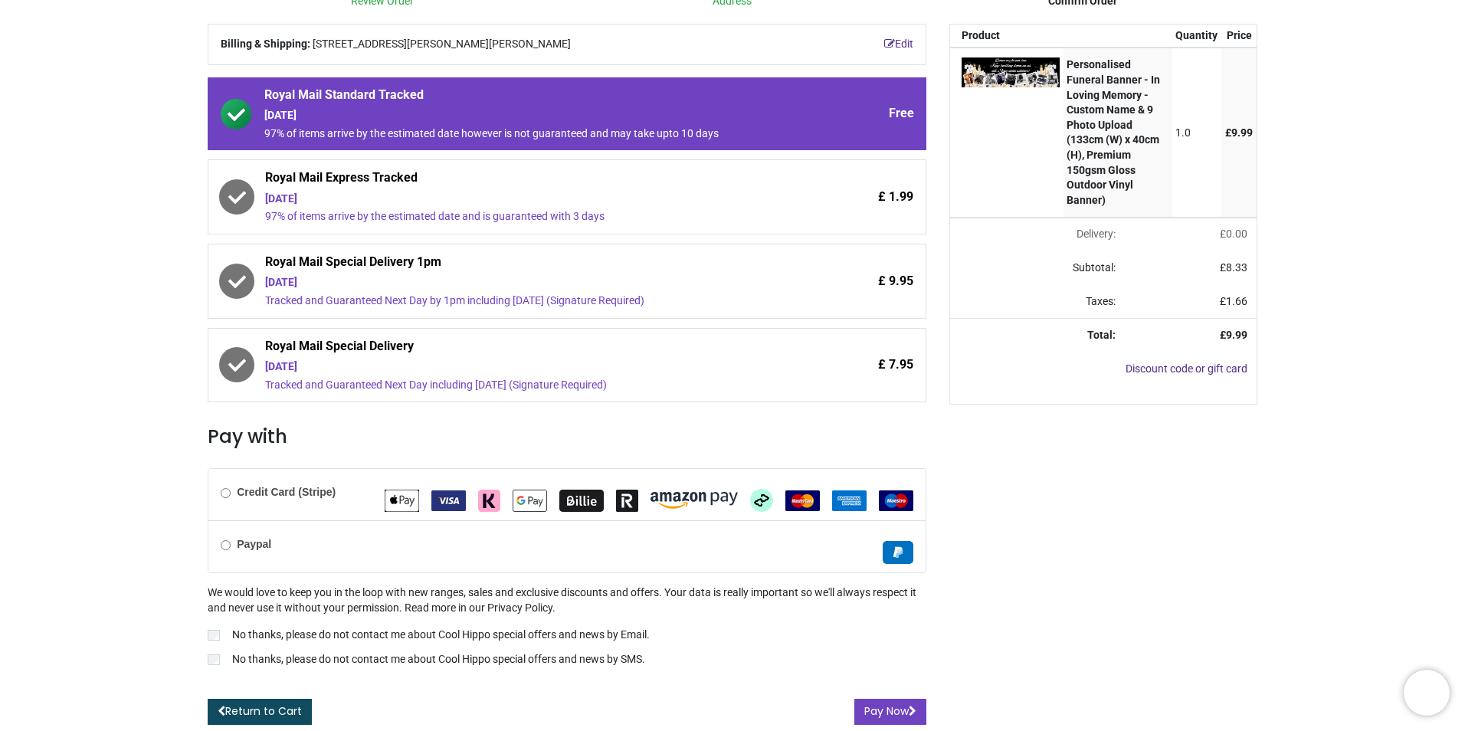
scroll to position [212, 0]
click at [231, 495] on label "Credit Card (Stripe)" at bounding box center [278, 492] width 115 height 15
click at [878, 702] on button "Pay Now" at bounding box center [890, 712] width 72 height 26
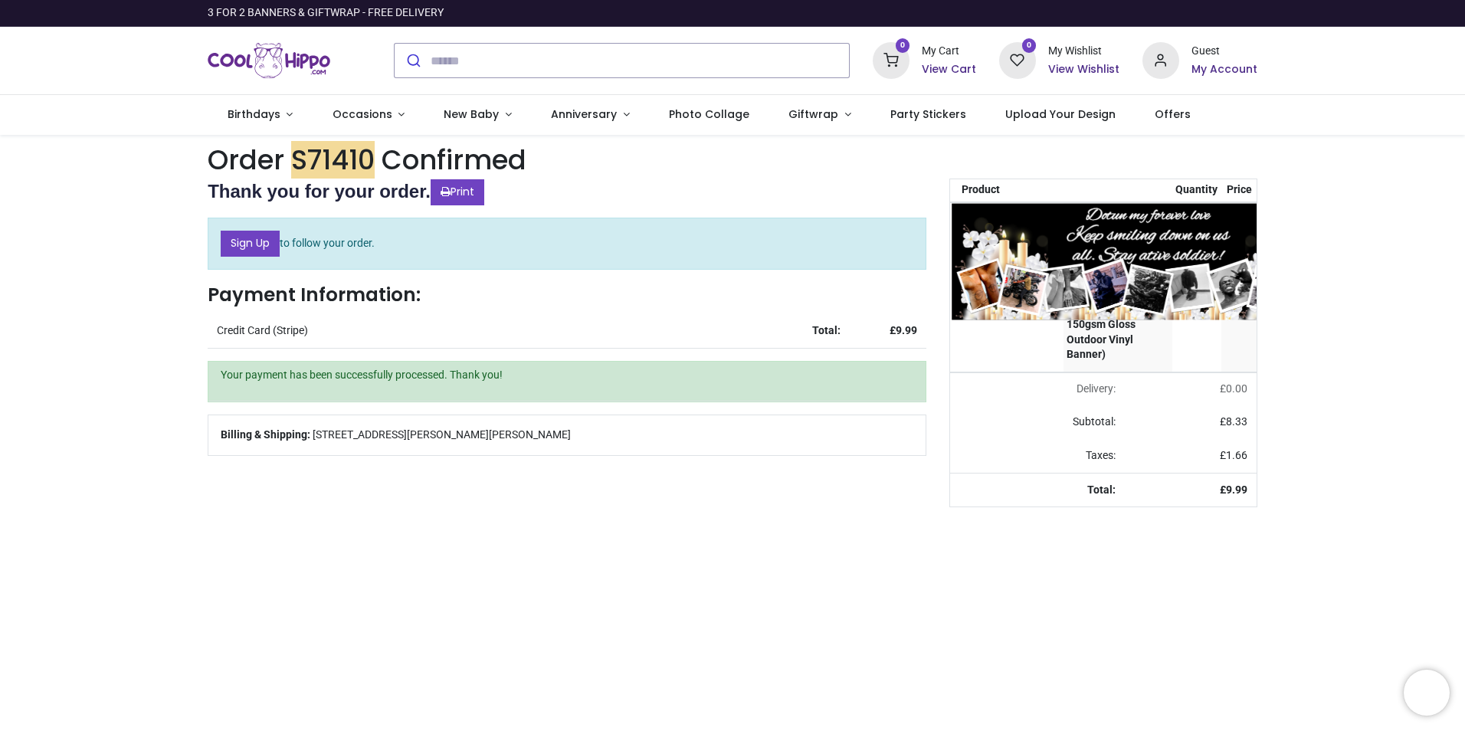
click at [1002, 238] on img at bounding box center [1148, 262] width 392 height 118
click at [1015, 238] on img at bounding box center [1148, 262] width 392 height 118
click at [1213, 261] on img at bounding box center [1148, 262] width 392 height 118
click at [1002, 224] on img at bounding box center [1148, 262] width 392 height 118
click at [1020, 242] on img at bounding box center [1148, 262] width 392 height 118
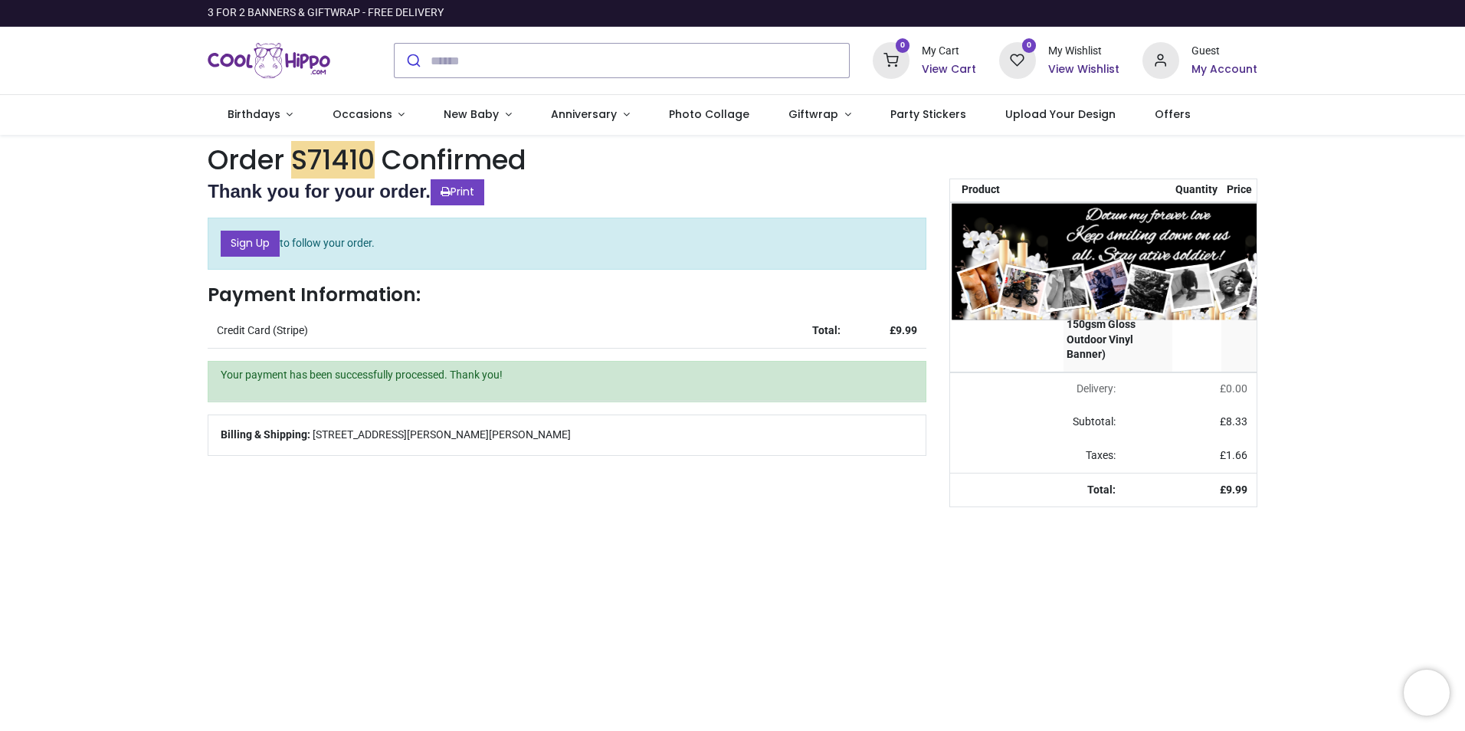
click at [1020, 242] on img at bounding box center [1148, 262] width 392 height 118
click at [1014, 248] on img at bounding box center [1148, 262] width 392 height 118
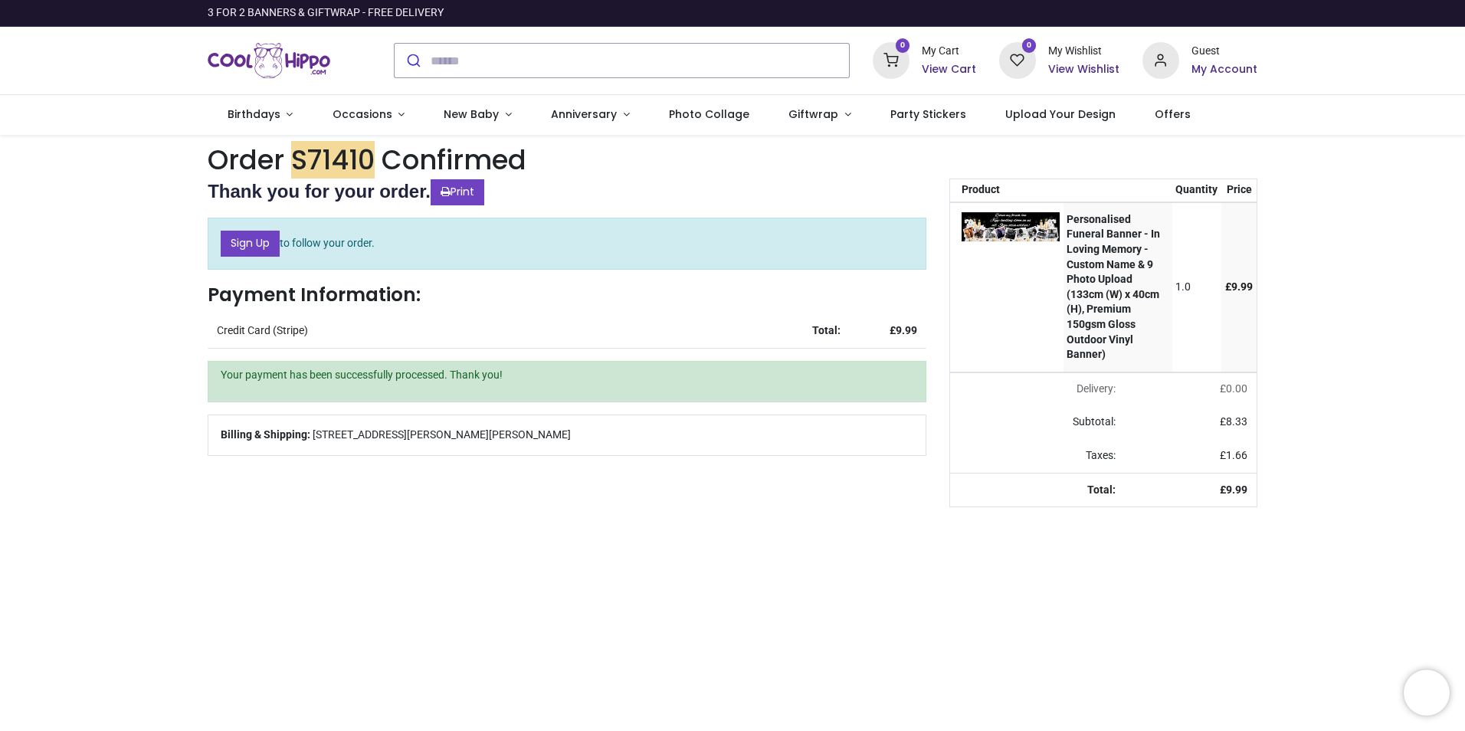
click at [1441, 193] on div "Order S71410 Confirmed Thank you for your order. Print Sign Up to follow your o…" at bounding box center [732, 645] width 1465 height 1021
